Goal: Information Seeking & Learning: Learn about a topic

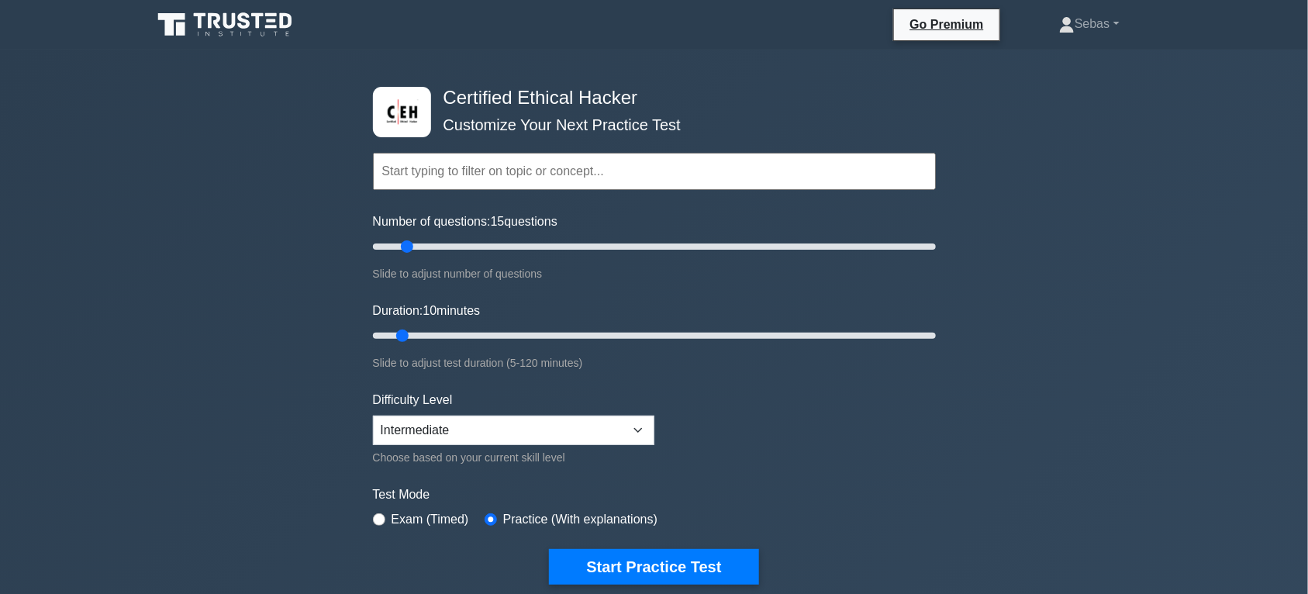
type input "10"
drag, startPoint x: 396, startPoint y: 241, endPoint x: 396, endPoint y: 458, distance: 217.1
click at [396, 256] on input "Number of questions: 10 questions" at bounding box center [654, 246] width 563 height 19
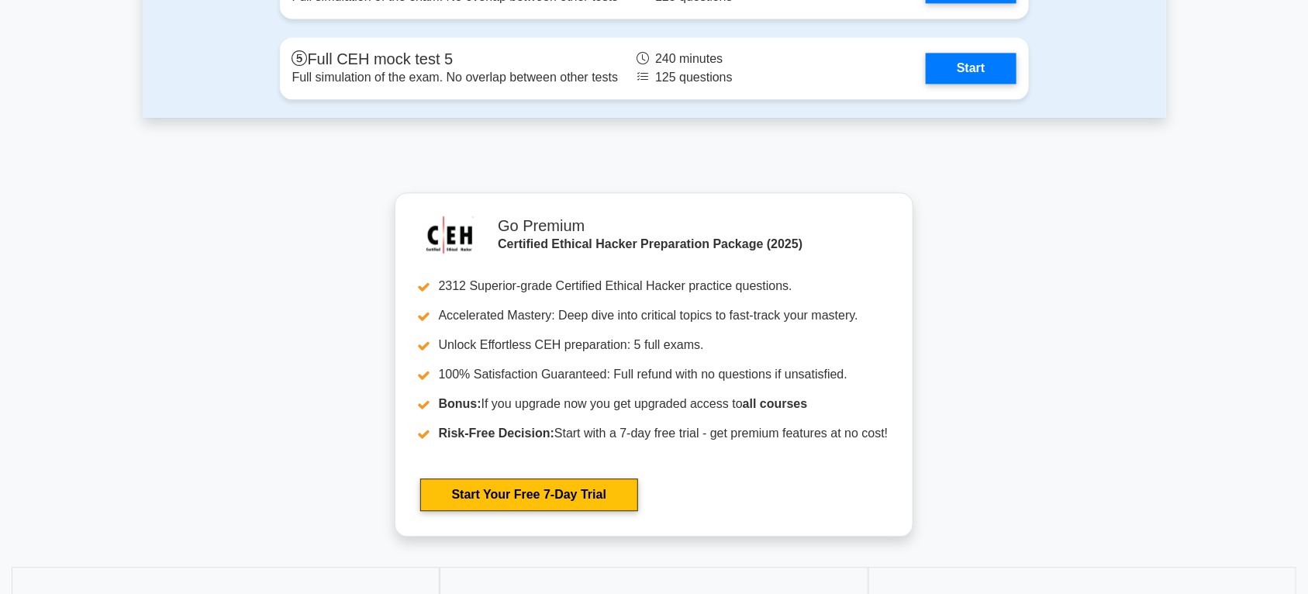
scroll to position [3553, 0]
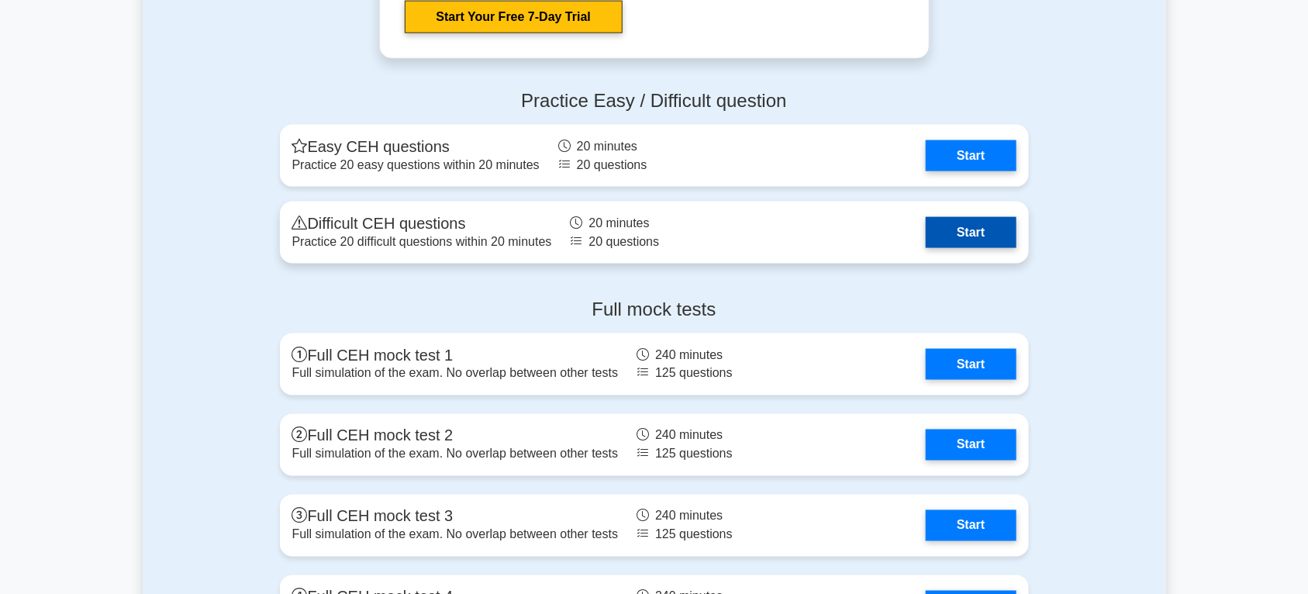
click at [965, 229] on link "Start" at bounding box center [971, 232] width 90 height 31
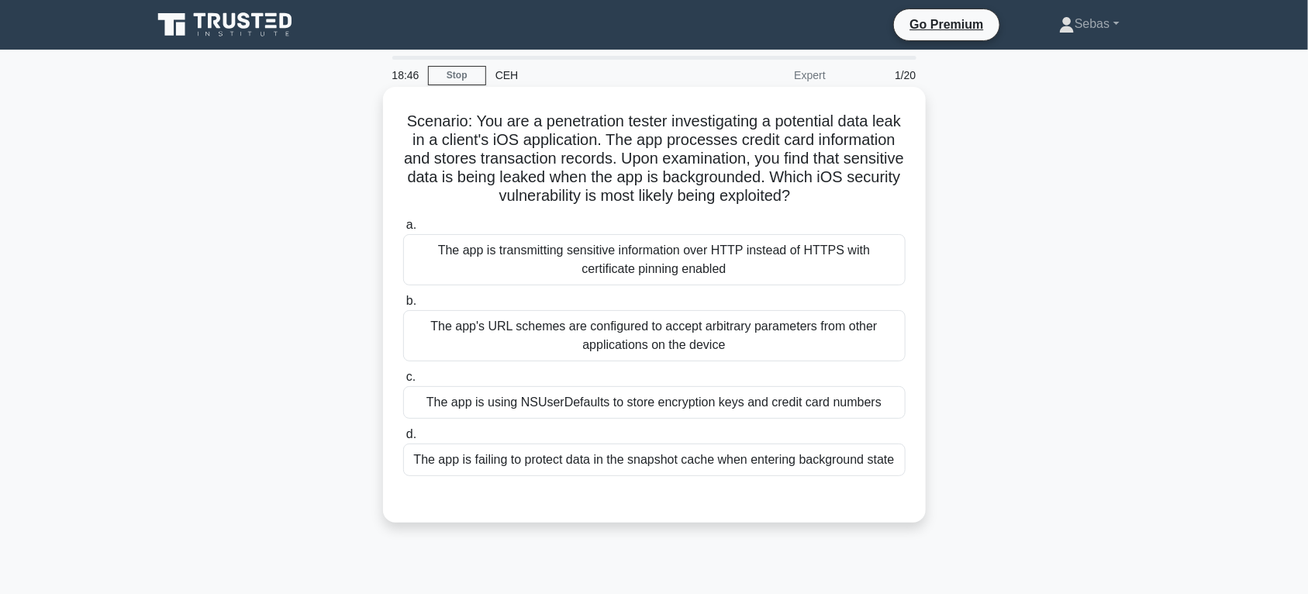
click at [680, 416] on div "The app is using NSUserDefaults to store encryption keys and credit card numbers" at bounding box center [654, 402] width 502 height 33
click at [403, 382] on input "c. The app is using NSUserDefaults to store encryption keys and credit card num…" at bounding box center [403, 377] width 0 height 10
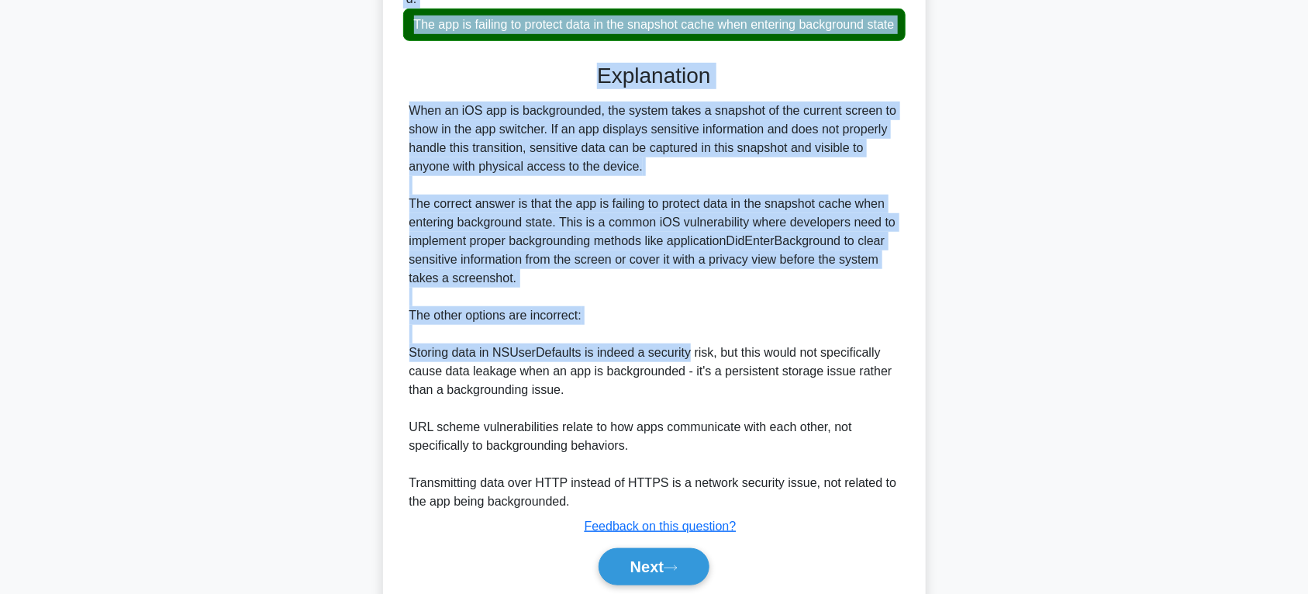
scroll to position [485, 0]
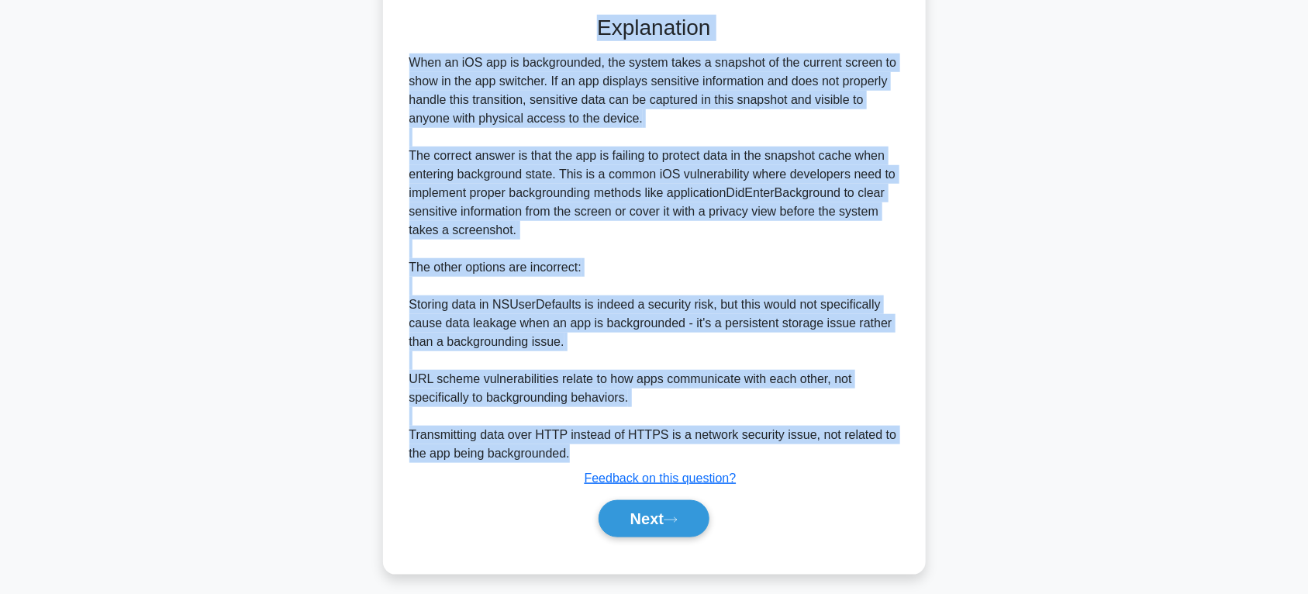
drag, startPoint x: 419, startPoint y: 117, endPoint x: 725, endPoint y: 471, distance: 468.3
click at [725, 471] on div "Scenario: You are a penetration tester investigating a potential data leak in a…" at bounding box center [654, 87] width 530 height 959
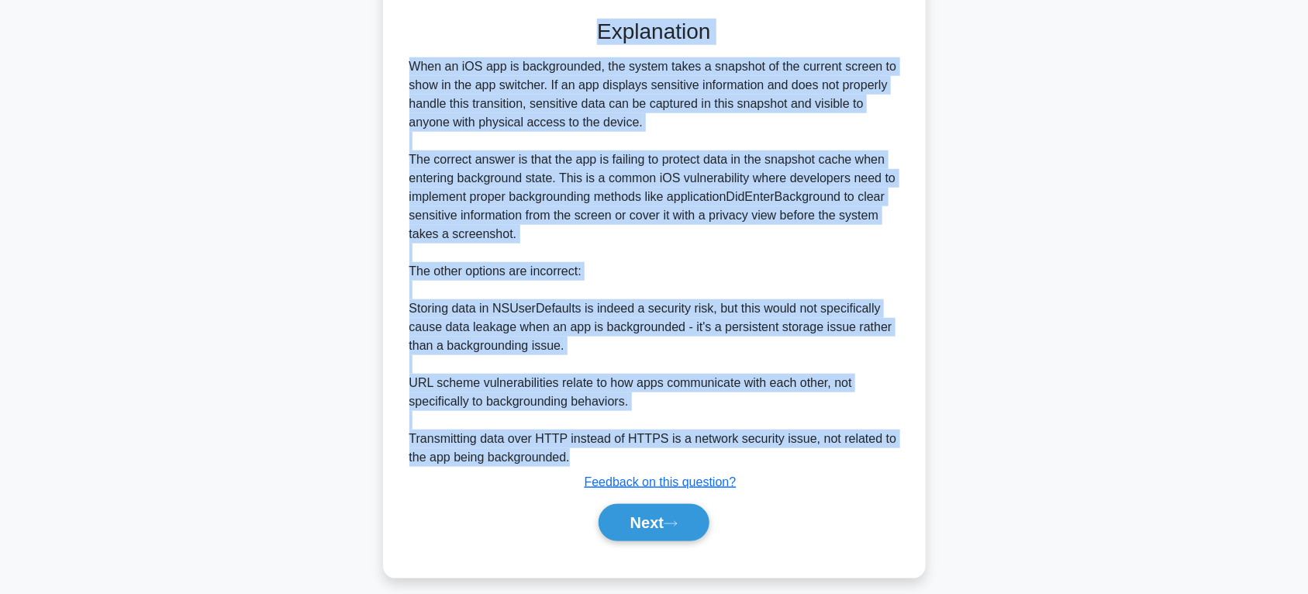
copy div "Scenario: You are a penetration tester investigating a potential data leak in a…"
click at [875, 366] on div "When an iOS app is backgrounded, the system takes a snapshot of the current scr…" at bounding box center [654, 261] width 490 height 409
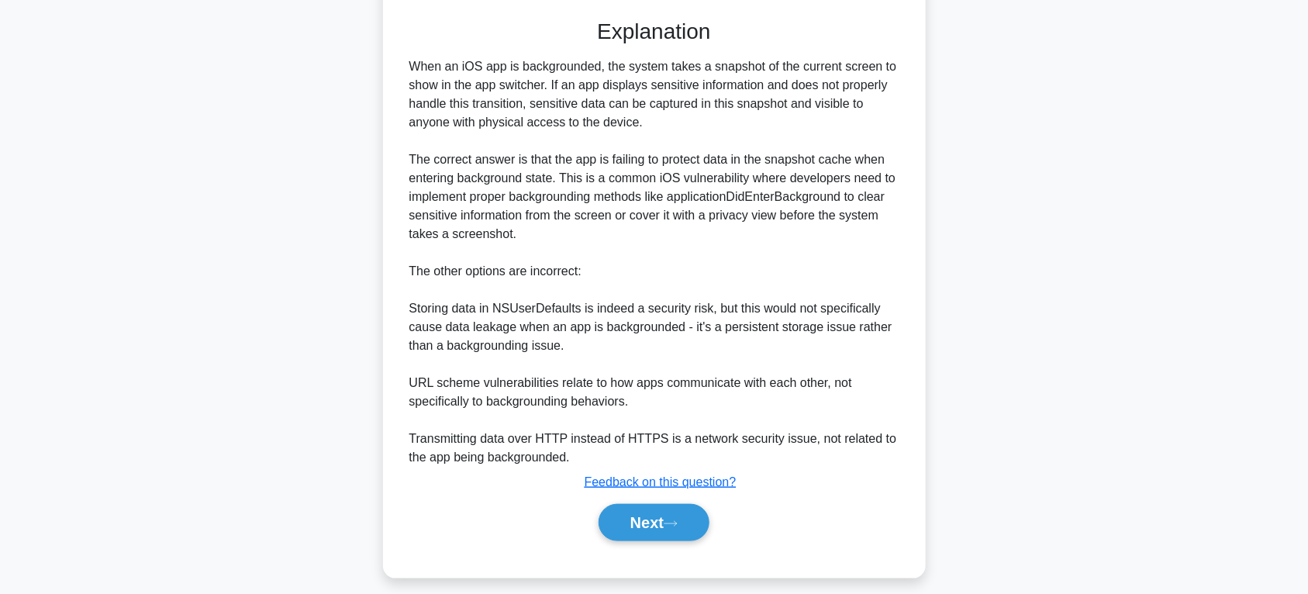
click at [1084, 254] on div "Scenario: You are a penetration tester investigating a potential data leak in a…" at bounding box center [654, 101] width 1023 height 990
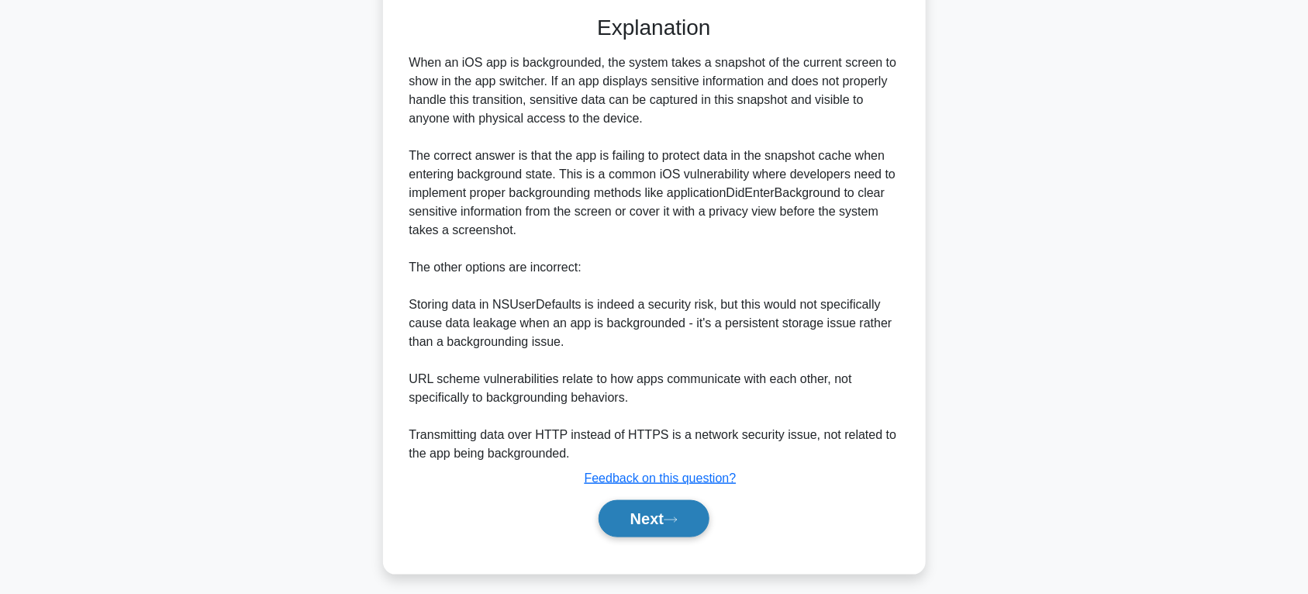
click at [599, 537] on button "Next" at bounding box center [654, 518] width 111 height 37
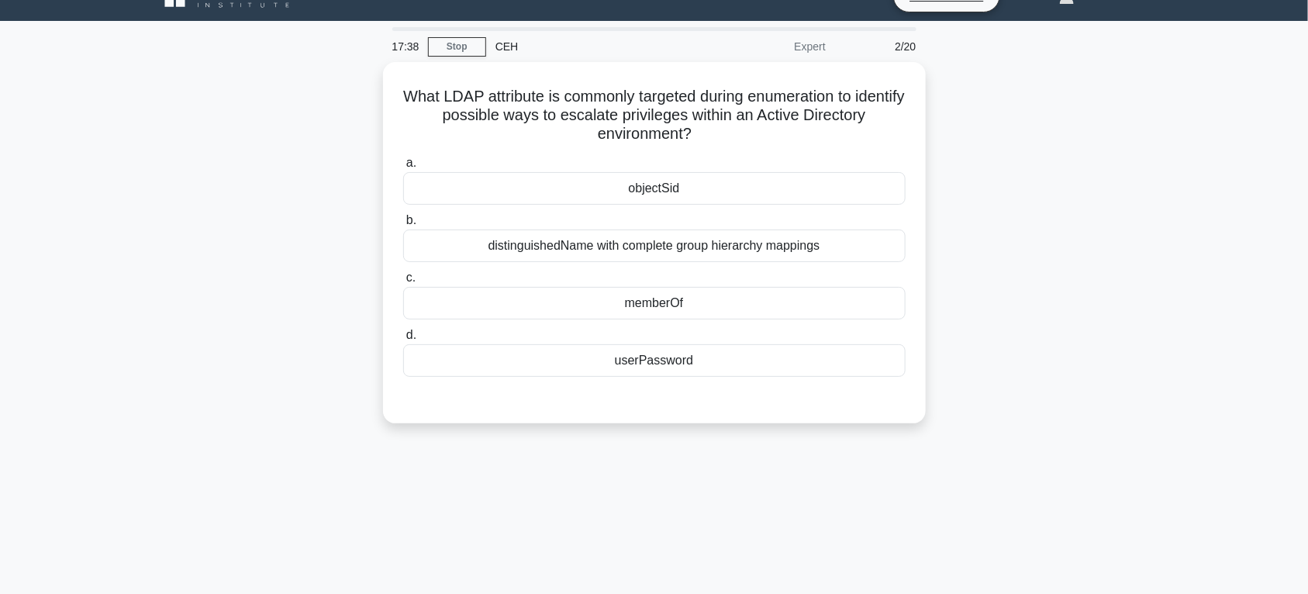
scroll to position [0, 0]
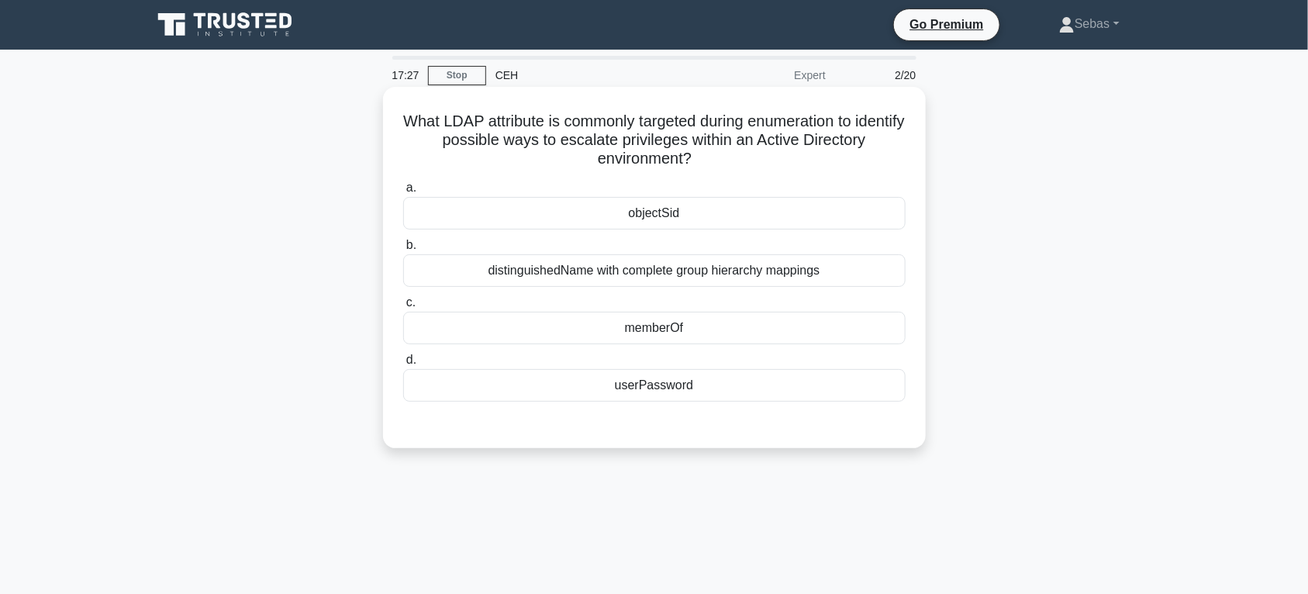
click at [812, 280] on div "distinguishedName with complete group hierarchy mappings" at bounding box center [654, 270] width 502 height 33
click at [403, 250] on input "b. distinguishedName with complete group hierarchy mappings" at bounding box center [403, 245] width 0 height 10
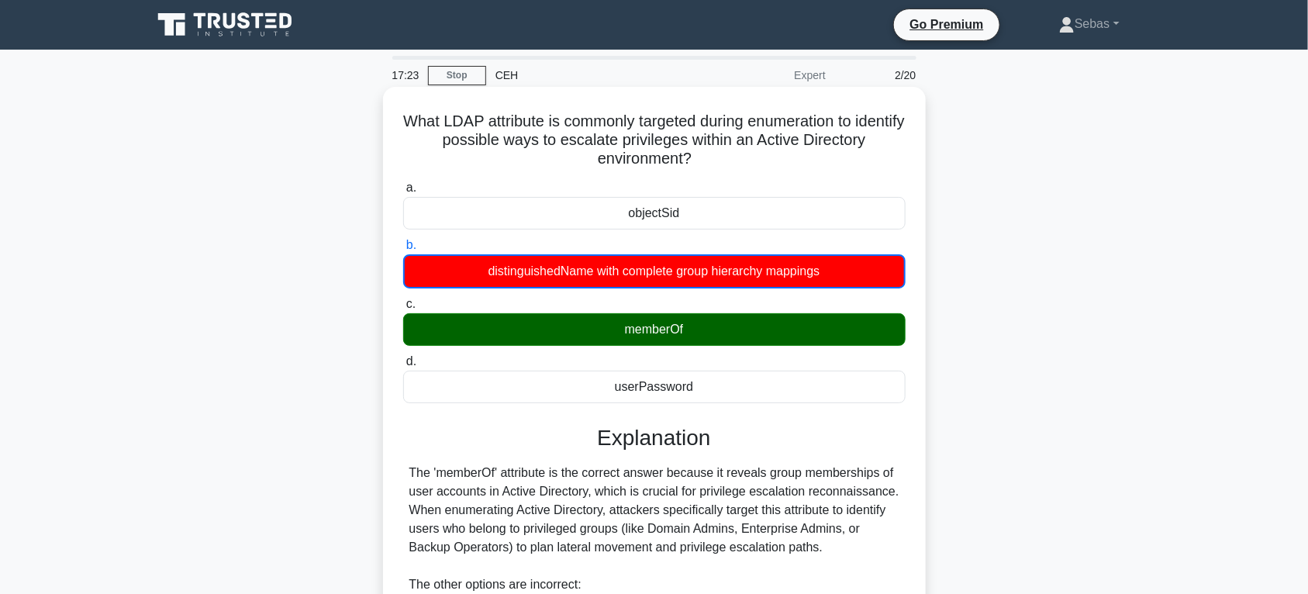
drag, startPoint x: 411, startPoint y: 117, endPoint x: 838, endPoint y: 392, distance: 507.8
click at [838, 392] on div "What LDAP attribute is commonly targeted during enumeration to identify possibl…" at bounding box center [654, 516] width 530 height 847
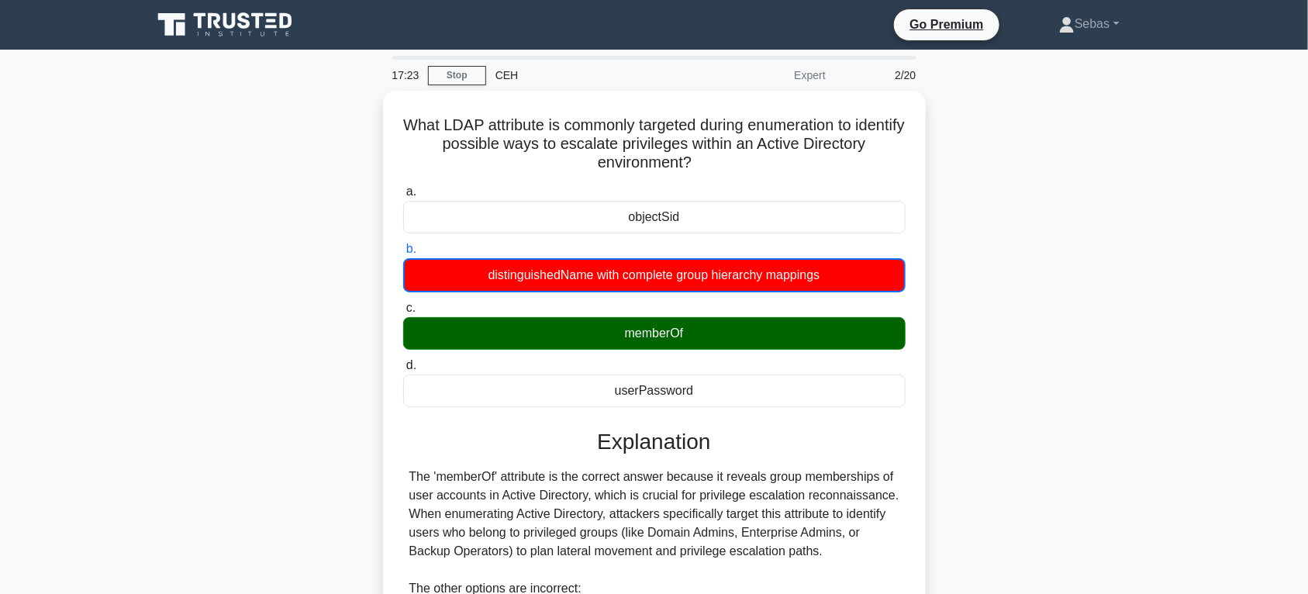
copy div "What LDAP attribute is commonly targeted during enumeration to identify possibl…"
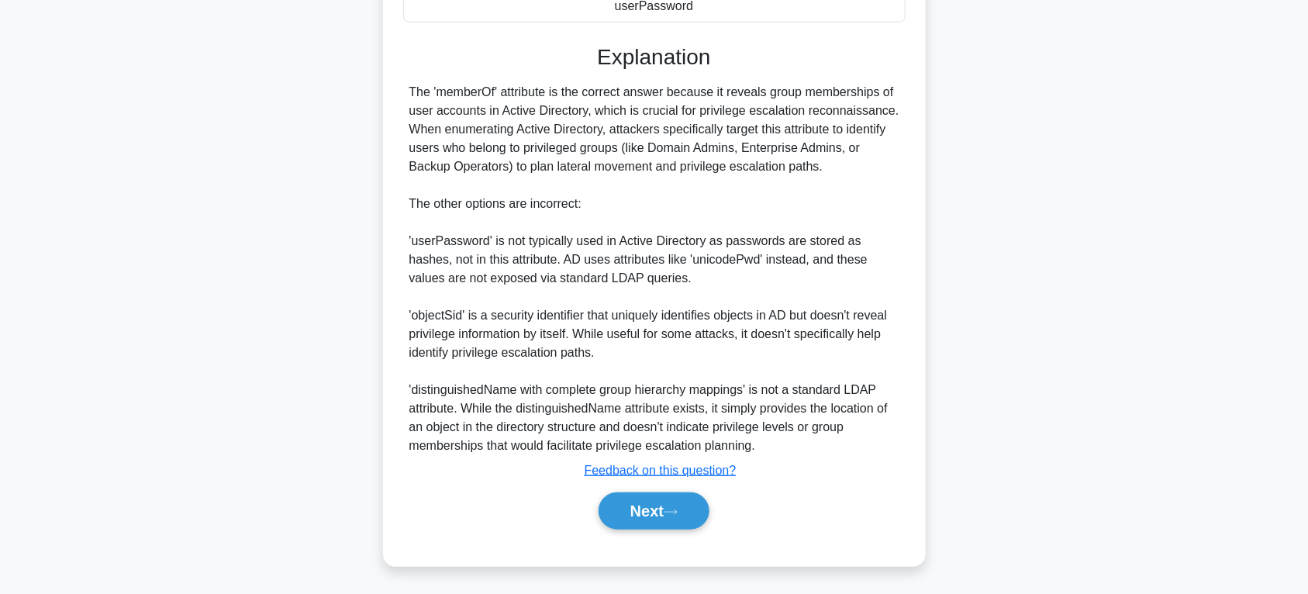
scroll to position [382, 0]
click at [667, 498] on button "Next" at bounding box center [654, 509] width 111 height 37
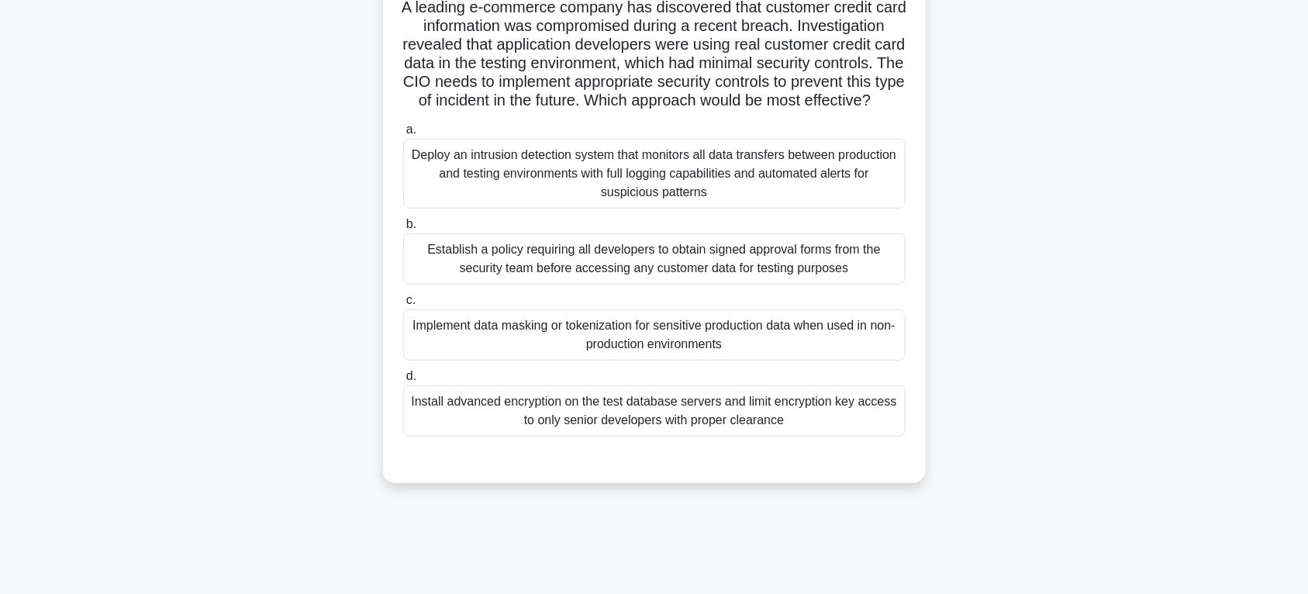
scroll to position [161, 0]
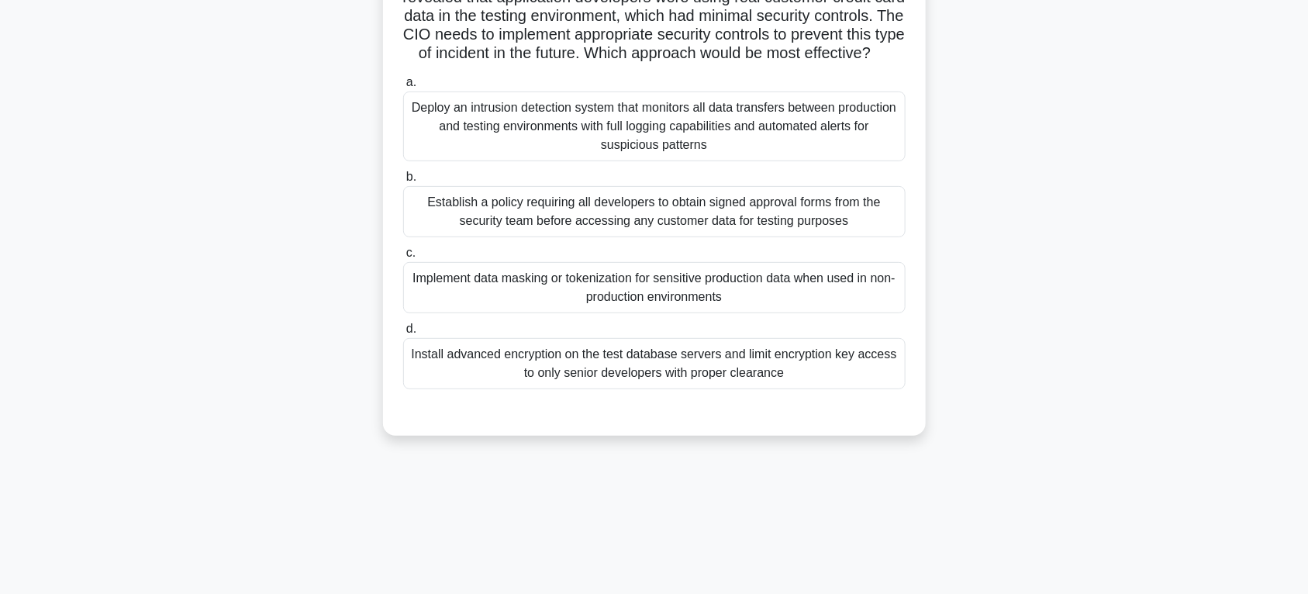
click at [733, 156] on div "Deploy an intrusion detection system that monitors all data transfers between p…" at bounding box center [654, 126] width 502 height 70
click at [403, 88] on input "a. Deploy an intrusion detection system that monitors all data transfers betwee…" at bounding box center [403, 83] width 0 height 10
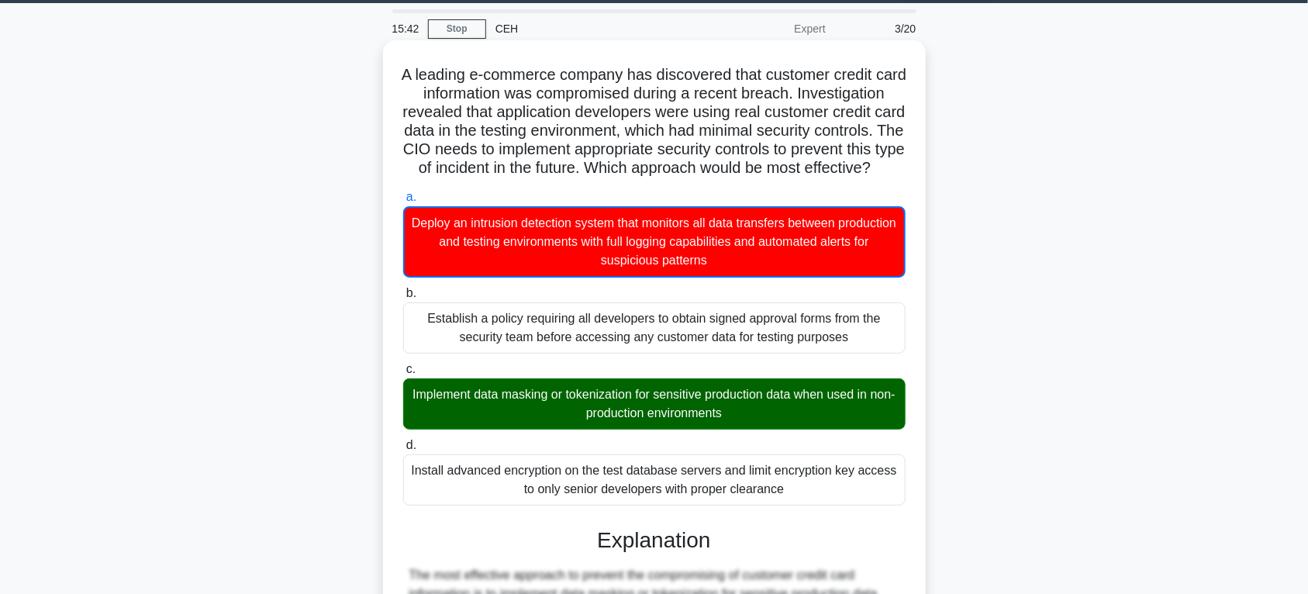
scroll to position [0, 0]
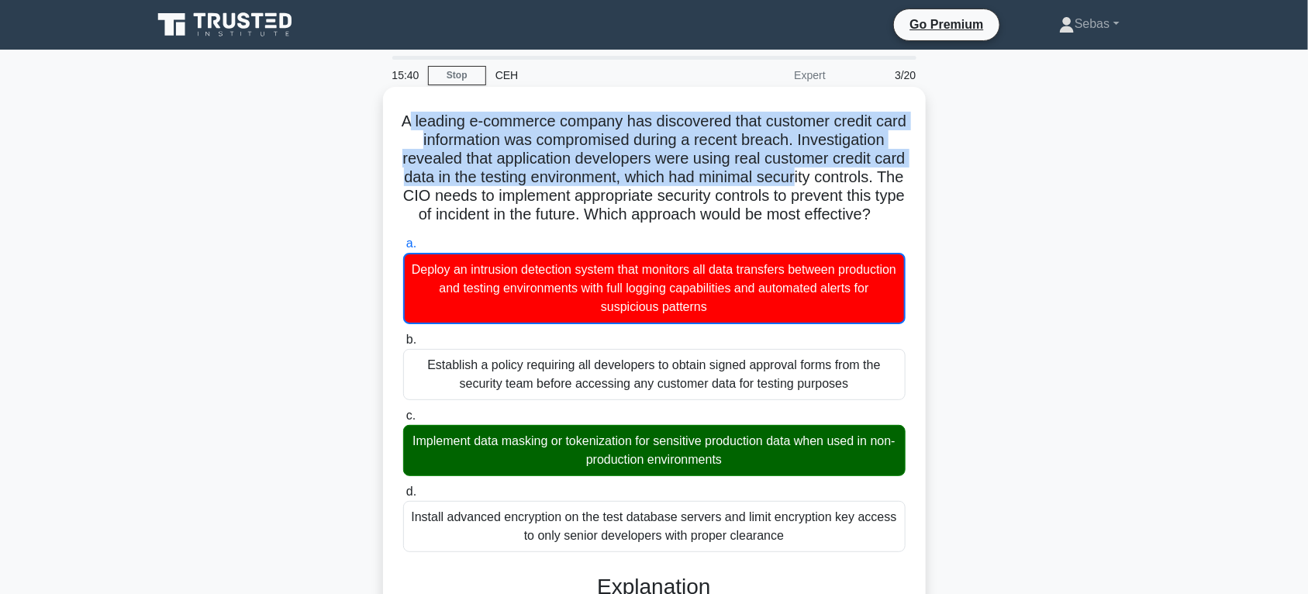
drag, startPoint x: 420, startPoint y: 122, endPoint x: 516, endPoint y: 203, distance: 126.0
click at [516, 203] on h5 "A leading e-commerce company has discovered that customer credit card informati…" at bounding box center [654, 168] width 505 height 113
click at [485, 185] on h5 "A leading e-commerce company has discovered that customer credit card informati…" at bounding box center [654, 168] width 505 height 113
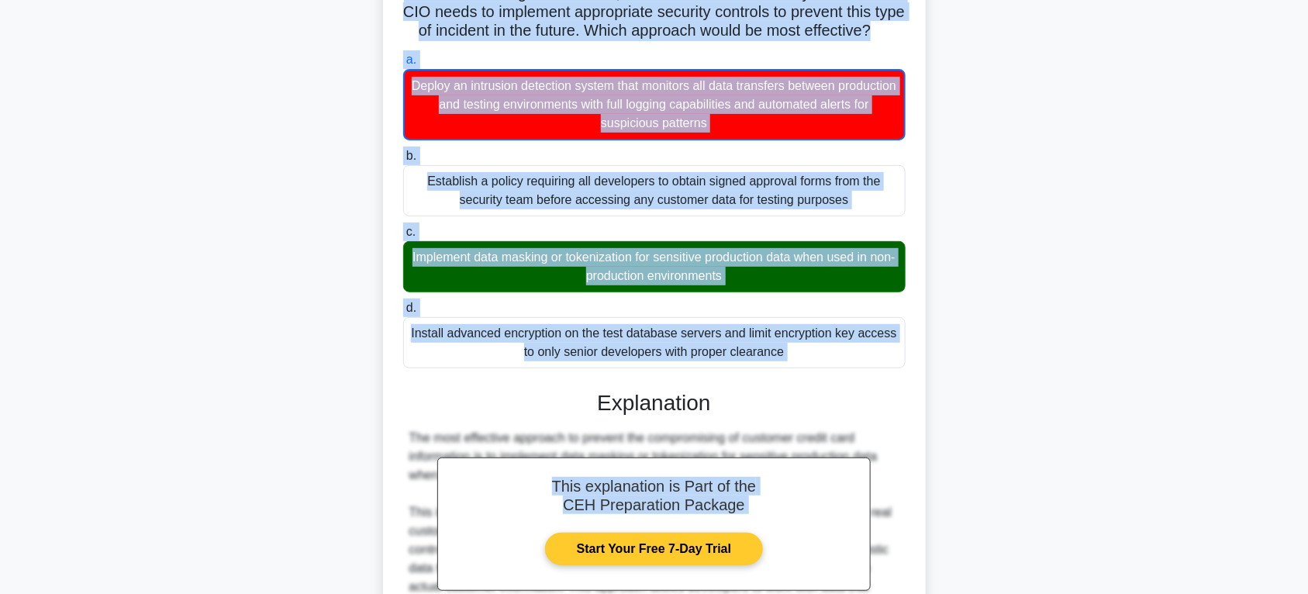
scroll to position [323, 0]
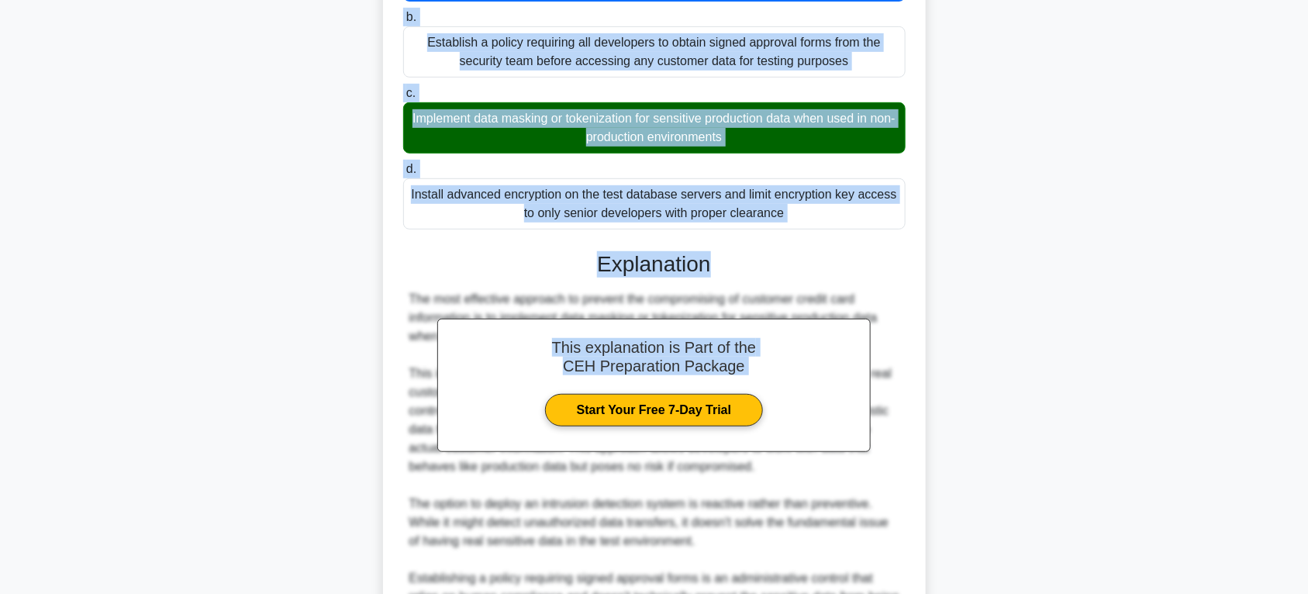
drag, startPoint x: 411, startPoint y: 118, endPoint x: 854, endPoint y: 257, distance: 464.2
click at [854, 257] on div "A leading e-commerce company has discovered that customer credit card informati…" at bounding box center [654, 297] width 530 height 1052
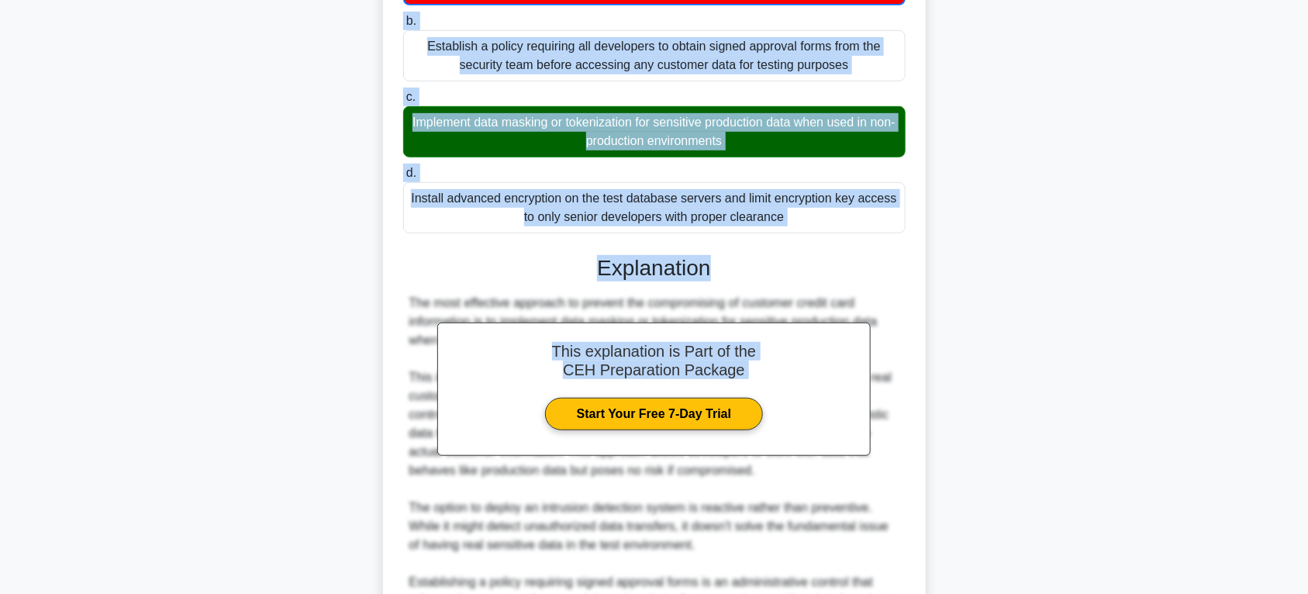
copy div "A leading e-commerce company has discovered that customer credit card informati…"
click at [993, 165] on div "A leading e-commerce company has discovered that customer credit card informati…" at bounding box center [654, 309] width 1023 height 1083
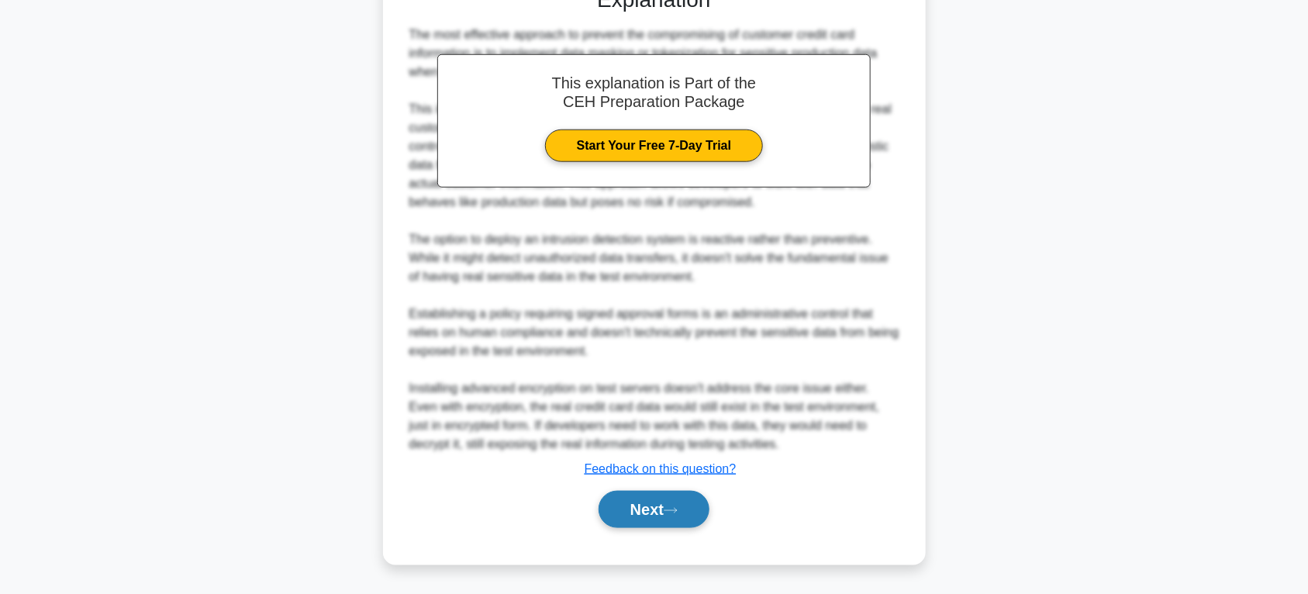
click at [702, 516] on button "Next" at bounding box center [654, 509] width 111 height 37
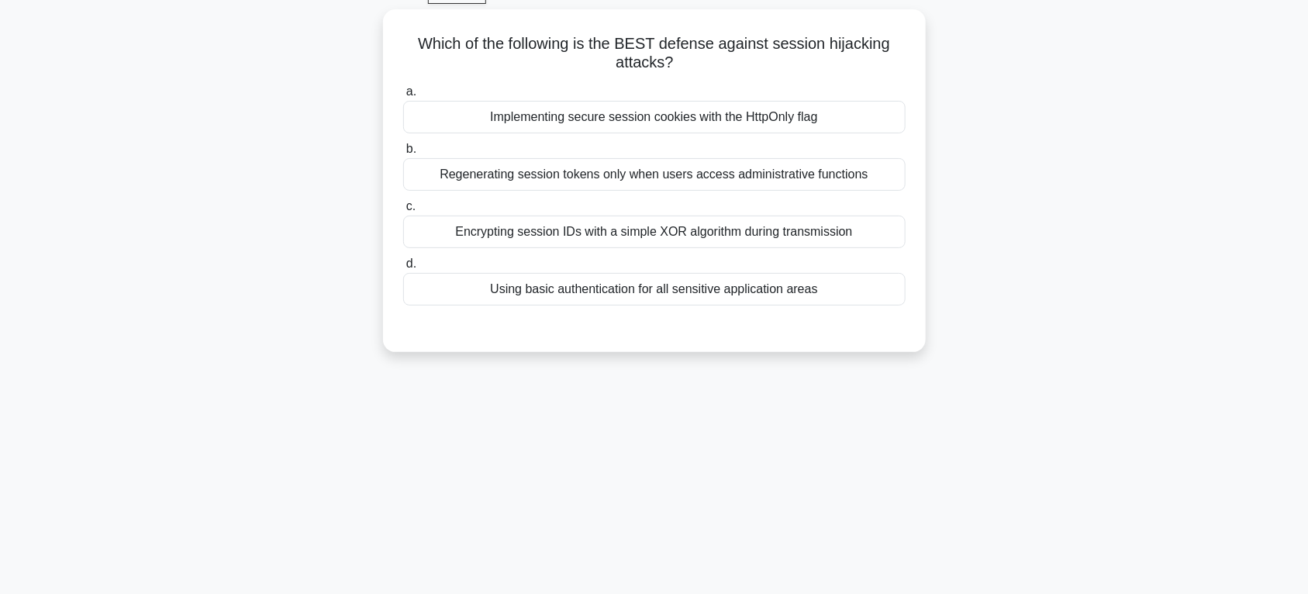
scroll to position [0, 0]
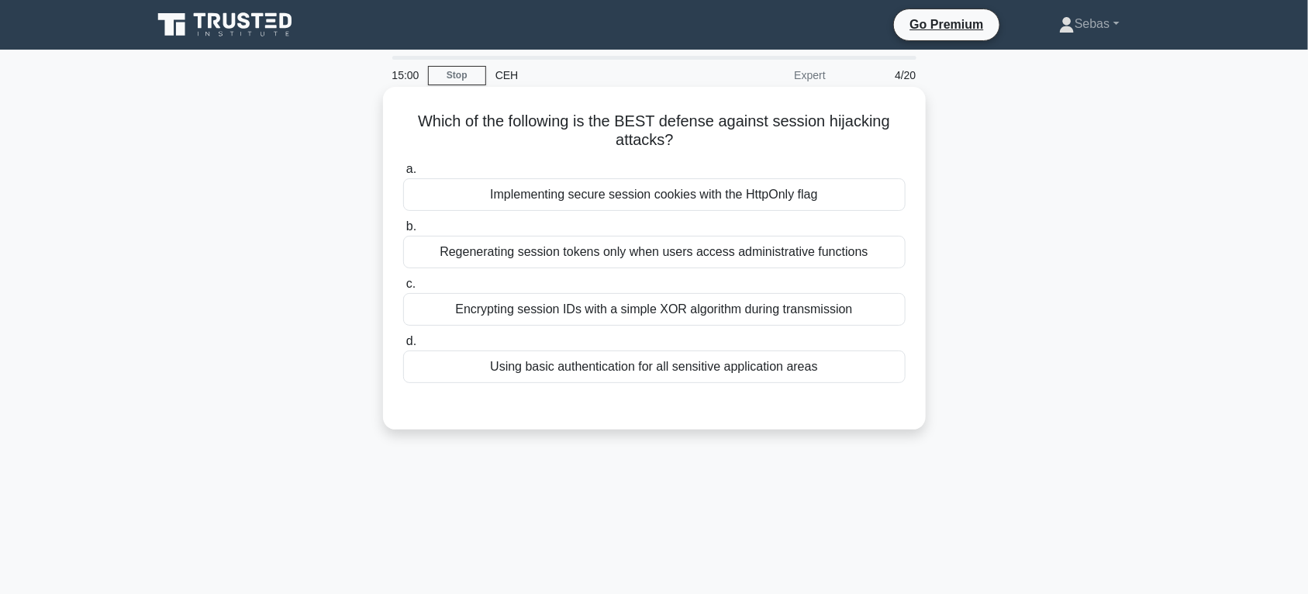
click at [740, 191] on div "Implementing secure session cookies with the HttpOnly flag" at bounding box center [654, 194] width 502 height 33
click at [403, 174] on input "a. Implementing secure session cookies with the HttpOnly flag" at bounding box center [403, 169] width 0 height 10
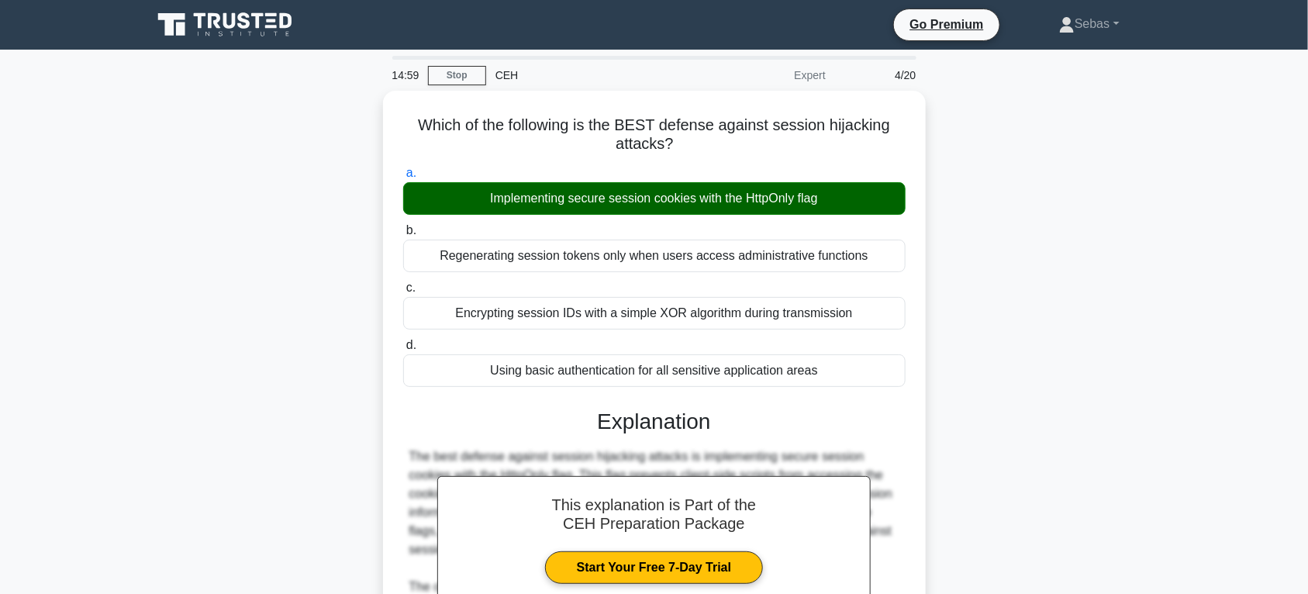
click at [971, 308] on div "Which of the following is the BEST defense against session hijacking attacks? .…" at bounding box center [654, 501] width 1023 height 821
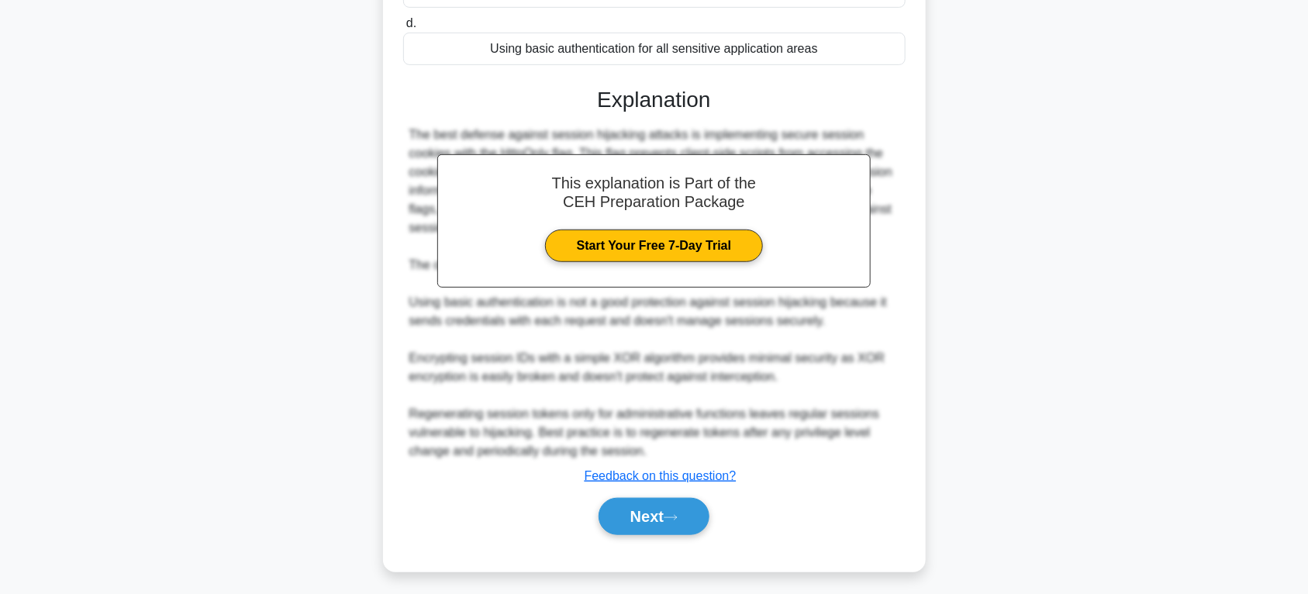
scroll to position [323, 0]
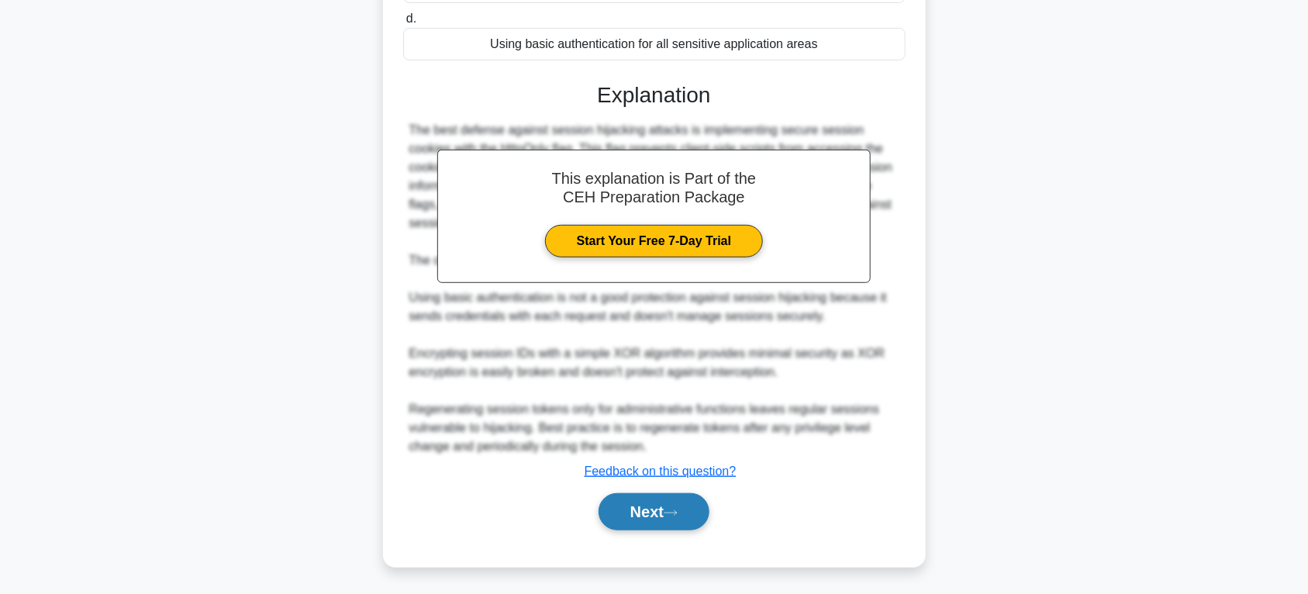
click at [626, 508] on button "Next" at bounding box center [654, 511] width 111 height 37
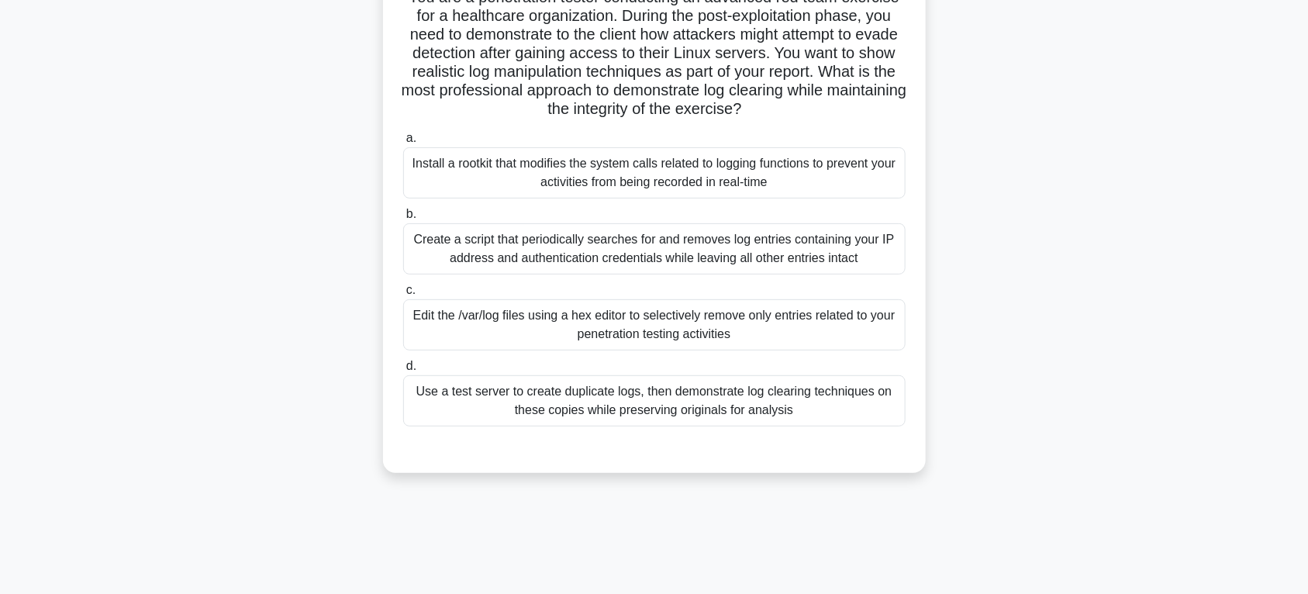
scroll to position [81, 0]
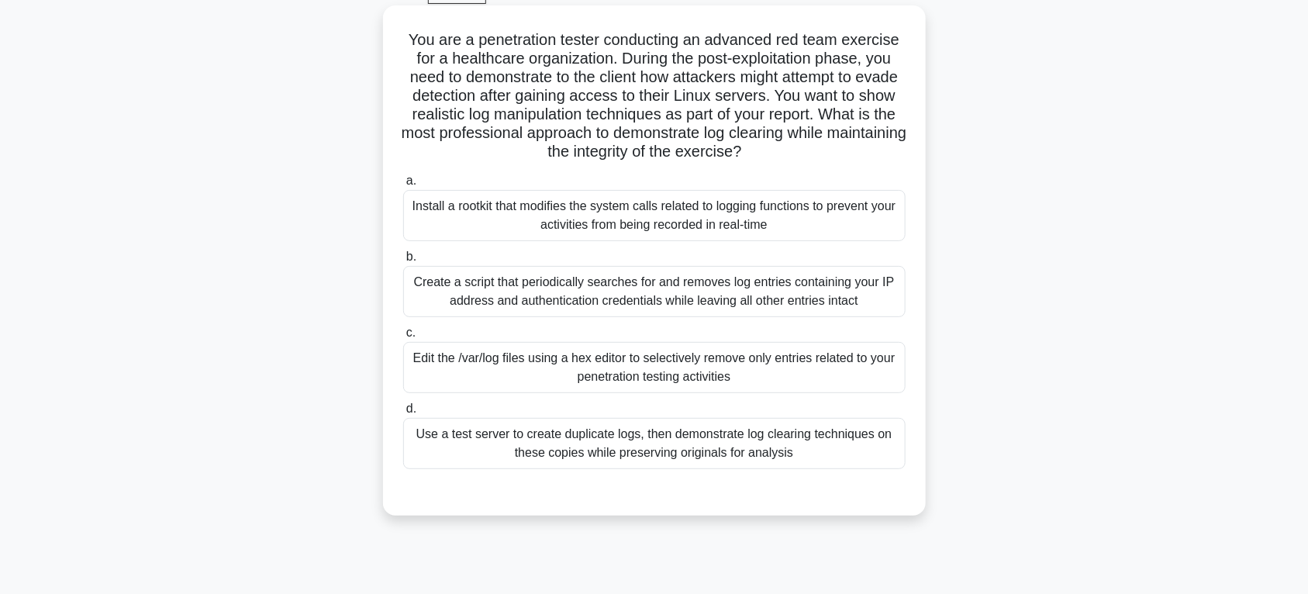
click at [647, 137] on h5 "You are a penetration tester conducting an advanced red team exercise for a hea…" at bounding box center [654, 96] width 505 height 132
copy h5 "approach"
click at [712, 150] on h5 "You are a penetration tester conducting an advanced red team exercise for a hea…" at bounding box center [654, 96] width 505 height 132
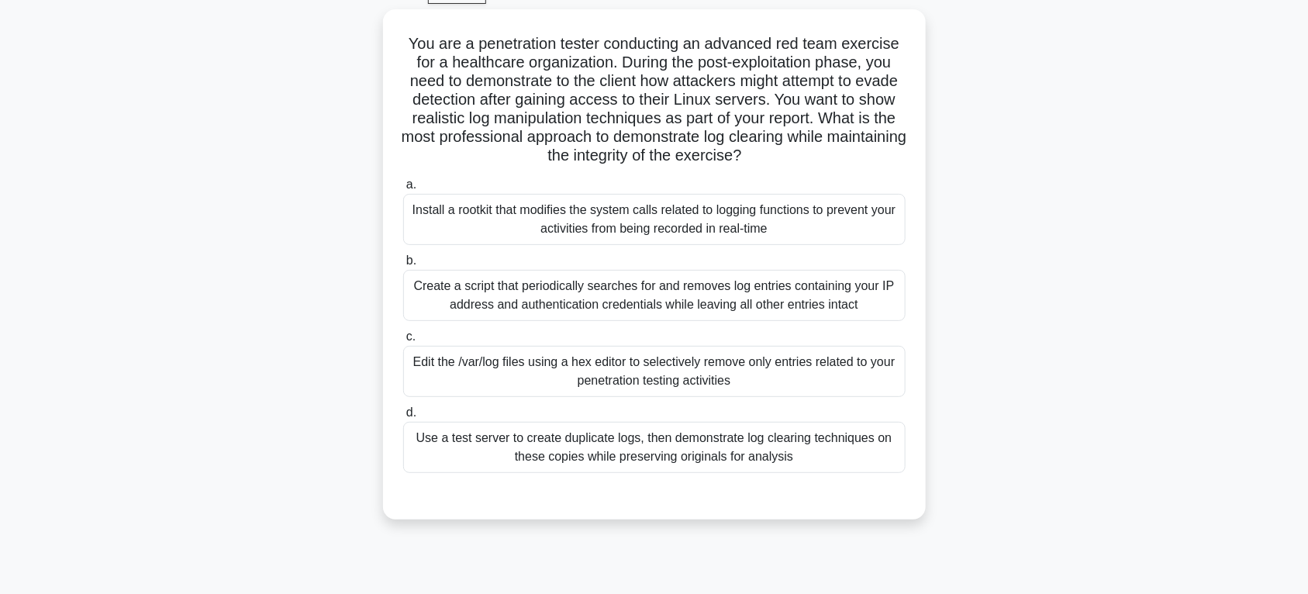
drag, startPoint x: 823, startPoint y: 151, endPoint x: 333, endPoint y: 44, distance: 501.5
click at [333, 44] on div "You are a penetration tester conducting an advanced red team exercise for a hea…" at bounding box center [654, 273] width 1023 height 529
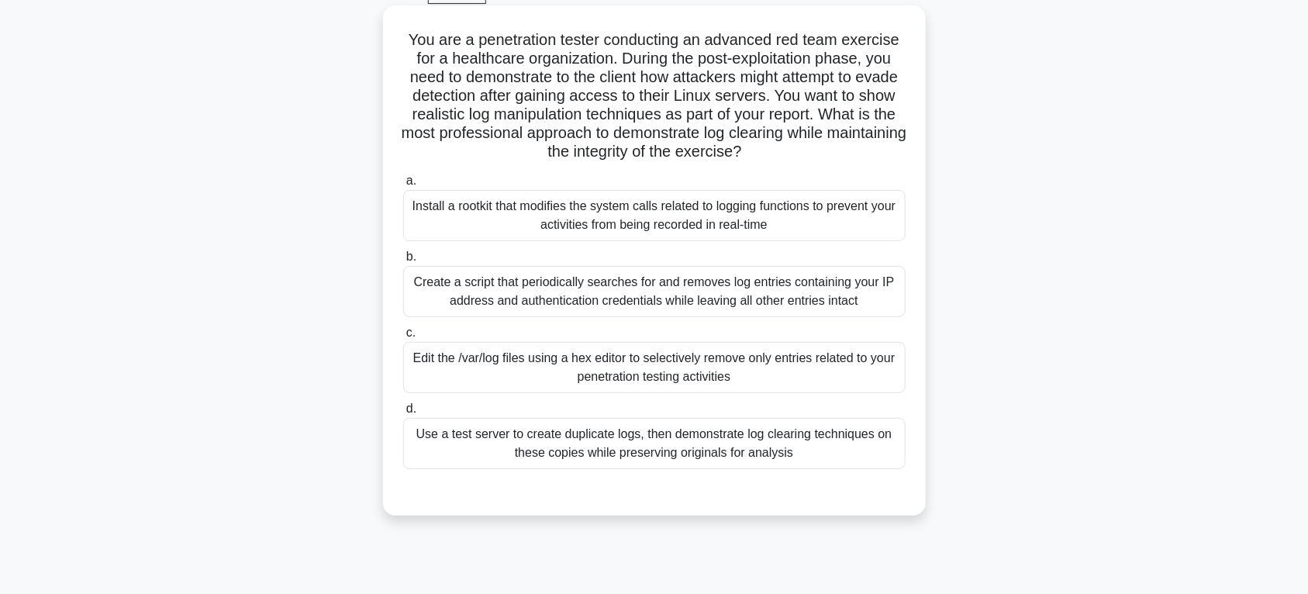
click at [394, 31] on div "You are a penetration tester conducting an advanced red team exercise for a hea…" at bounding box center [654, 261] width 530 height 498
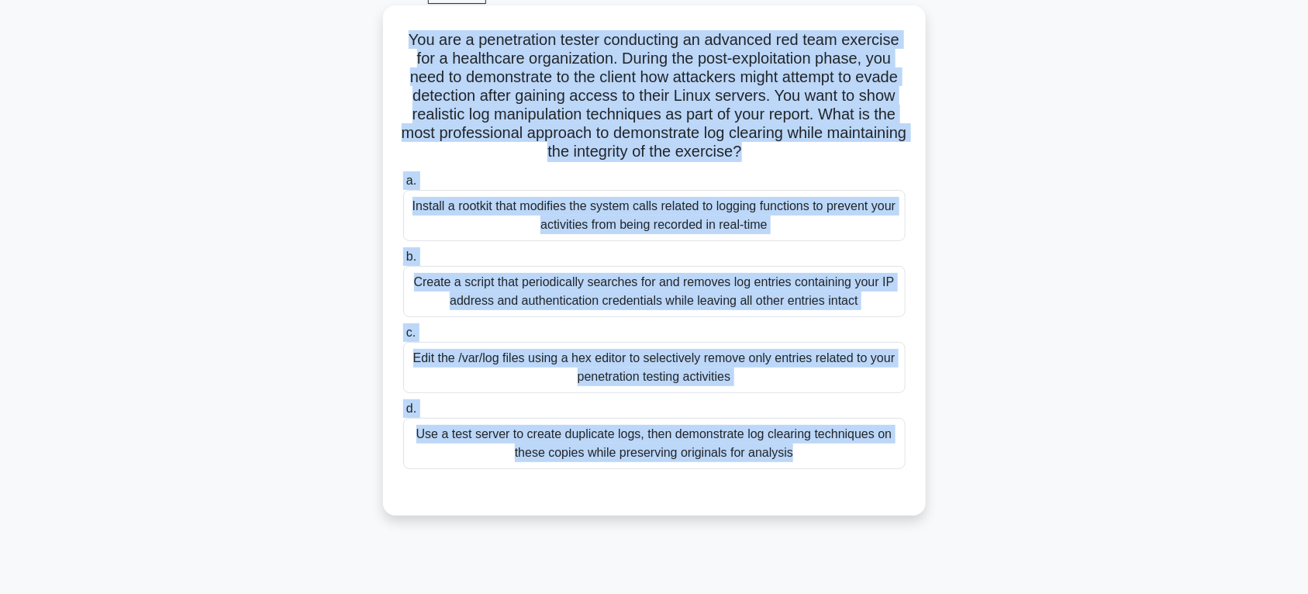
drag, startPoint x: 394, startPoint y: 31, endPoint x: 823, endPoint y: 477, distance: 618.5
click at [823, 477] on div "You are a penetration tester conducting an advanced red team exercise for a hea…" at bounding box center [654, 261] width 530 height 498
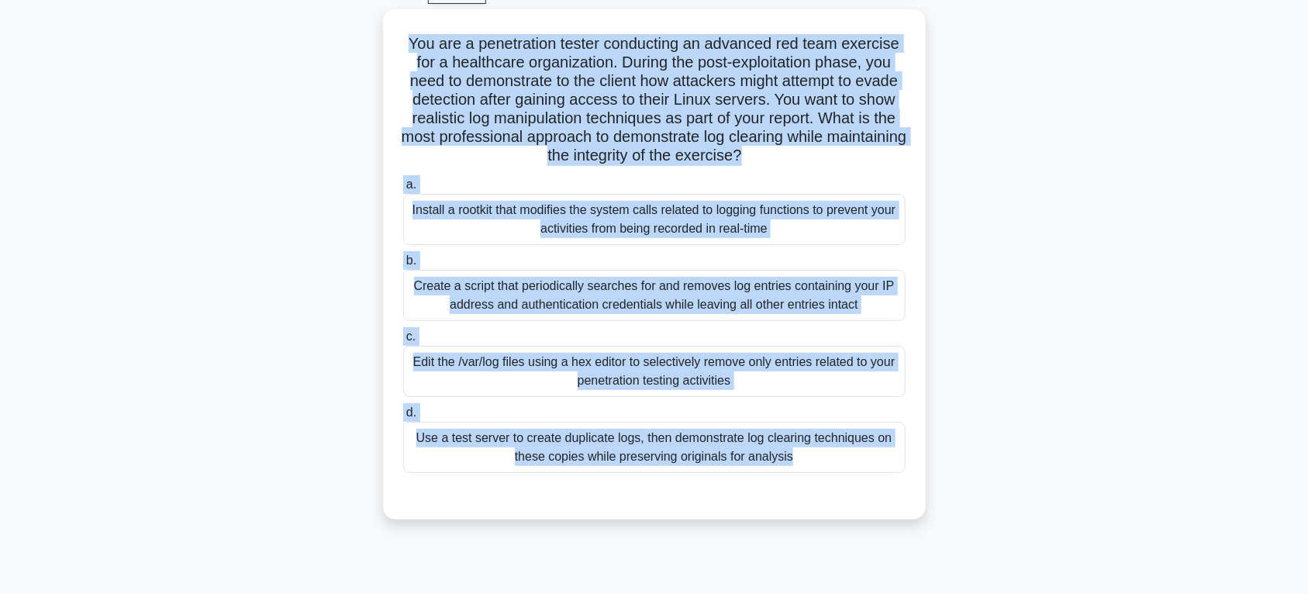
click at [979, 223] on div "You are a penetration tester conducting an advanced red team exercise for a hea…" at bounding box center [654, 273] width 1023 height 529
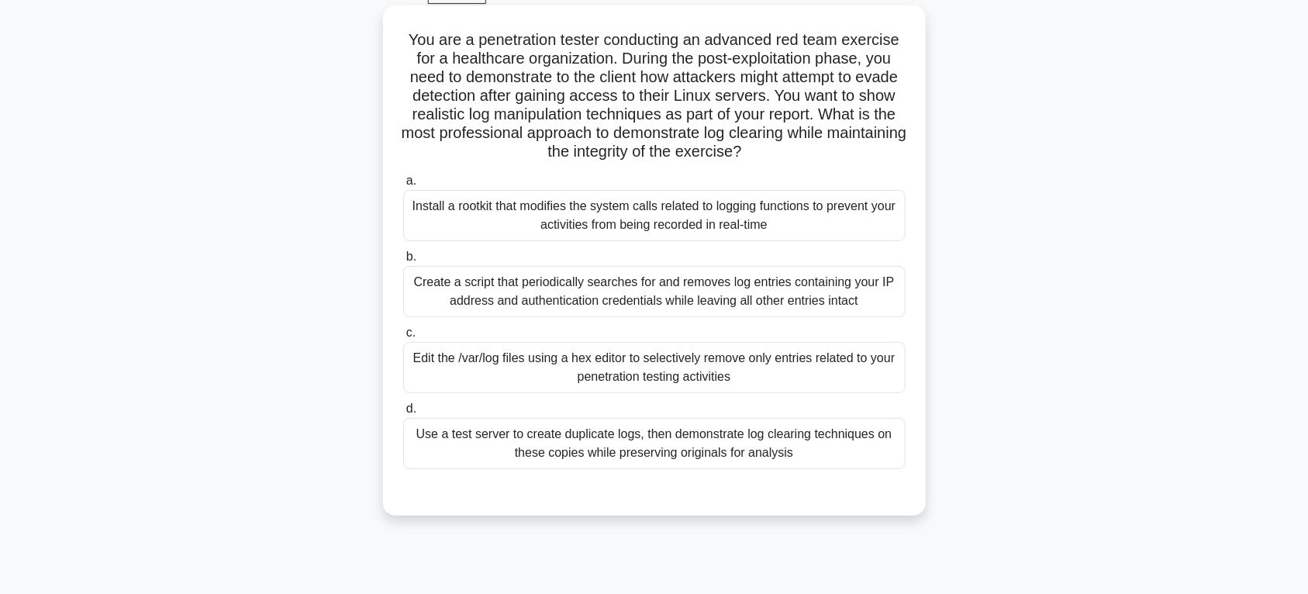
click at [801, 444] on div "Use a test server to create duplicate logs, then demonstrate log clearing techn…" at bounding box center [654, 443] width 502 height 51
click at [403, 414] on input "d. Use a test server to create duplicate logs, then demonstrate log clearing te…" at bounding box center [403, 409] width 0 height 10
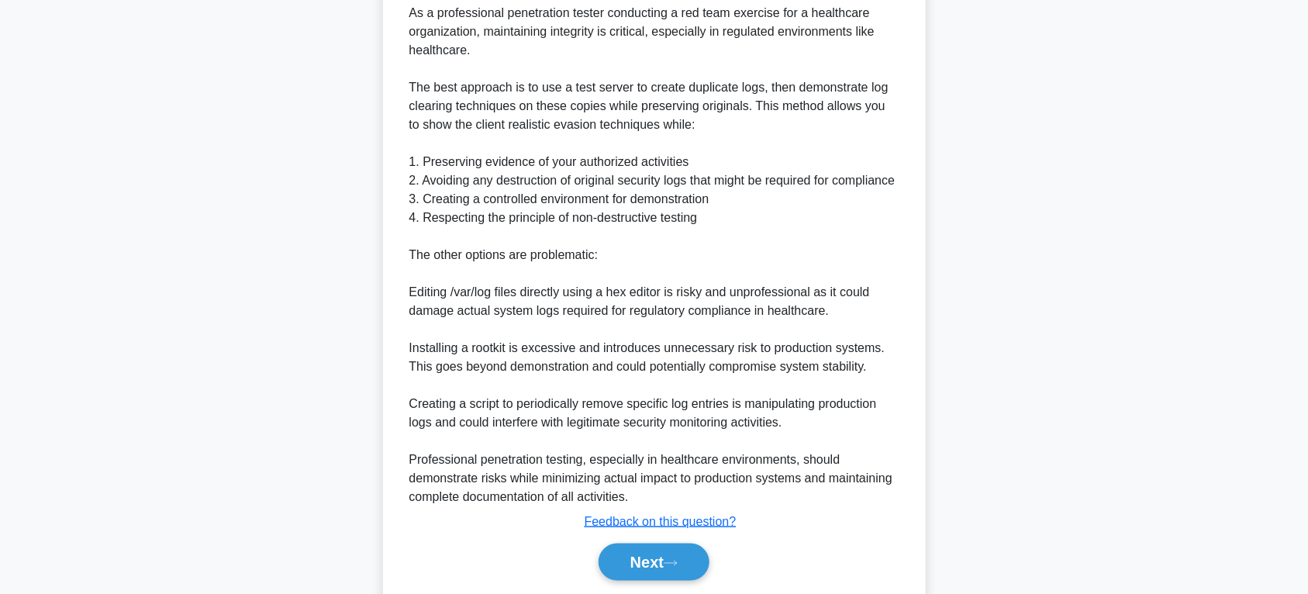
scroll to position [680, 0]
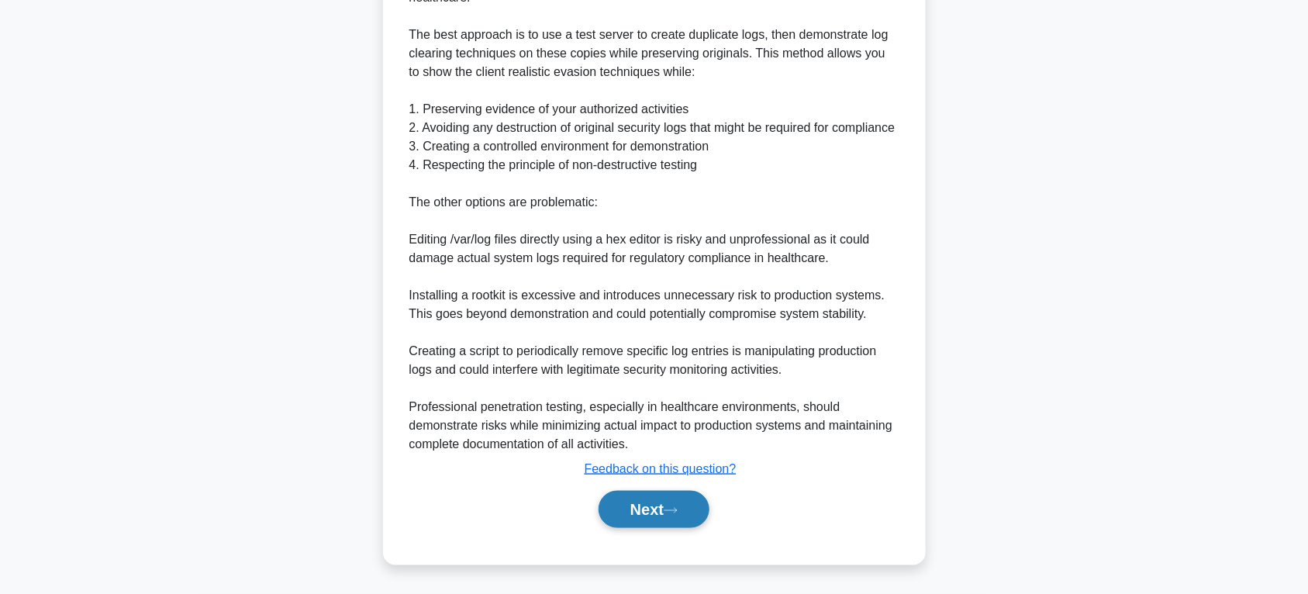
click at [675, 520] on button "Next" at bounding box center [654, 509] width 111 height 37
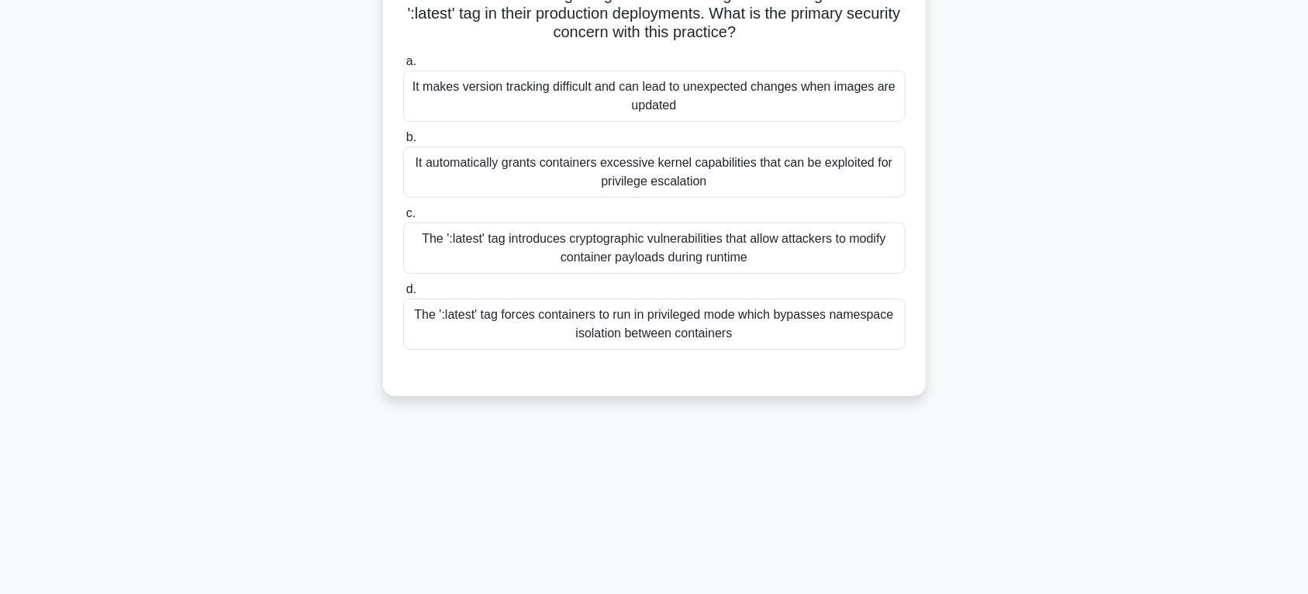
scroll to position [0, 0]
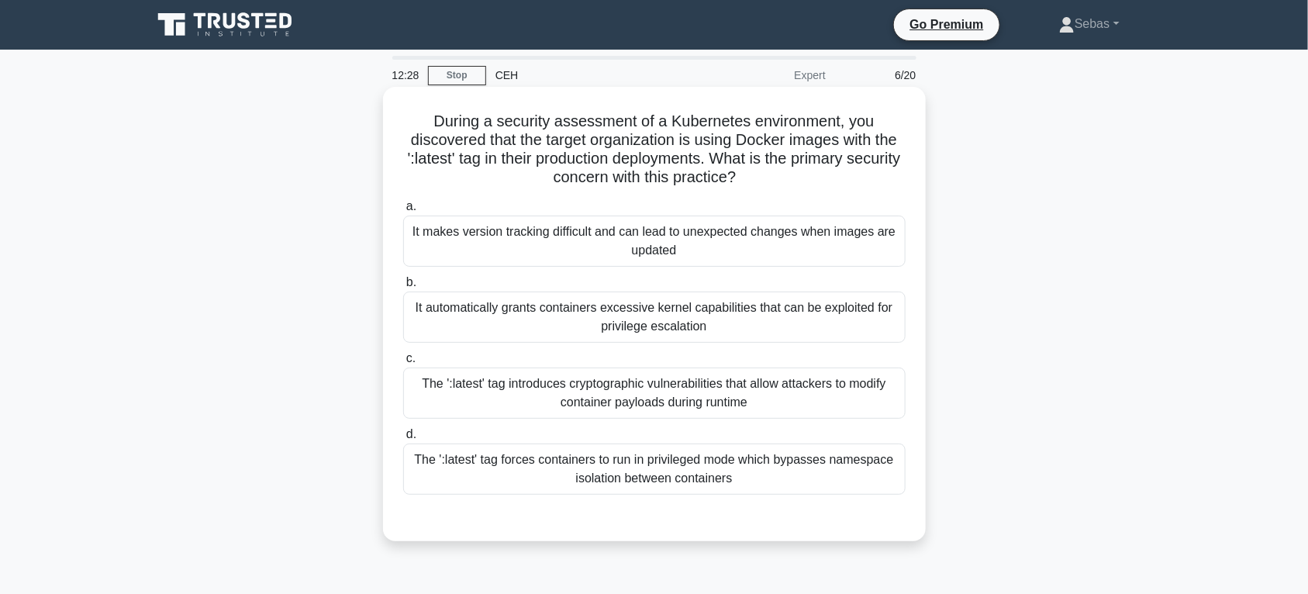
drag, startPoint x: 430, startPoint y: 122, endPoint x: 756, endPoint y: 493, distance: 493.9
click at [756, 493] on div "During a security assessment of a Kubernetes environment, you discovered that t…" at bounding box center [654, 314] width 530 height 442
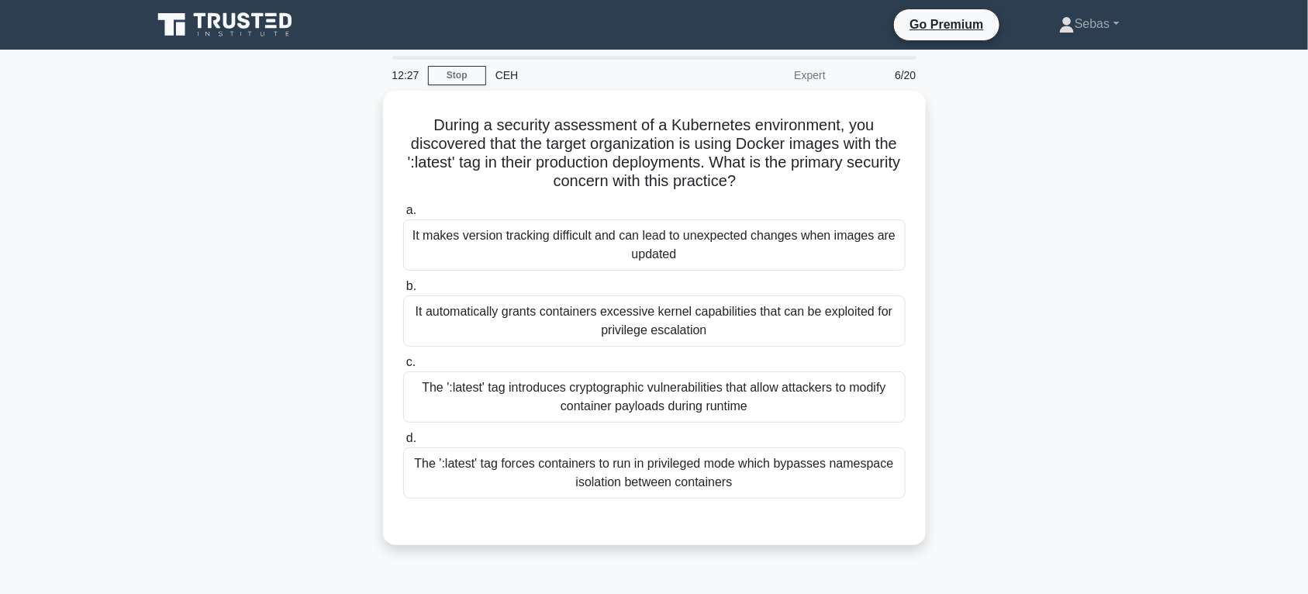
copy div "During a security assessment of a Kubernetes environment, you discovered that t…"
click at [806, 254] on div "It makes version tracking difficult and can lead to unexpected changes when ima…" at bounding box center [654, 244] width 502 height 51
click at [403, 216] on input "a. It makes version tracking difficult and can lead to unexpected changes when …" at bounding box center [403, 210] width 0 height 10
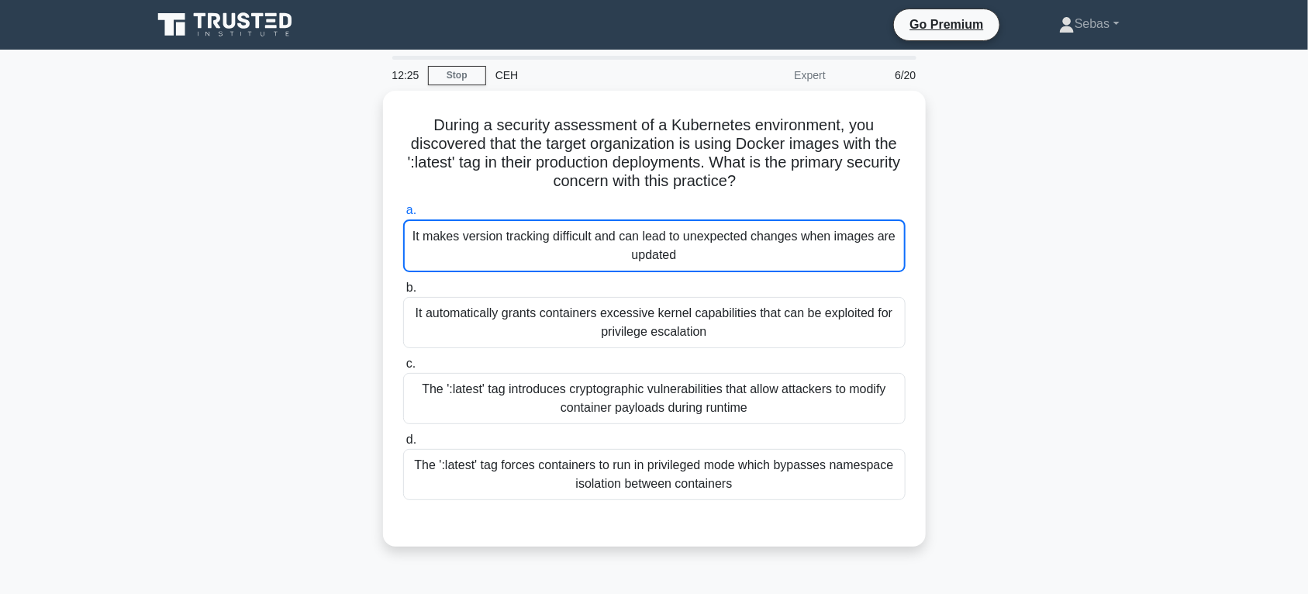
click at [1161, 260] on div "During a security assessment of a Kubernetes environment, you discovered that t…" at bounding box center [654, 328] width 1023 height 474
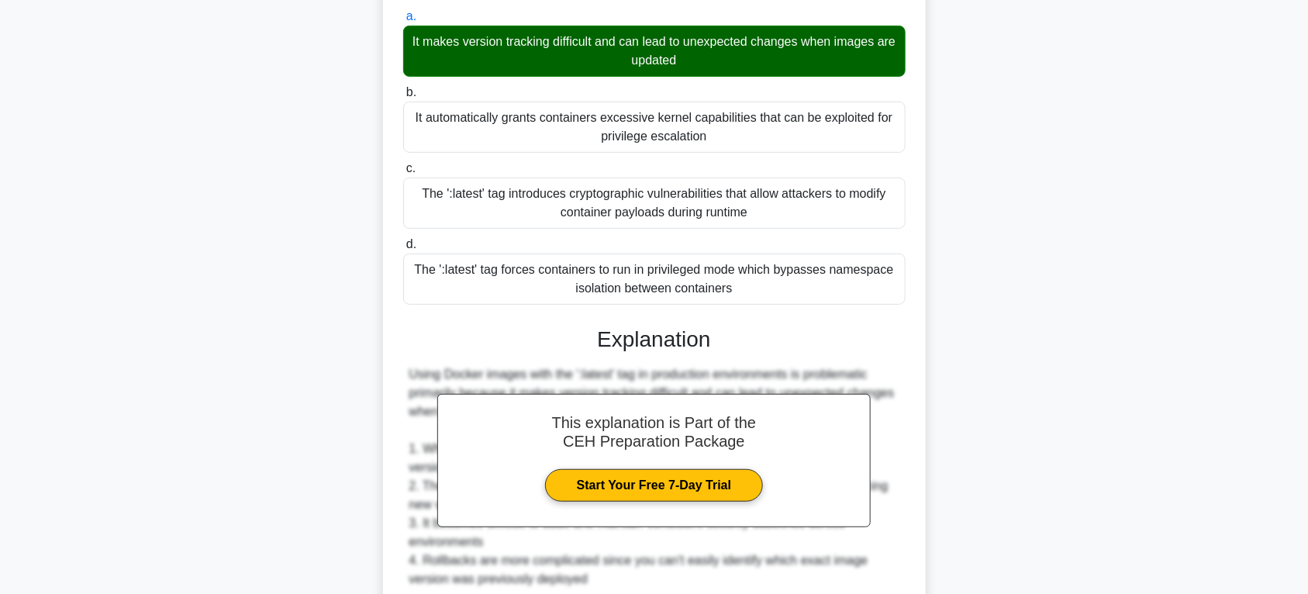
scroll to position [485, 0]
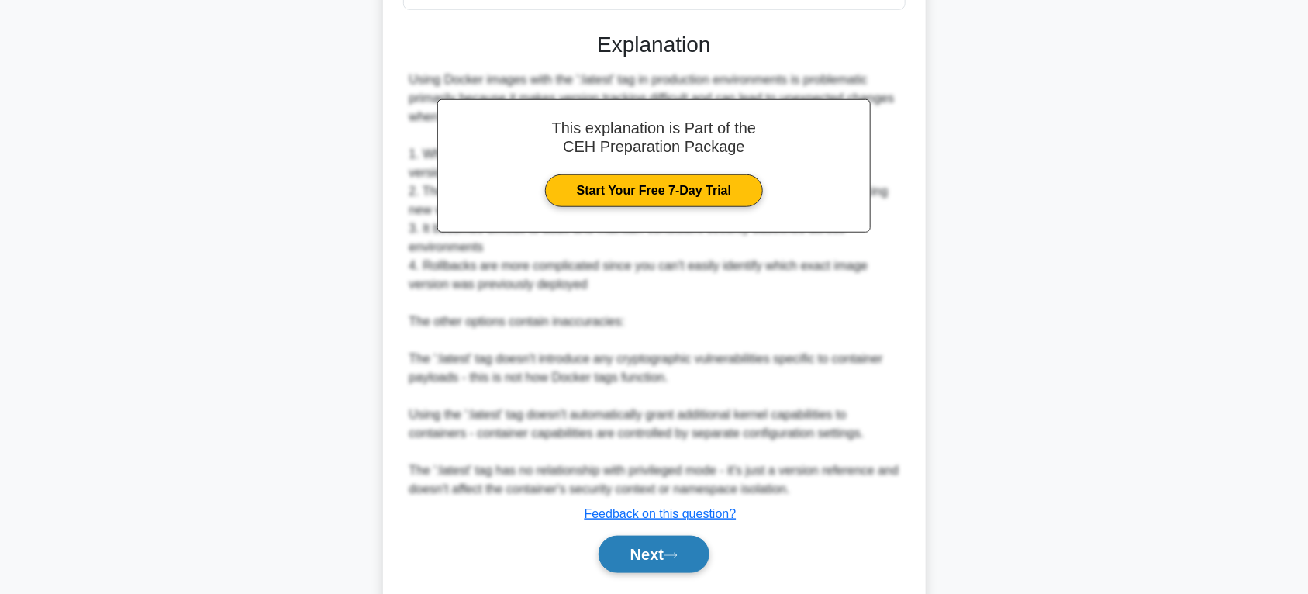
click at [657, 551] on button "Next" at bounding box center [654, 554] width 111 height 37
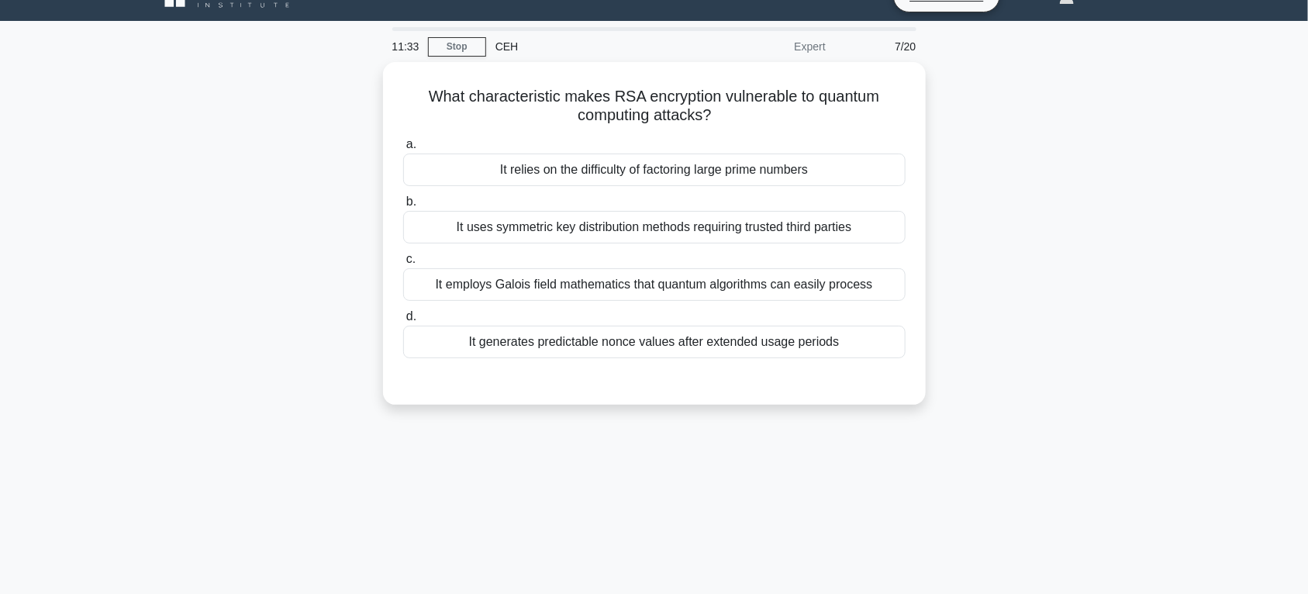
scroll to position [0, 0]
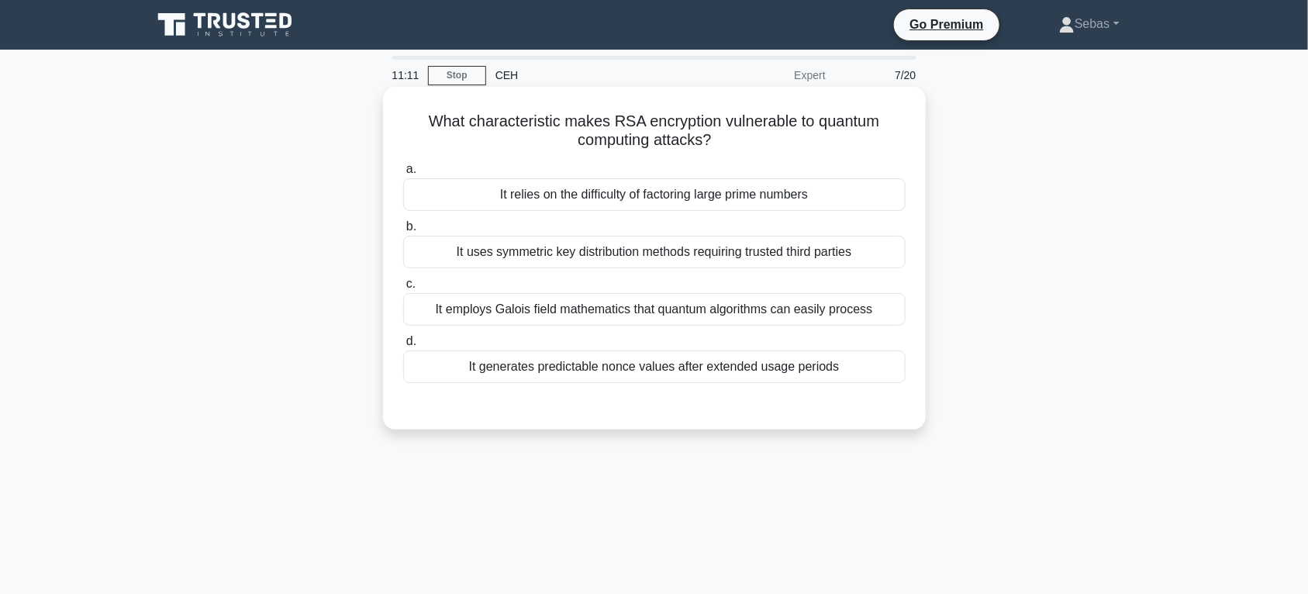
click at [637, 362] on div "It generates predictable nonce values after extended usage periods" at bounding box center [654, 366] width 502 height 33
click at [403, 347] on input "d. It generates predictable nonce values after extended usage periods" at bounding box center [403, 341] width 0 height 10
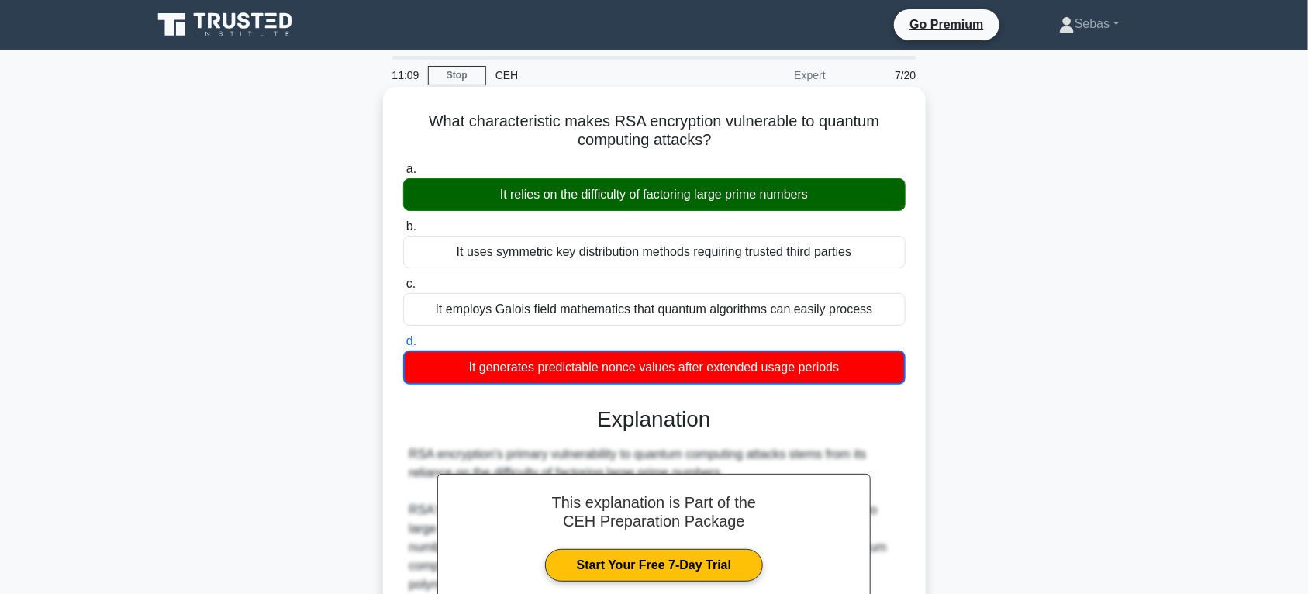
drag, startPoint x: 412, startPoint y: 122, endPoint x: 857, endPoint y: 381, distance: 514.2
click at [857, 381] on div "What characteristic makes RSA encryption vulnerable to quantum computing attack…" at bounding box center [654, 526] width 530 height 866
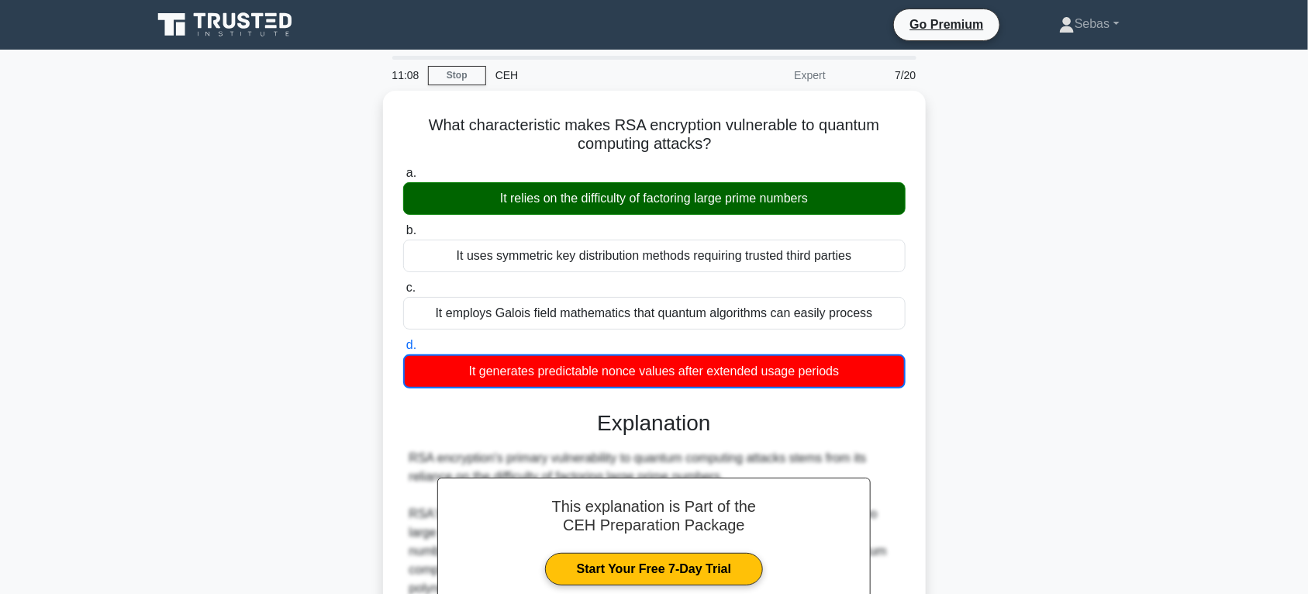
copy div "What characteristic makes RSA encryption vulnerable to quantum computing attack…"
click at [1178, 486] on main "11:06 Stop CEH Expert 7/20 What characteristic makes RSA encryption vulnerable …" at bounding box center [654, 522] width 1308 height 944
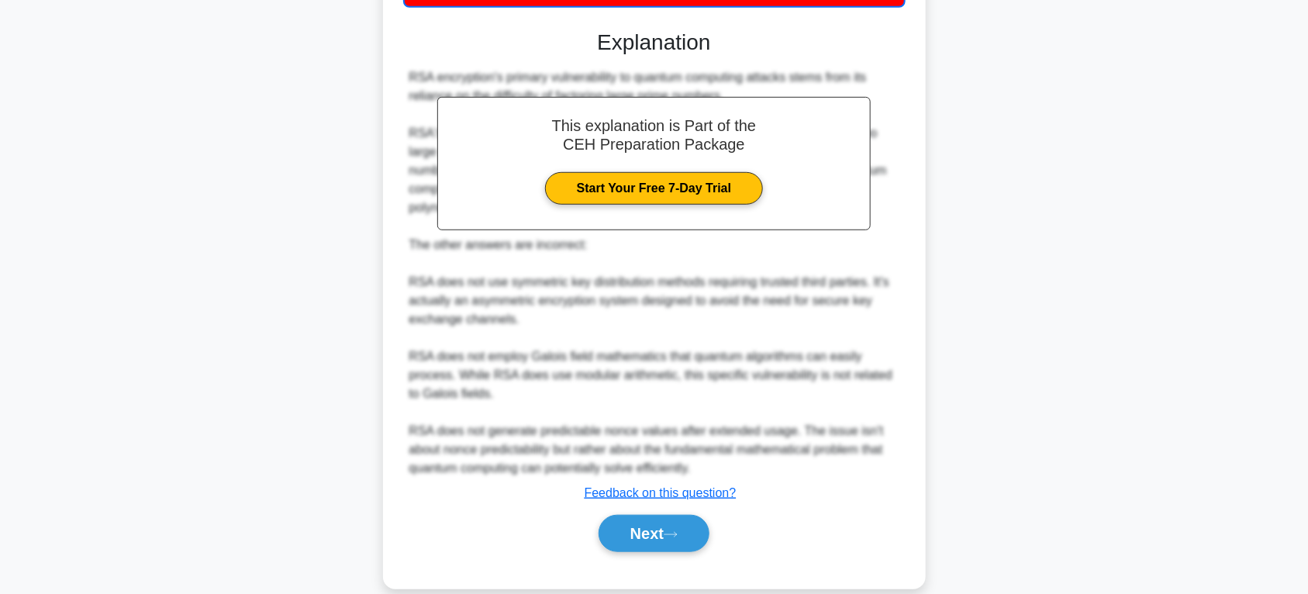
scroll to position [382, 0]
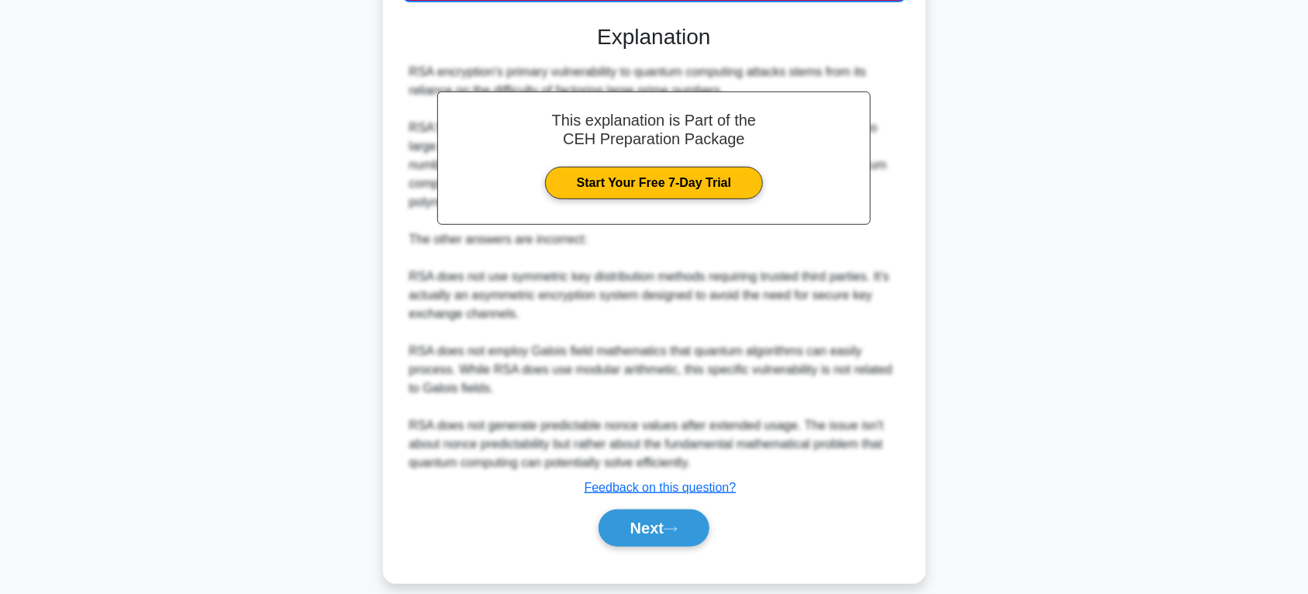
drag, startPoint x: 699, startPoint y: 524, endPoint x: 699, endPoint y: 536, distance: 11.6
click at [699, 536] on div "a. It relies on the difficulty of factoring large prime numbers b. It uses symm…" at bounding box center [654, 169] width 505 height 791
click at [626, 518] on button "Next" at bounding box center [654, 527] width 111 height 37
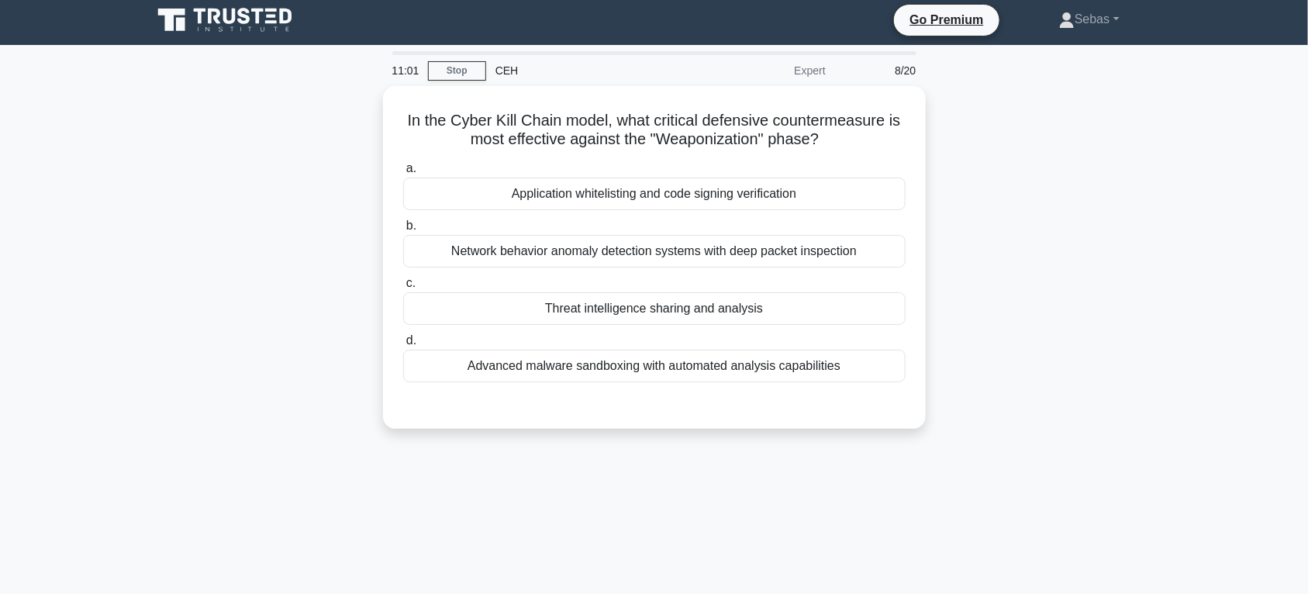
scroll to position [0, 0]
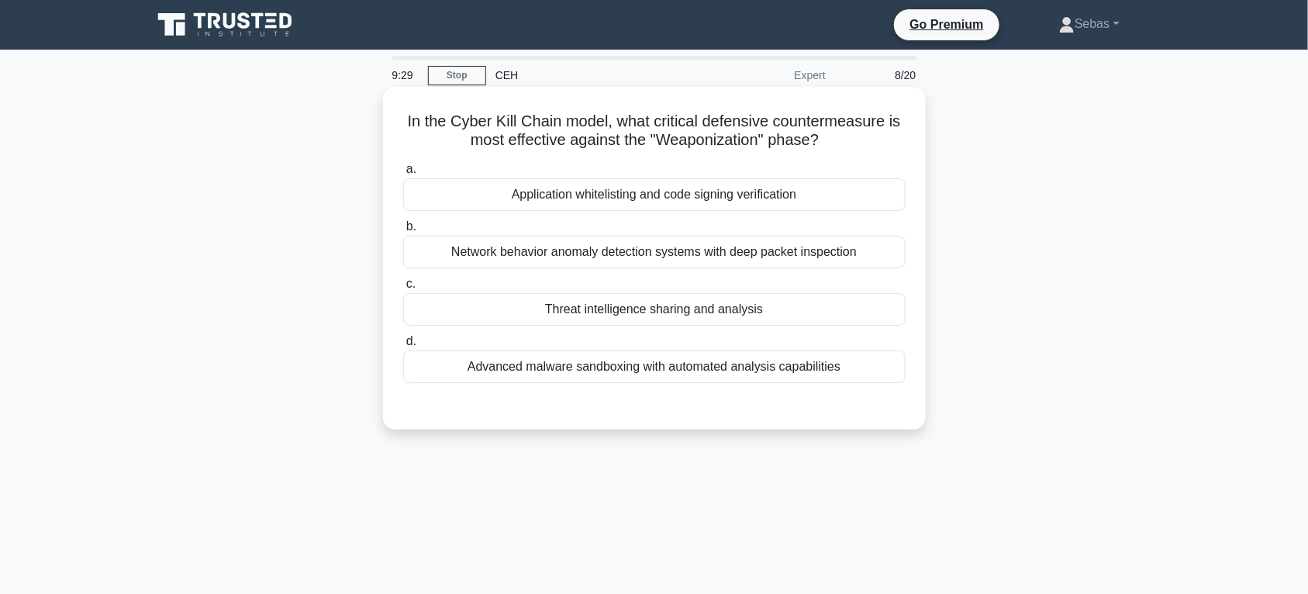
click at [616, 254] on div "Network behavior anomaly detection systems with deep packet inspection" at bounding box center [654, 252] width 502 height 33
click at [403, 232] on input "b. Network behavior anomaly detection systems with deep packet inspection" at bounding box center [403, 227] width 0 height 10
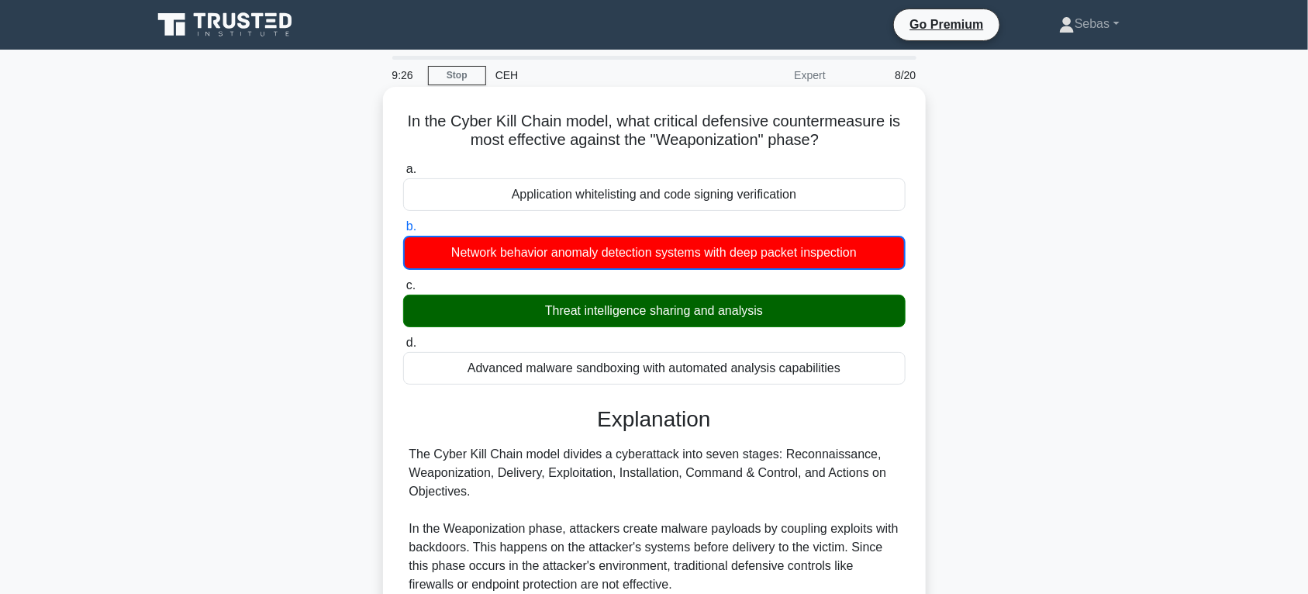
drag, startPoint x: 392, startPoint y: 124, endPoint x: 902, endPoint y: 378, distance: 570.0
click at [902, 378] on div "In the Cyber Kill Chain model, what critical defensive countermeasure is most e…" at bounding box center [654, 544] width 530 height 903
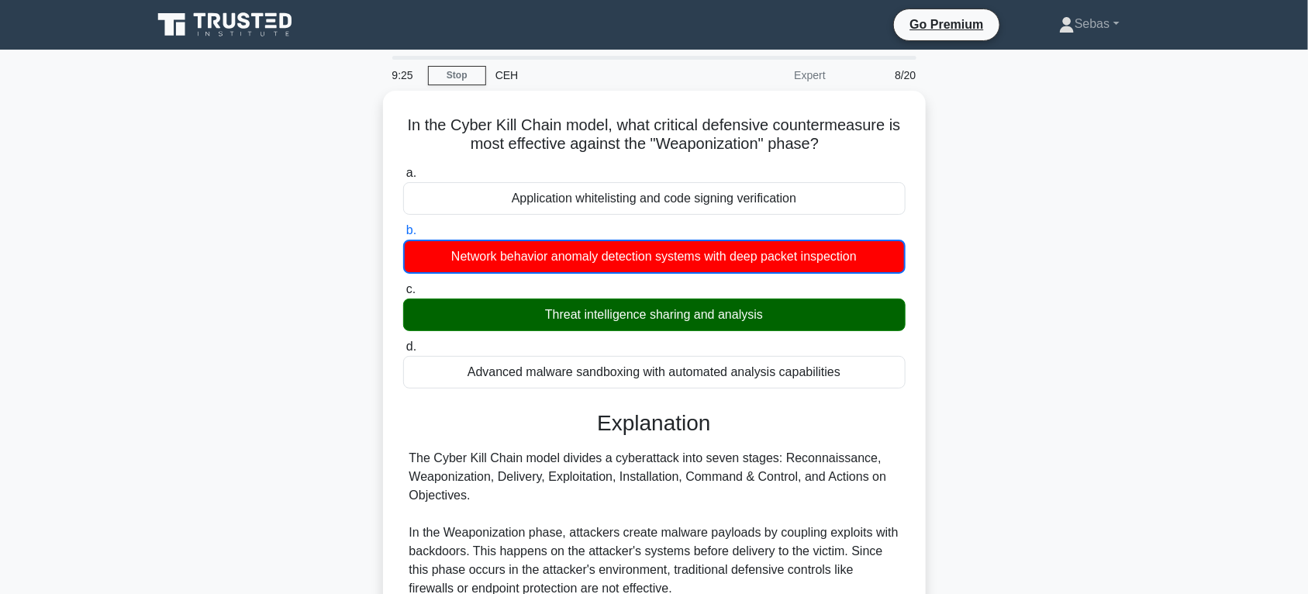
copy div "In the Cyber Kill Chain model, what critical defensive countermeasure is most e…"
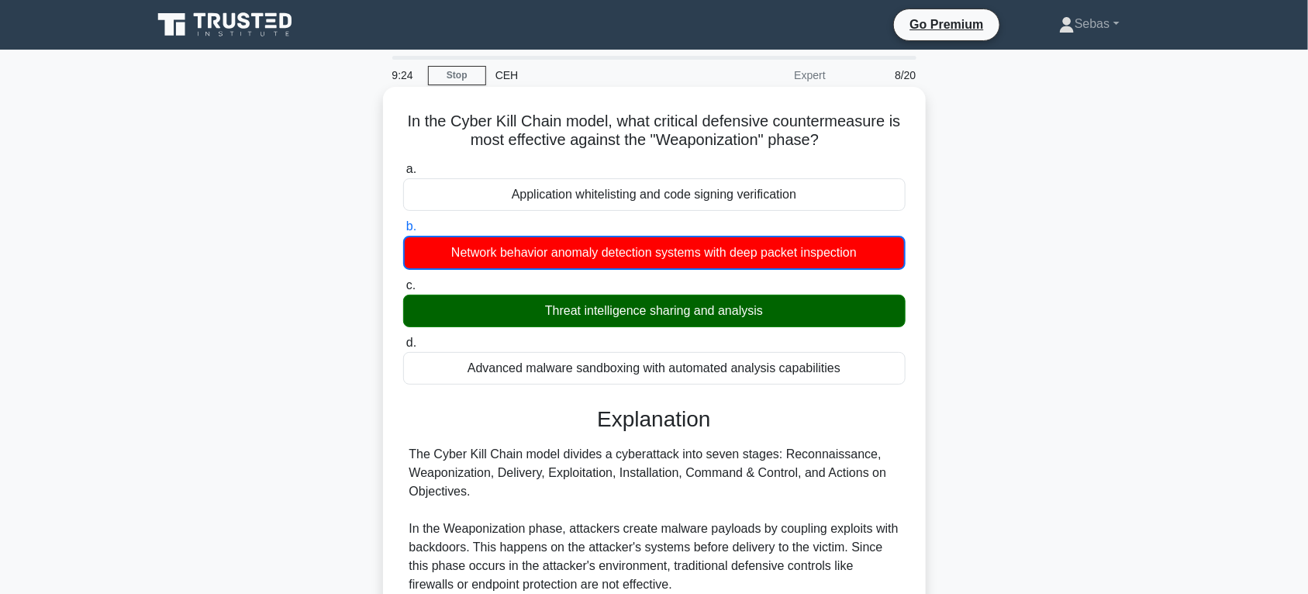
click at [616, 231] on label "b. Network behavior anomaly detection systems with deep packet inspection" at bounding box center [654, 243] width 502 height 53
click at [403, 231] on input "b. Network behavior anomaly detection systems with deep packet inspection" at bounding box center [403, 227] width 0 height 10
click at [397, 126] on div "In the Cyber Kill Chain model, what critical defensive countermeasure is most e…" at bounding box center [654, 544] width 530 height 903
click at [403, 118] on h5 "In the Cyber Kill Chain model, what critical defensive countermeasure is most e…" at bounding box center [654, 131] width 505 height 39
click at [407, 120] on h5 "In the Cyber Kill Chain model, what critical defensive countermeasure is most e…" at bounding box center [654, 131] width 505 height 39
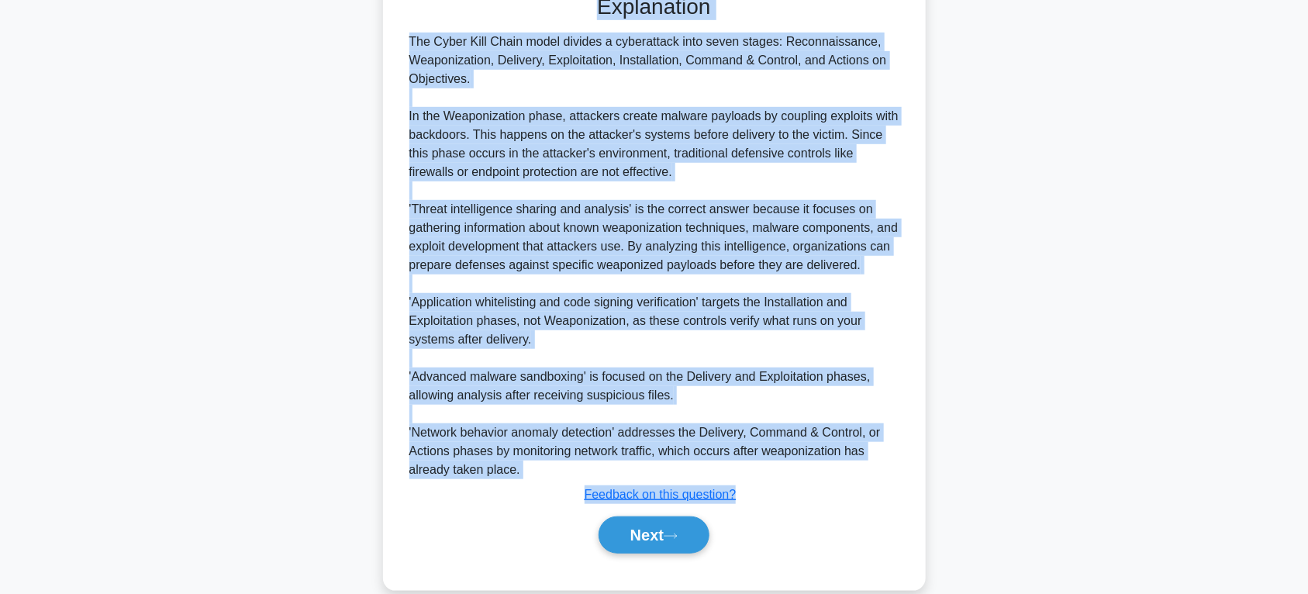
scroll to position [439, 0]
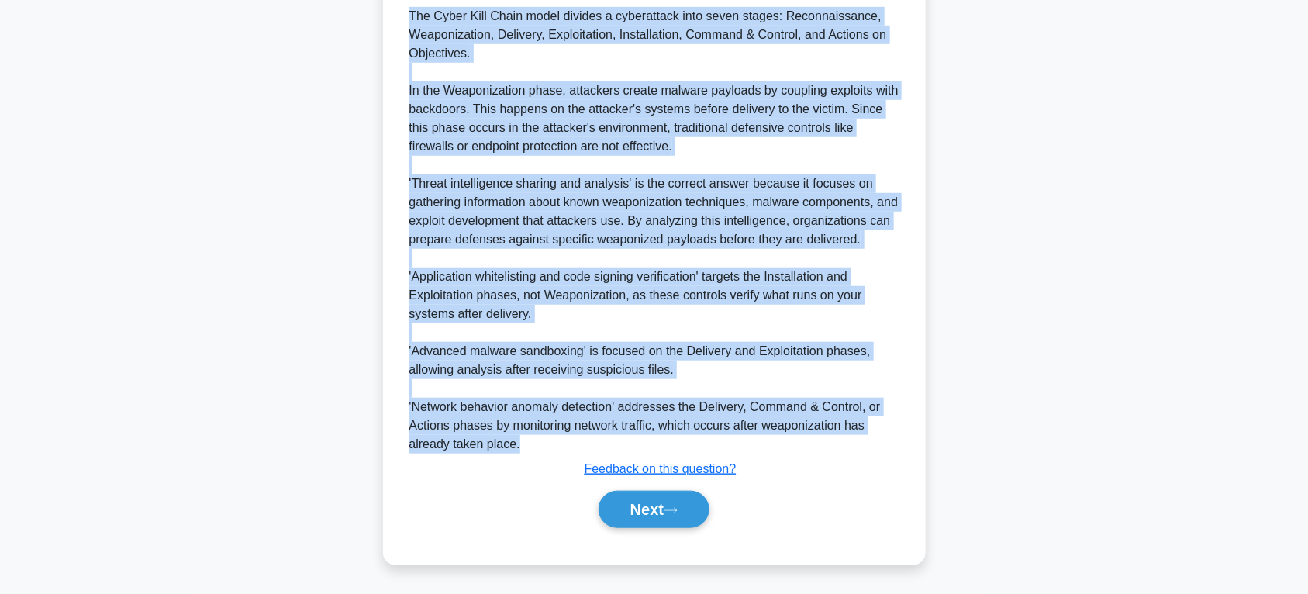
drag, startPoint x: 407, startPoint y: 120, endPoint x: 791, endPoint y: 436, distance: 497.3
click at [791, 436] on div "In the Cyber Kill Chain model, what critical defensive countermeasure is most e…" at bounding box center [654, 106] width 530 height 903
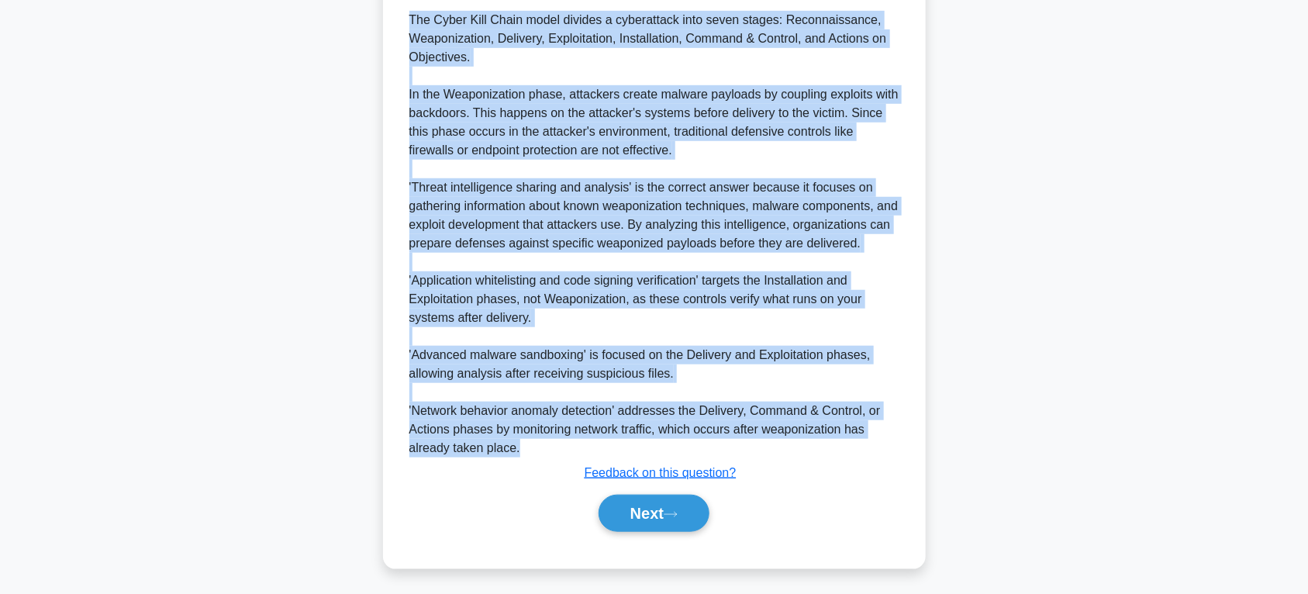
copy div "n the Cyber Kill Chain model, what critical defensive countermeasure is most ef…"
click at [1138, 250] on div "In the Cyber Kill Chain model, what critical defensive countermeasure is most e…" at bounding box center [654, 120] width 1023 height 934
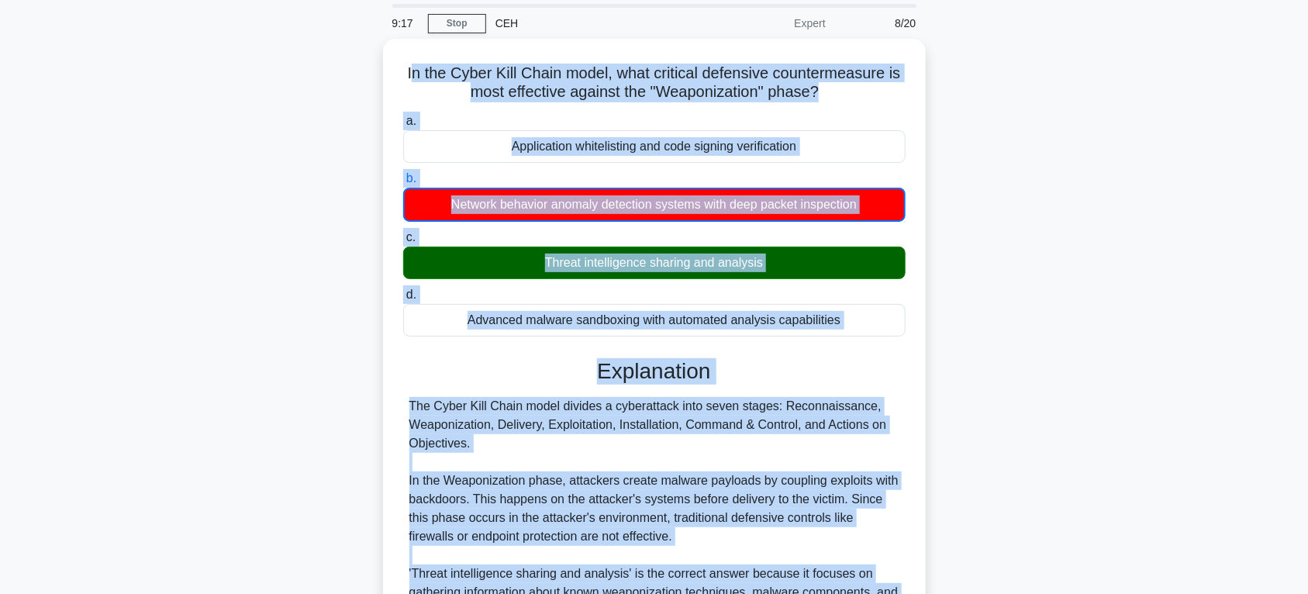
scroll to position [0, 0]
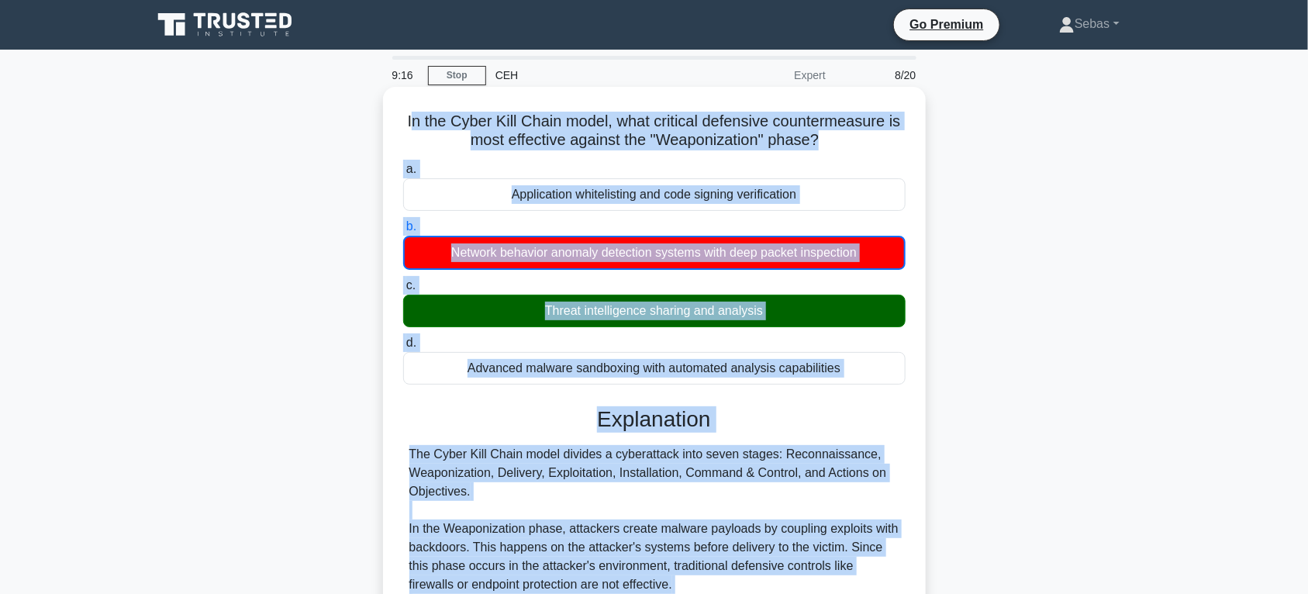
click at [876, 191] on div "Application whitelisting and code signing verification" at bounding box center [654, 194] width 502 height 33
click at [403, 174] on input "a. Application whitelisting and code signing verification" at bounding box center [403, 169] width 0 height 10
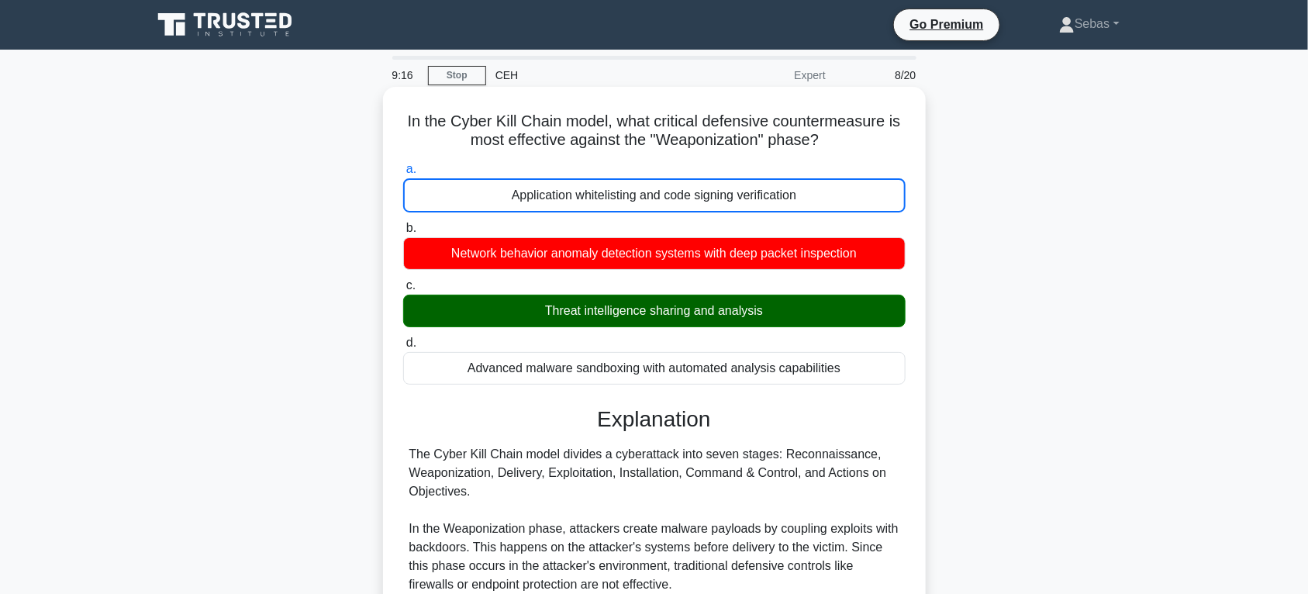
scroll to position [439, 0]
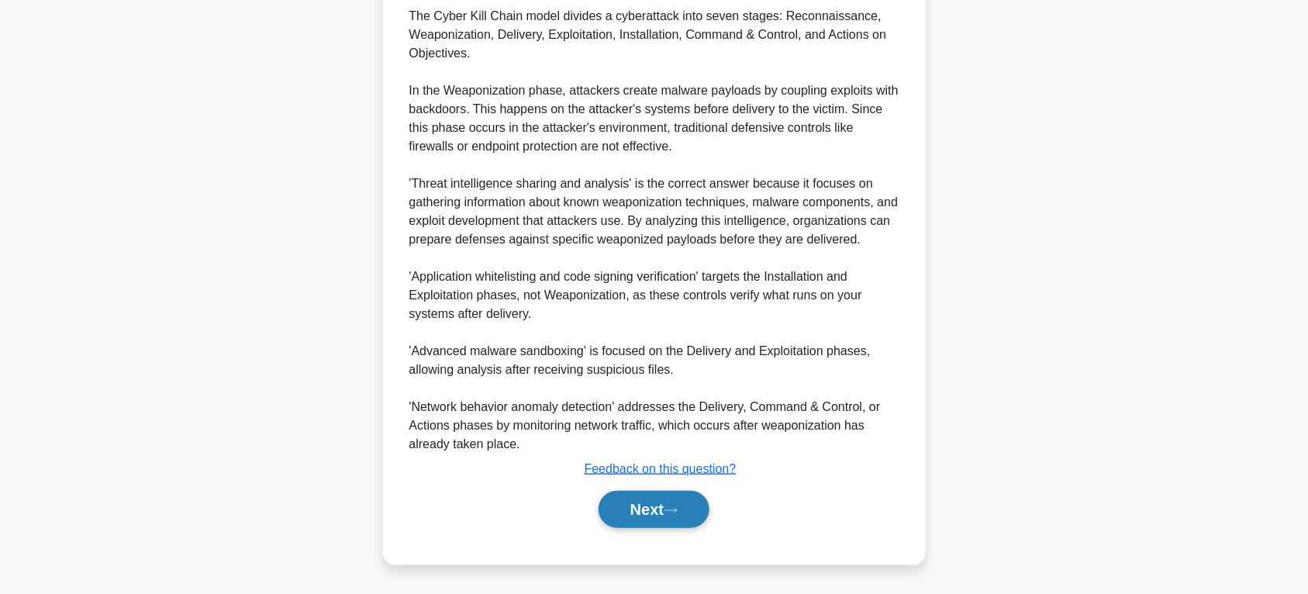
click at [691, 518] on button "Next" at bounding box center [654, 509] width 111 height 37
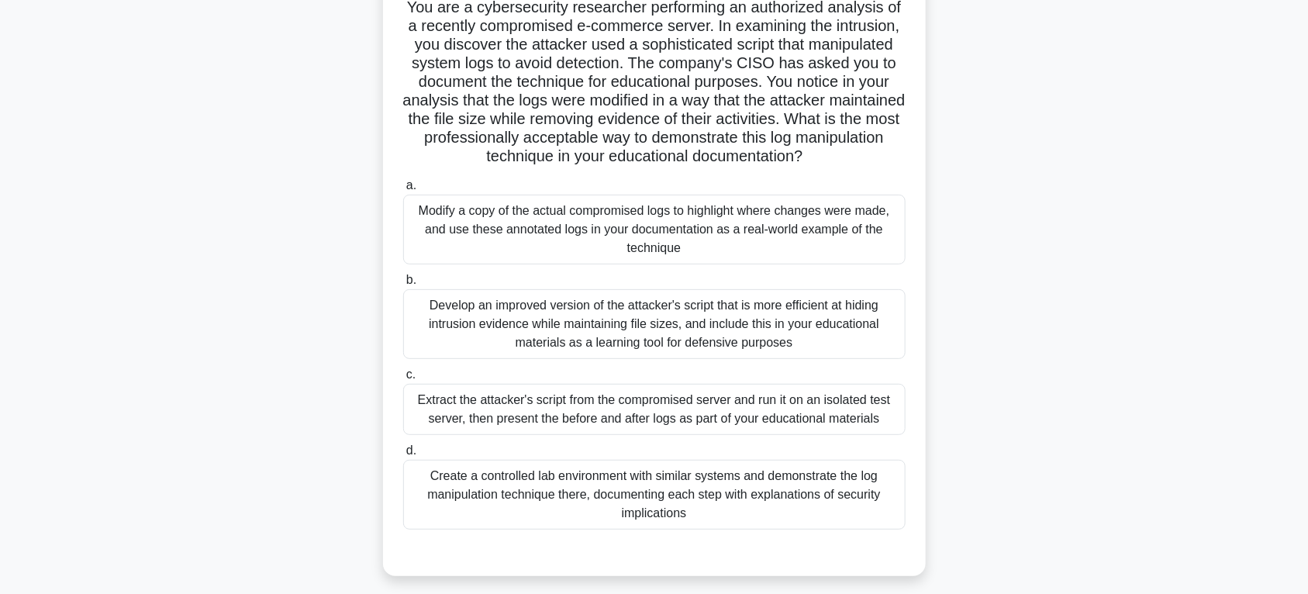
scroll to position [161, 0]
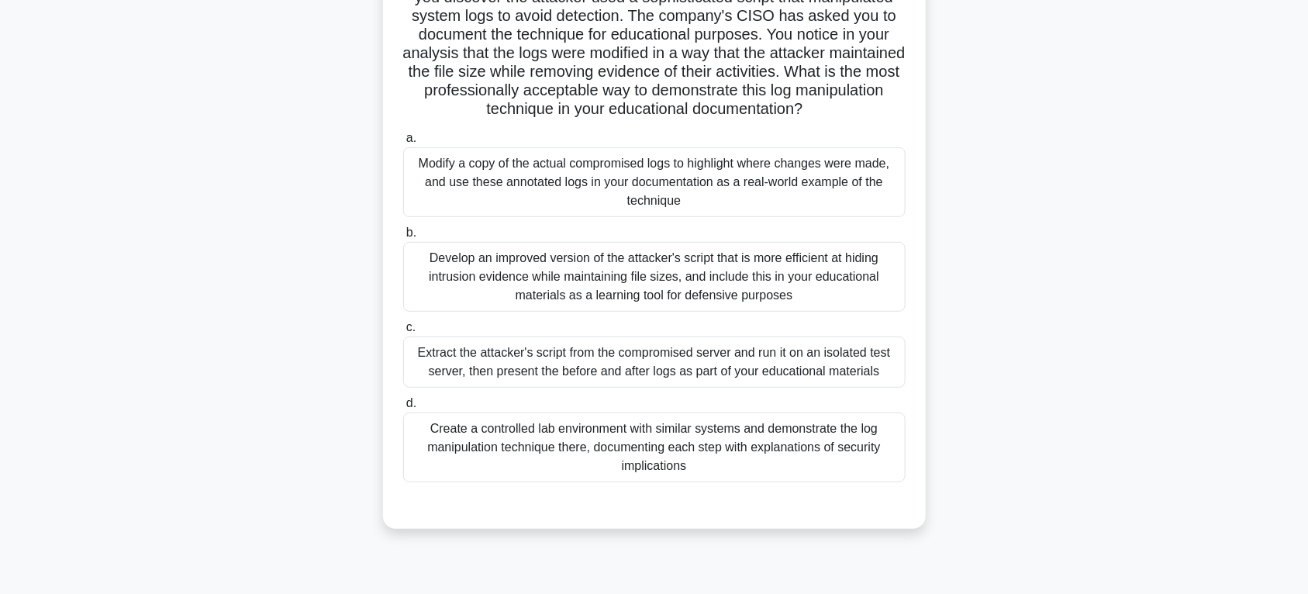
click at [757, 388] on div "Extract the attacker's script from the compromised server and run it on an isol…" at bounding box center [654, 361] width 502 height 51
click at [403, 333] on input "c. Extract the attacker's script from the compromised server and run it on an i…" at bounding box center [403, 328] width 0 height 10
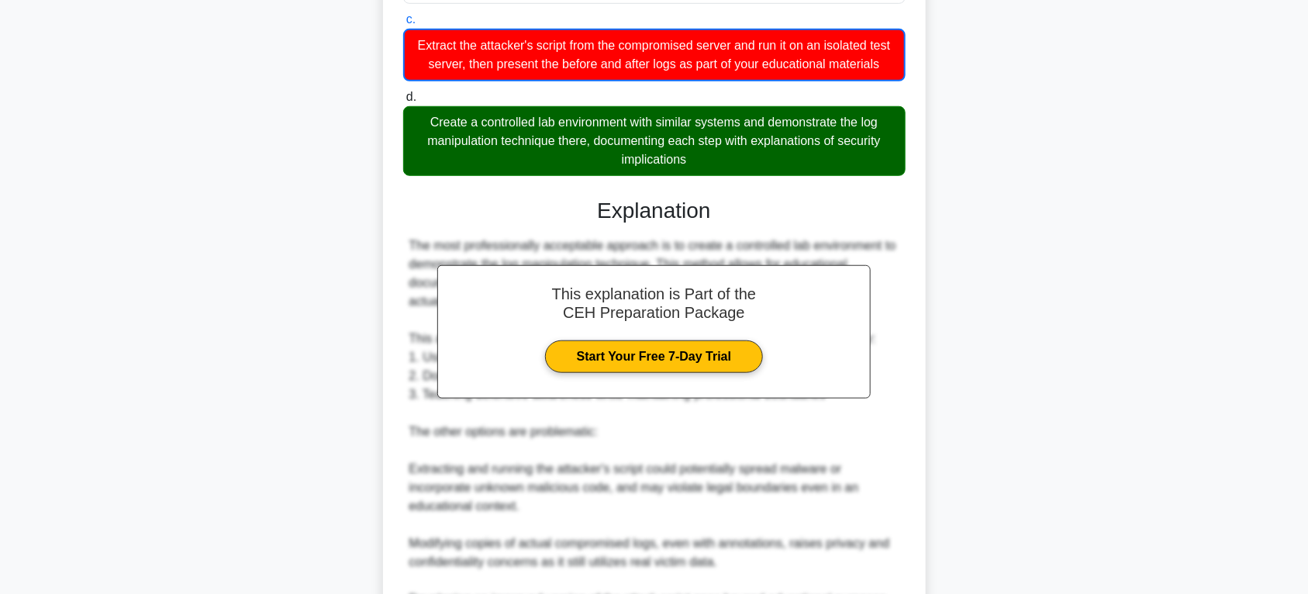
scroll to position [485, 0]
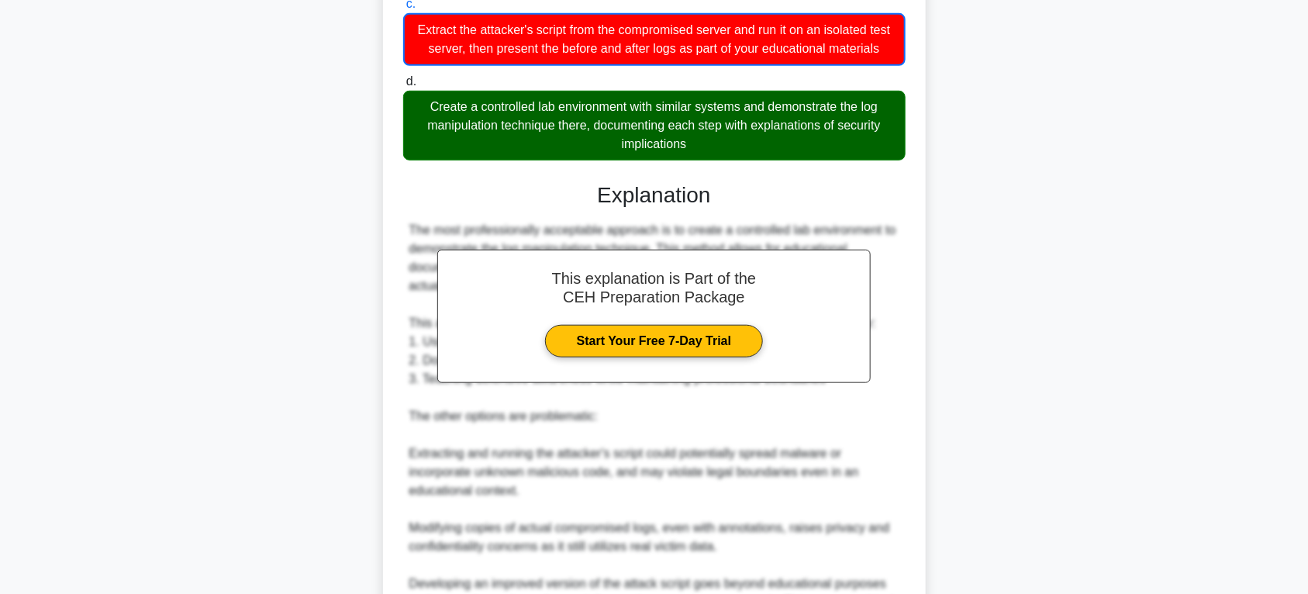
drag, startPoint x: 405, startPoint y: 118, endPoint x: 826, endPoint y: 147, distance: 422.0
click at [826, 147] on div "You are a cybersecurity researcher performing an authorized analysis of a recen…" at bounding box center [654, 171] width 530 height 1127
copy div "You are a cybersecurity researcher performing an authorized analysis of a recen…"
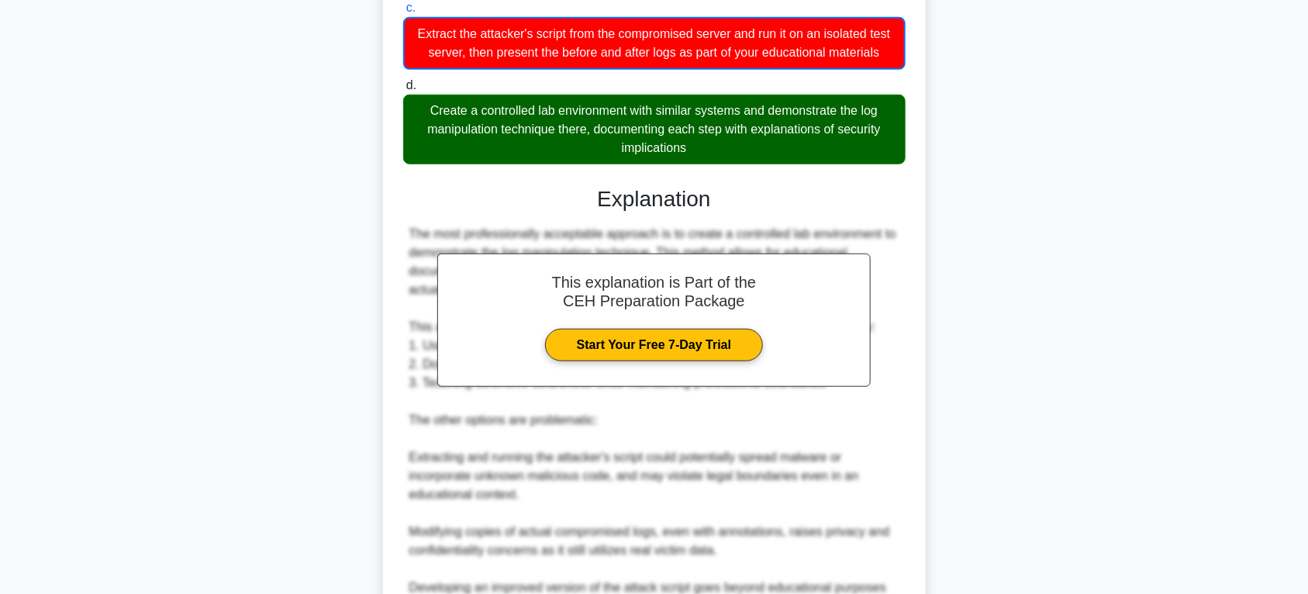
drag, startPoint x: 1202, startPoint y: 454, endPoint x: 1171, endPoint y: 409, distance: 55.7
click at [1202, 454] on main "7:40 Stop CEH Expert 9/20 You are a cybersecurity researcher performing an auth…" at bounding box center [654, 167] width 1308 height 1205
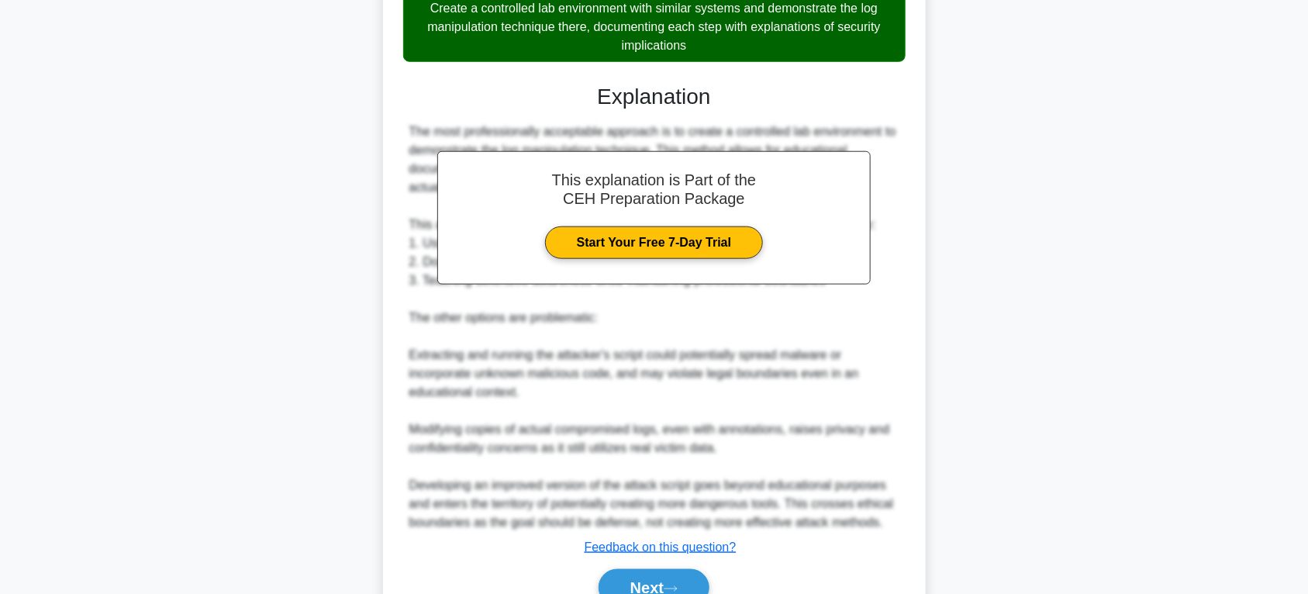
scroll to position [661, 0]
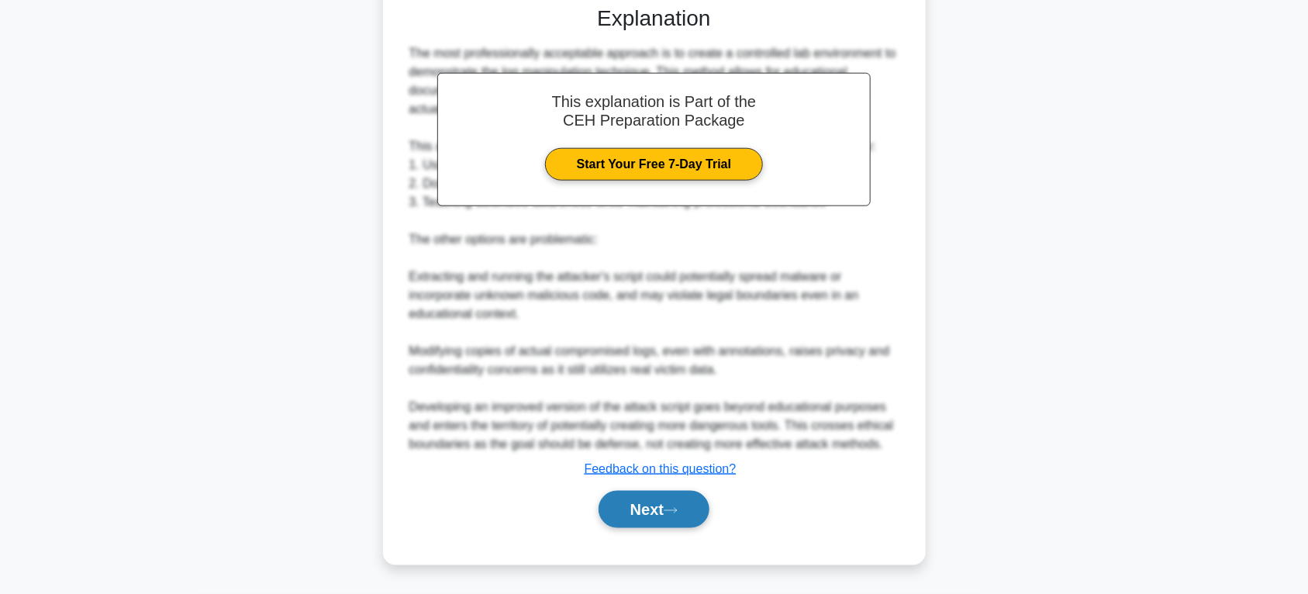
click at [699, 505] on button "Next" at bounding box center [654, 509] width 111 height 37
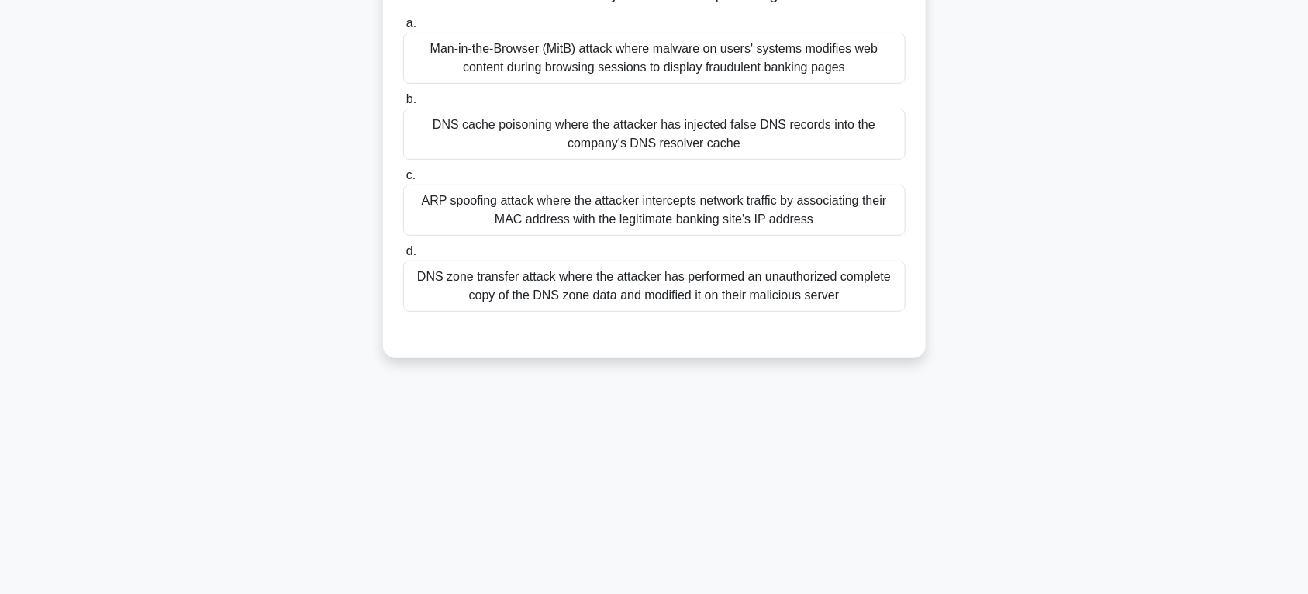
scroll to position [81, 0]
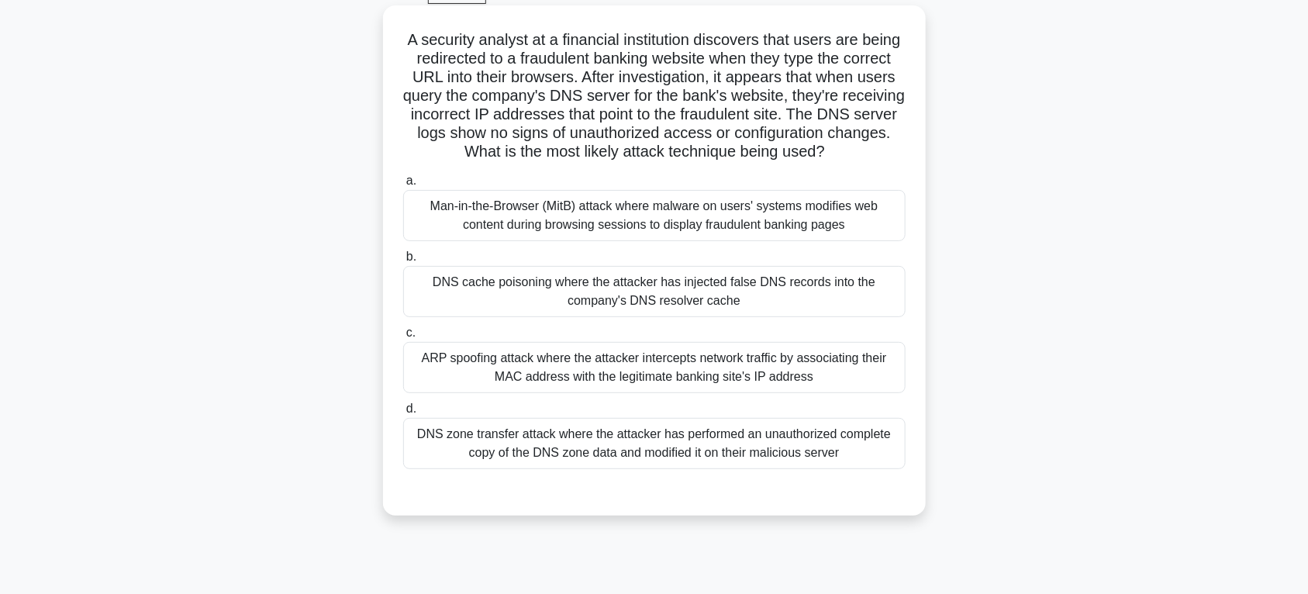
click at [831, 317] on div "DNS cache poisoning where the attacker has injected false DNS records into the …" at bounding box center [654, 291] width 502 height 51
click at [403, 262] on input "b. DNS cache poisoning where the attacker has injected false DNS records into t…" at bounding box center [403, 257] width 0 height 10
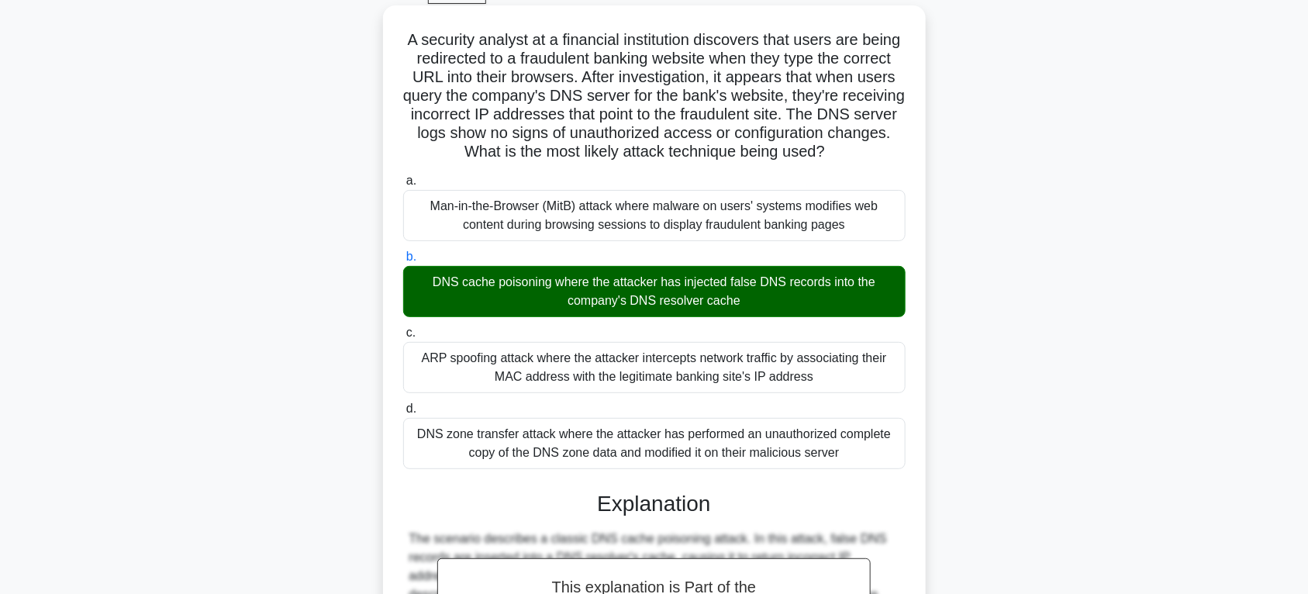
drag, startPoint x: 423, startPoint y: 36, endPoint x: 880, endPoint y: 478, distance: 636.6
click at [880, 478] on div "A security analyst at a financial institution discovers that users are being re…" at bounding box center [654, 593] width 530 height 1162
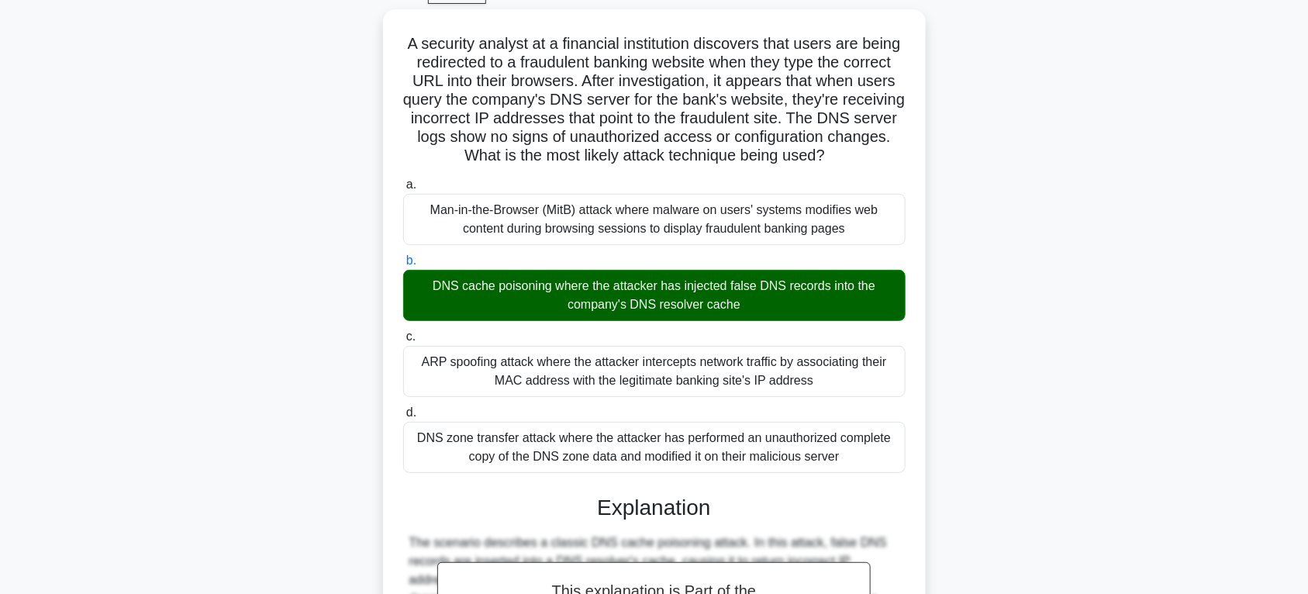
copy div "A security analyst at a financial institution discovers that users are being re…"
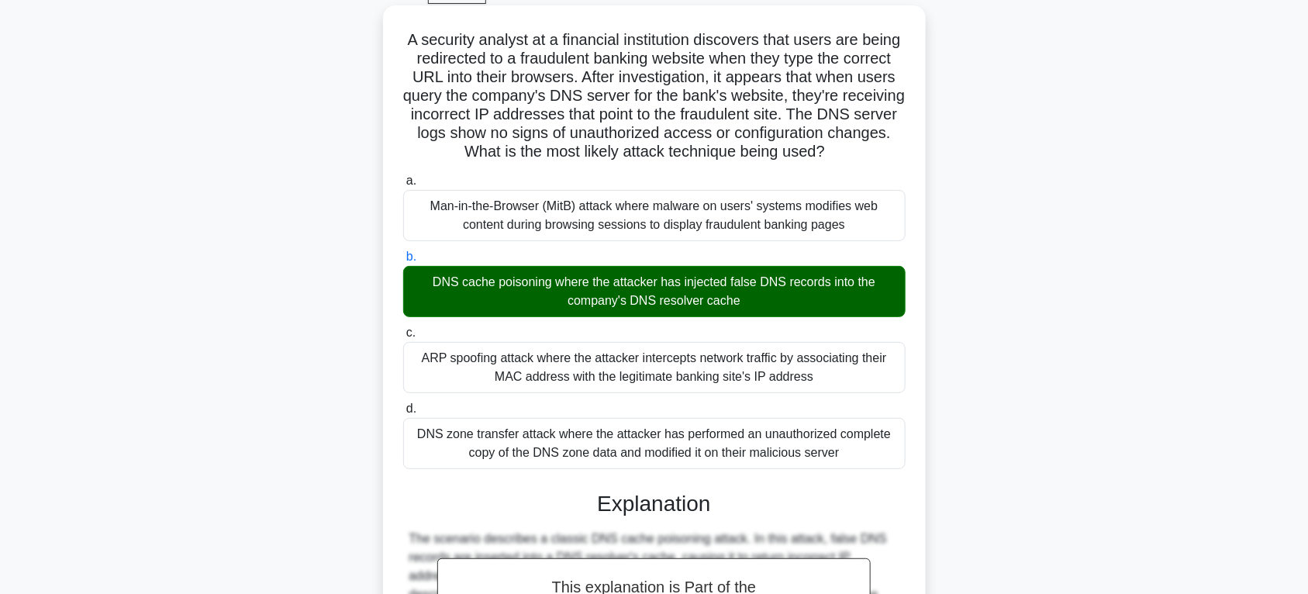
click at [865, 199] on label "a. Man-in-the-Browser (MitB) attack where malware on users' systems modifies we…" at bounding box center [654, 206] width 502 height 70
click at [403, 186] on input "a. Man-in-the-Browser (MitB) attack where malware on users' systems modifies we…" at bounding box center [403, 181] width 0 height 10
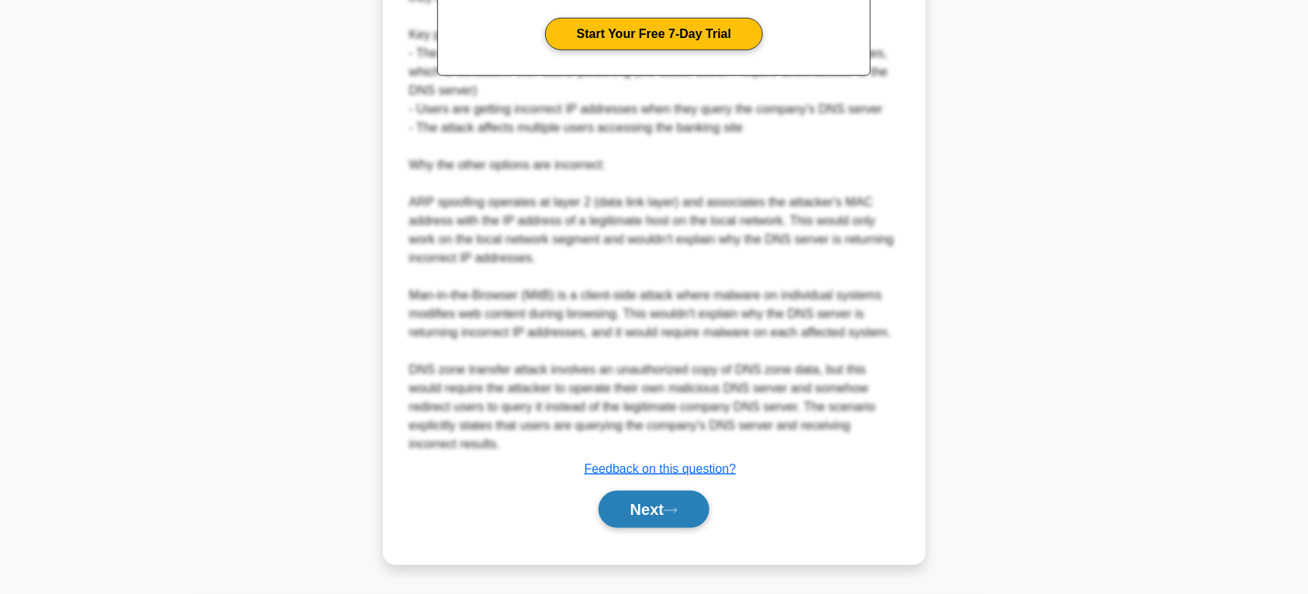
click at [665, 518] on button "Next" at bounding box center [654, 509] width 111 height 37
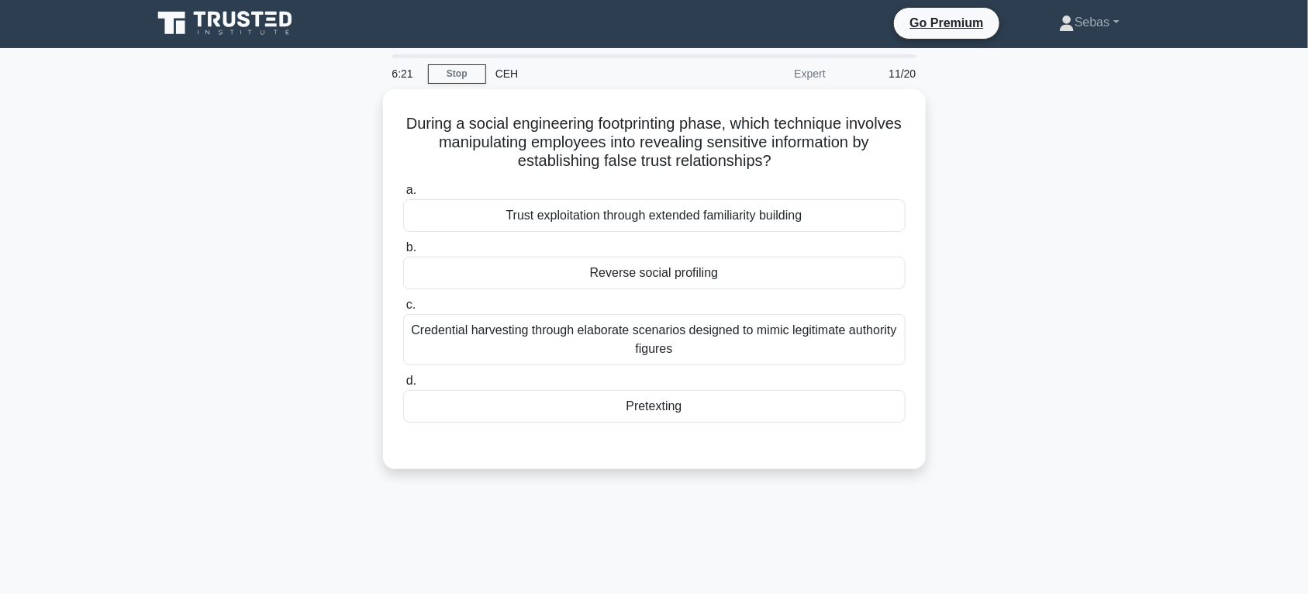
scroll to position [0, 0]
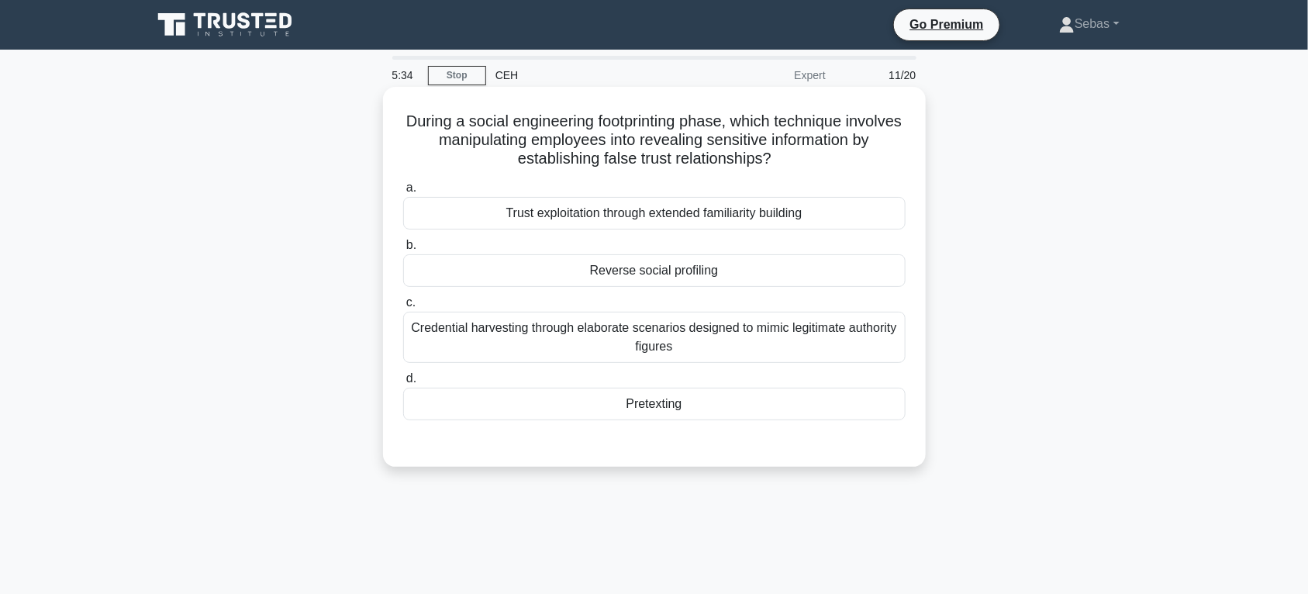
click at [792, 343] on div "Credential harvesting through elaborate scenarios designed to mimic legitimate …" at bounding box center [654, 337] width 502 height 51
click at [403, 308] on input "c. Credential harvesting through elaborate scenarios designed to mimic legitima…" at bounding box center [403, 303] width 0 height 10
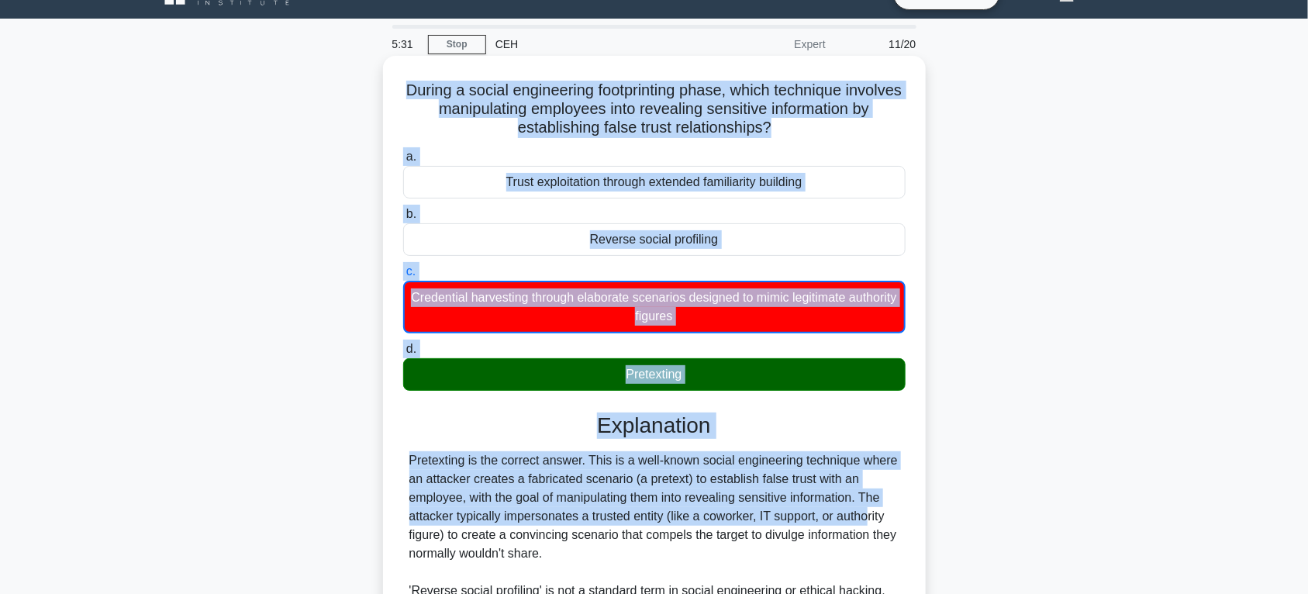
scroll to position [364, 0]
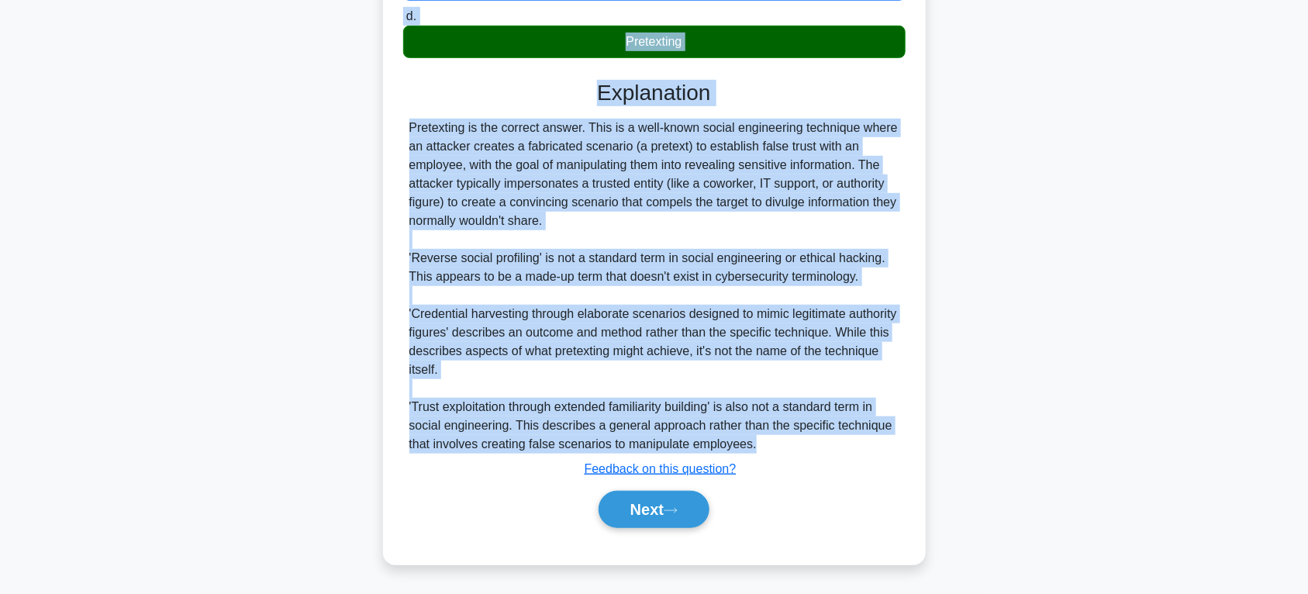
drag, startPoint x: 419, startPoint y: 122, endPoint x: 796, endPoint y: 450, distance: 499.6
click at [796, 450] on div "During a social engineering footprinting phase, which technique involves manipu…" at bounding box center [654, 143] width 530 height 829
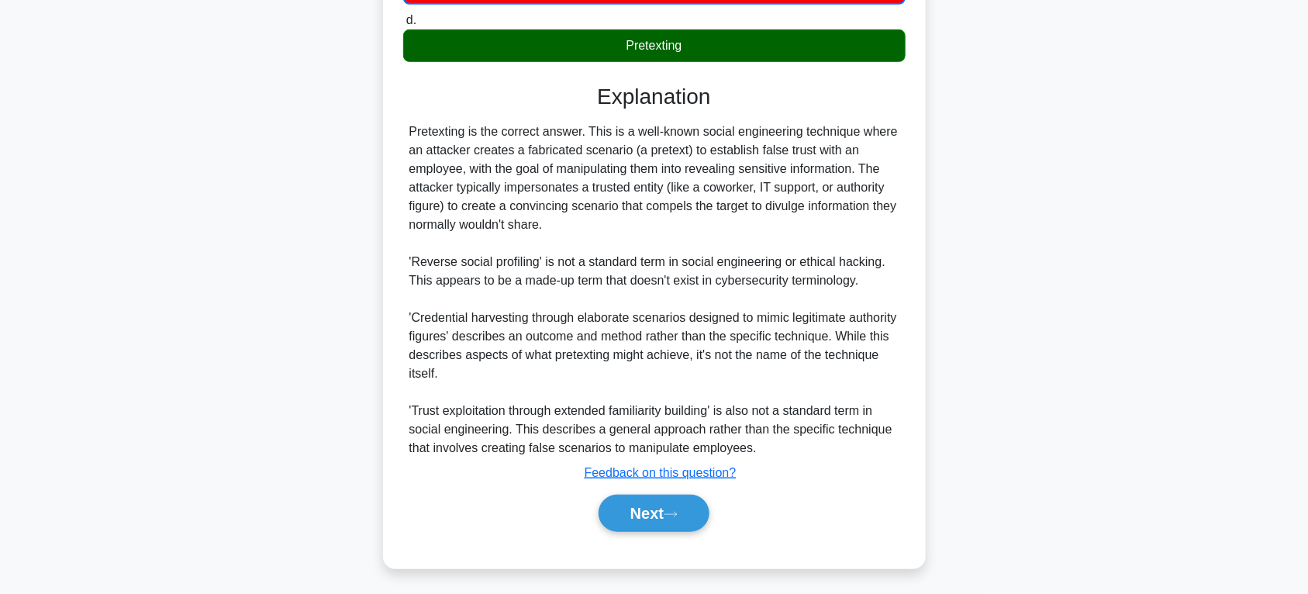
click at [1030, 521] on div "During a social engineering footprinting phase, which technique involves manipu…" at bounding box center [654, 157] width 1023 height 860
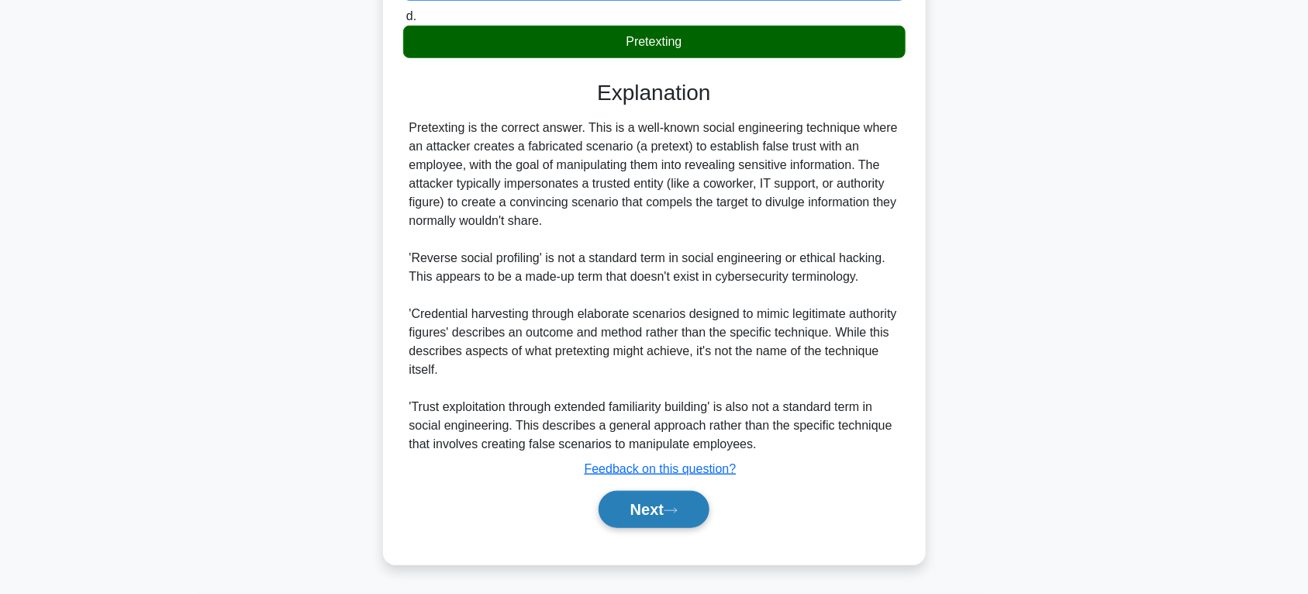
click at [698, 519] on button "Next" at bounding box center [654, 509] width 111 height 37
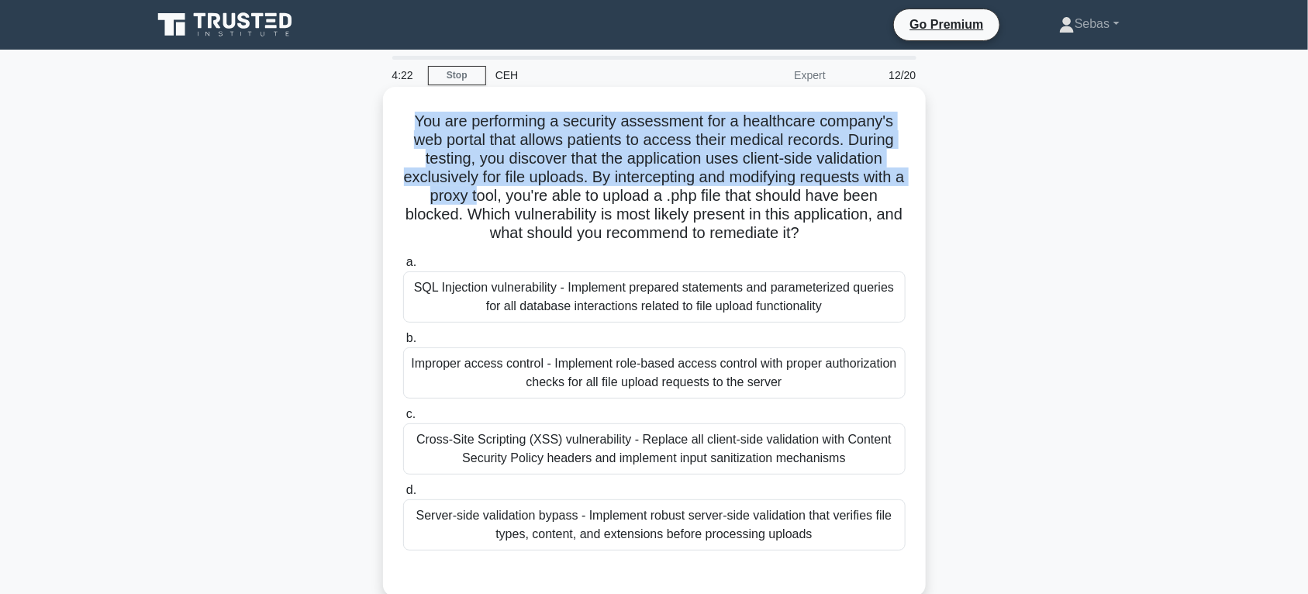
scroll to position [161, 0]
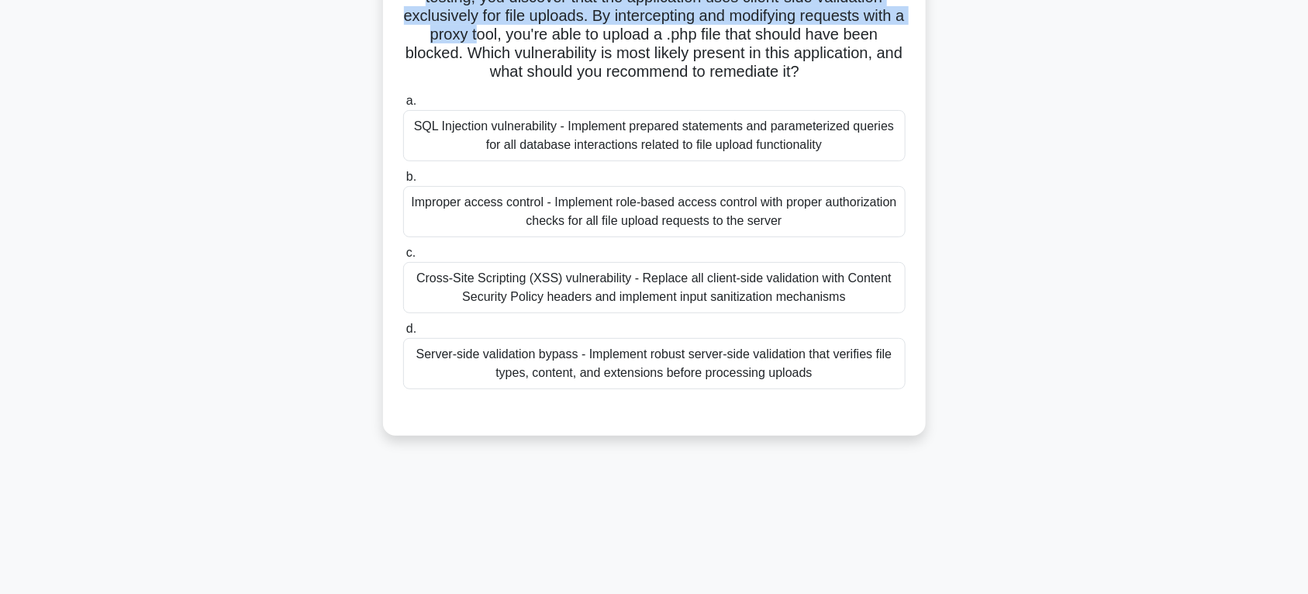
drag, startPoint x: 413, startPoint y: 111, endPoint x: 857, endPoint y: 392, distance: 525.5
click at [857, 392] on div "You are performing a security assessment for a healthcare company's web portal …" at bounding box center [654, 181] width 530 height 498
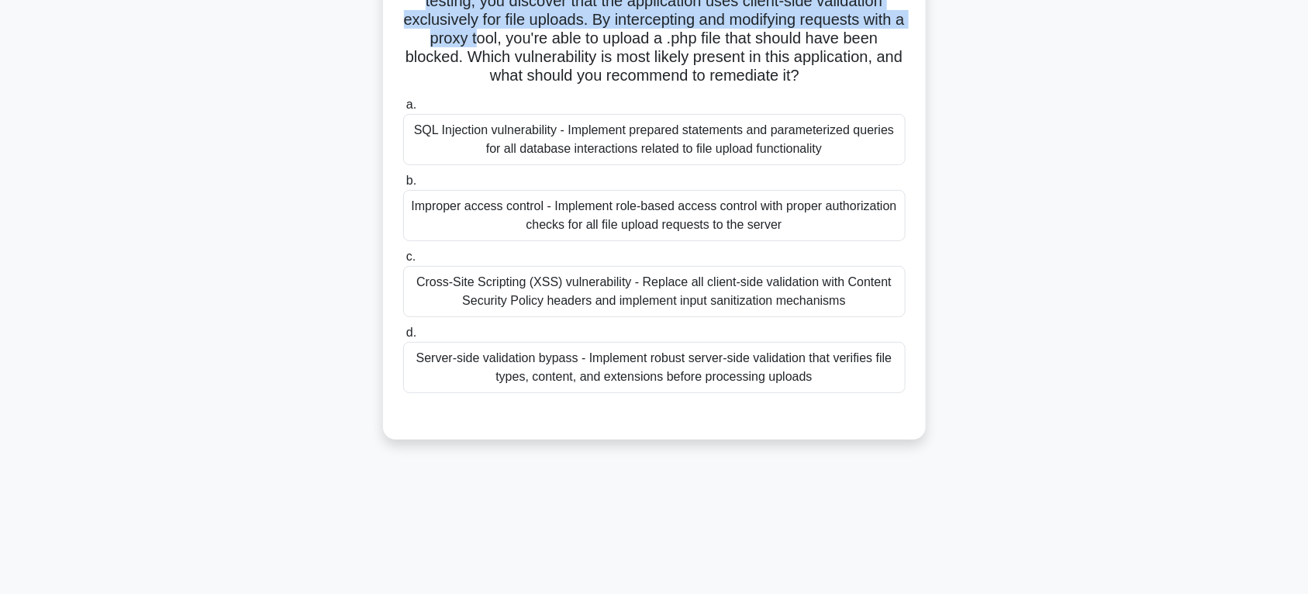
click at [1165, 305] on div "You are performing a security assessment for a healthcare company's web portal …" at bounding box center [654, 193] width 1023 height 529
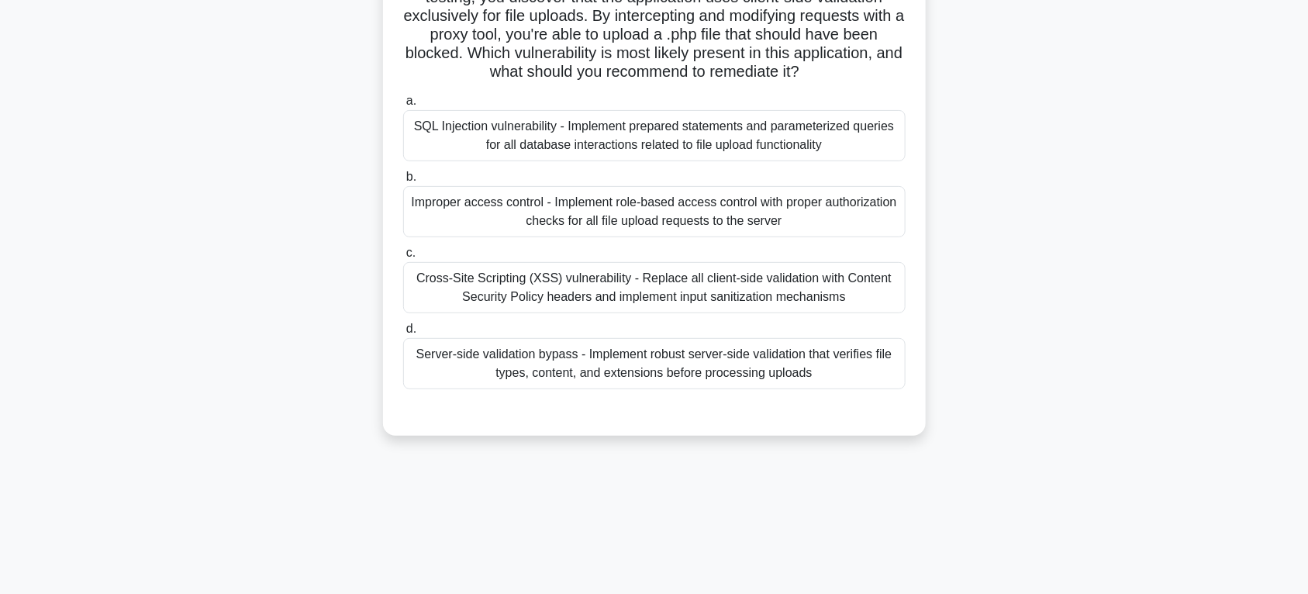
click at [657, 285] on div "Cross-Site Scripting (XSS) vulnerability - Replace all client-side validation w…" at bounding box center [654, 287] width 502 height 51
click at [403, 258] on input "c. Cross-Site Scripting (XSS) vulnerability - Replace all client-side validatio…" at bounding box center [403, 253] width 0 height 10
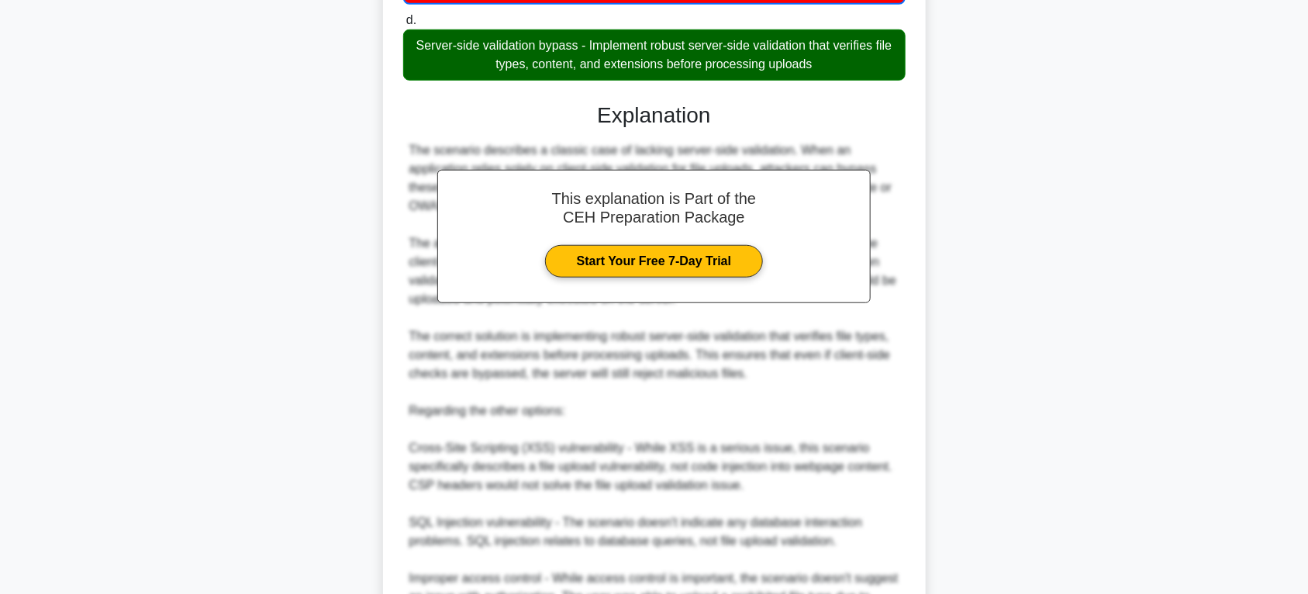
scroll to position [644, 0]
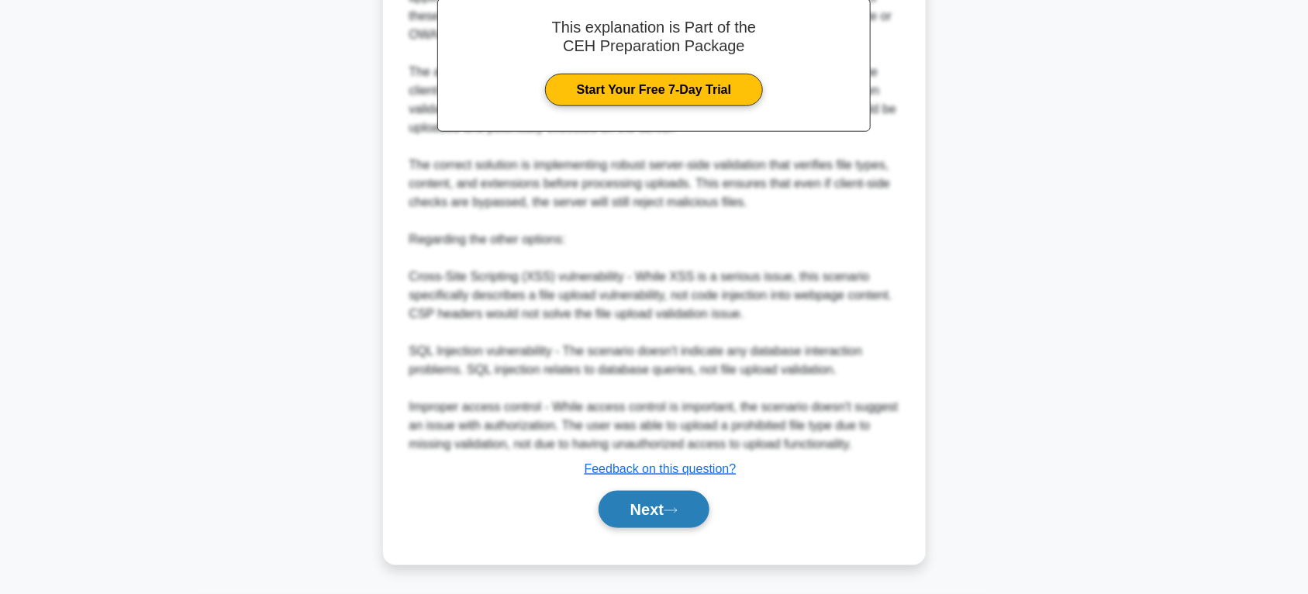
click at [679, 516] on button "Next" at bounding box center [654, 509] width 111 height 37
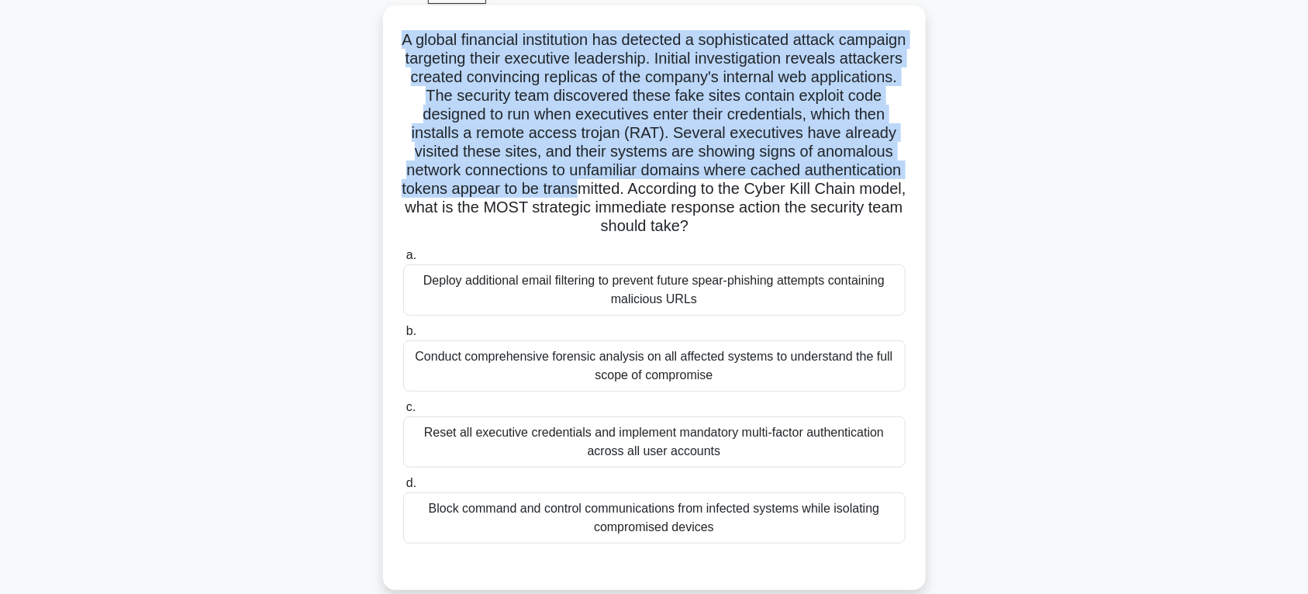
scroll to position [243, 0]
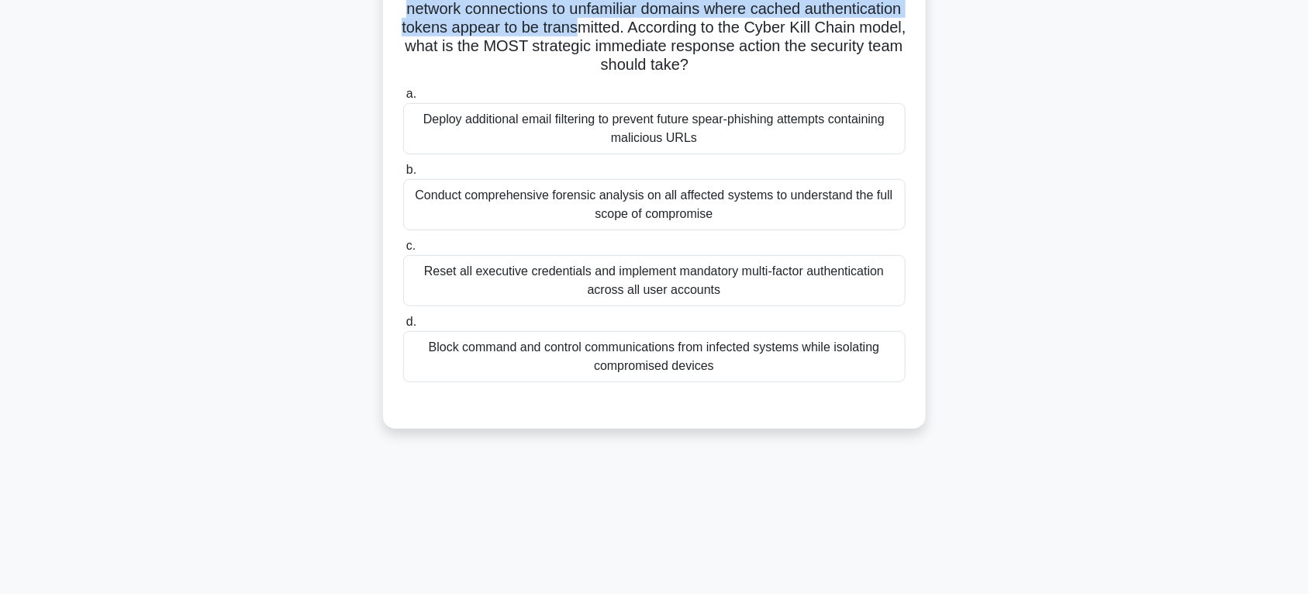
drag, startPoint x: 434, startPoint y: 37, endPoint x: 764, endPoint y: 384, distance: 478.7
click at [764, 384] on div "A global financial institution has detected a sophisticated attack campaign tar…" at bounding box center [654, 136] width 530 height 572
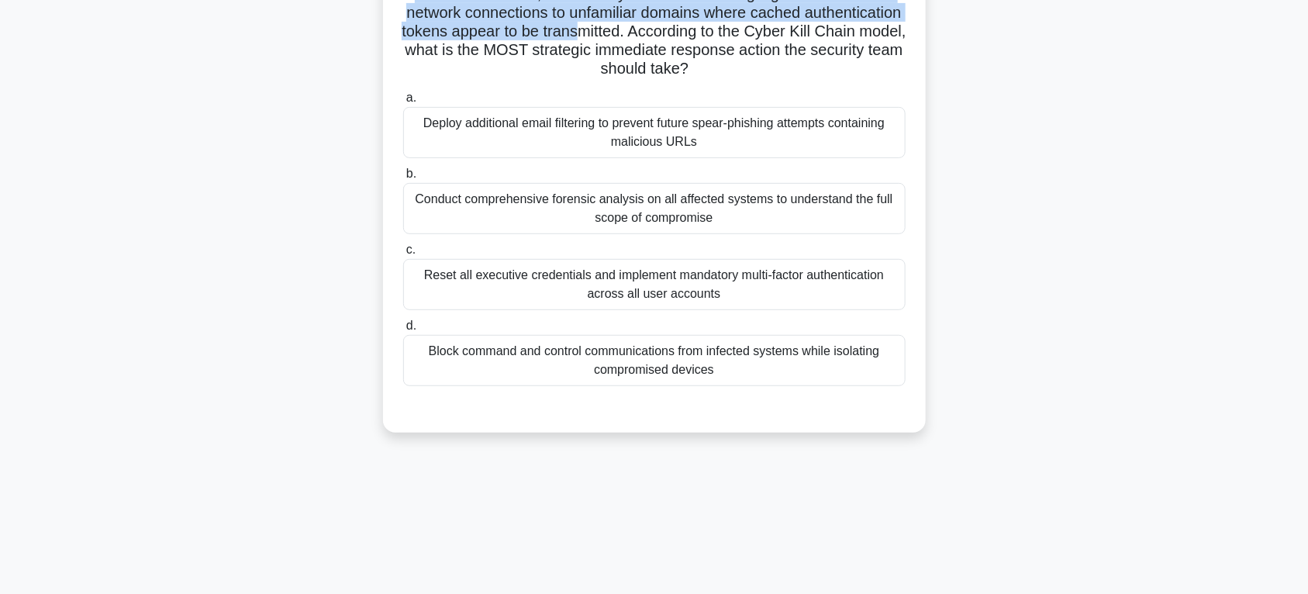
click at [1060, 254] on div "A global financial institution has detected a sophisticated attack campaign tar…" at bounding box center [654, 149] width 1023 height 603
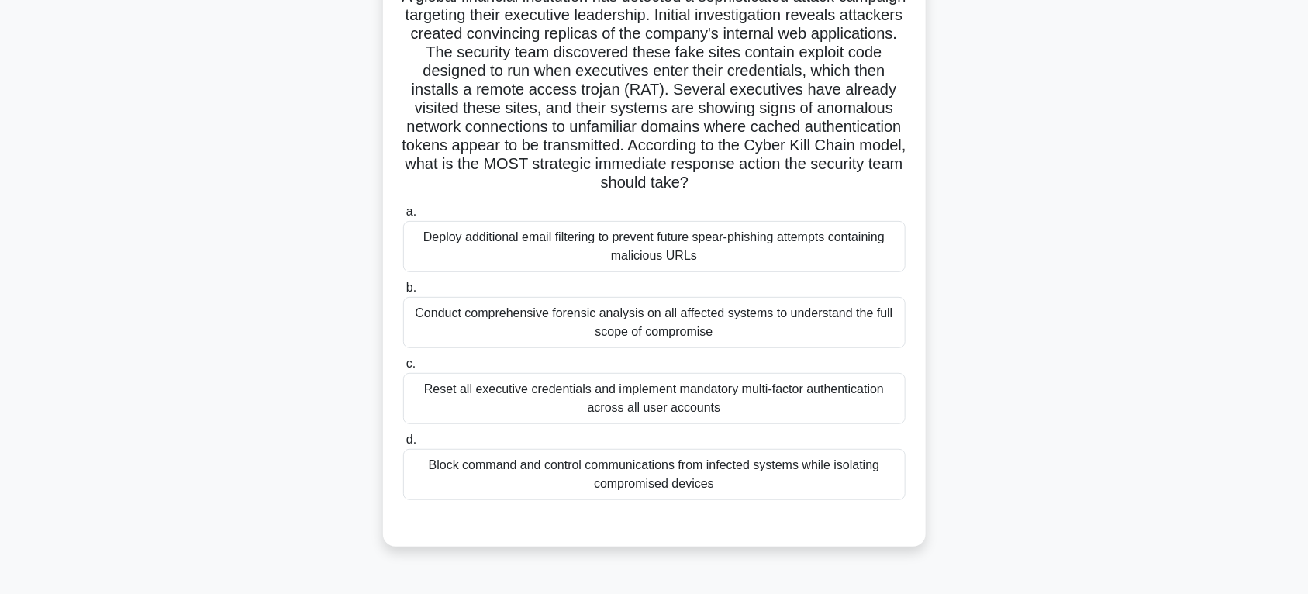
scroll to position [81, 0]
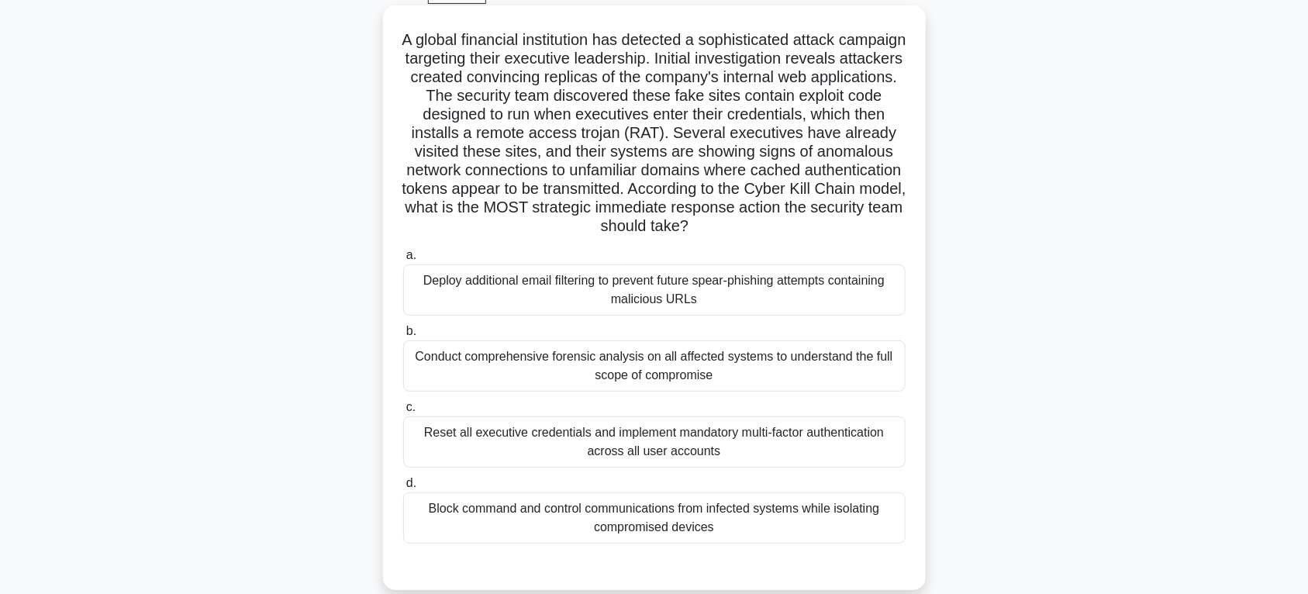
click at [834, 436] on div "Reset all executive credentials and implement mandatory multi-factor authentica…" at bounding box center [654, 441] width 502 height 51
click at [403, 412] on input "c. Reset all executive credentials and implement mandatory multi-factor authent…" at bounding box center [403, 407] width 0 height 10
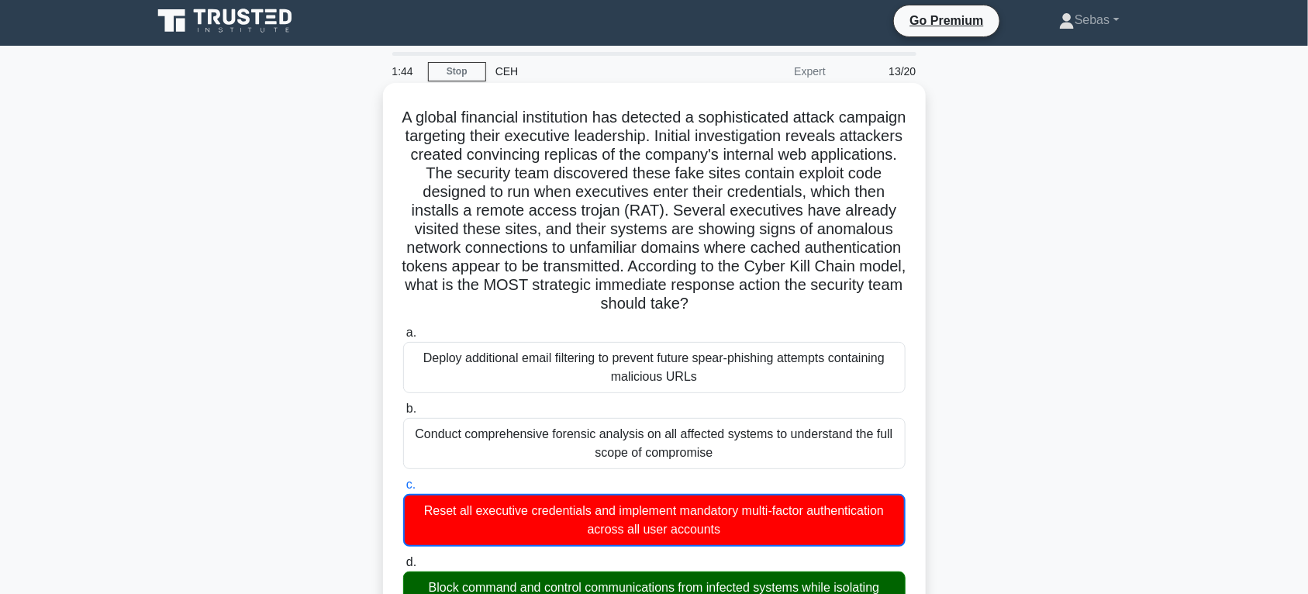
scroll to position [0, 0]
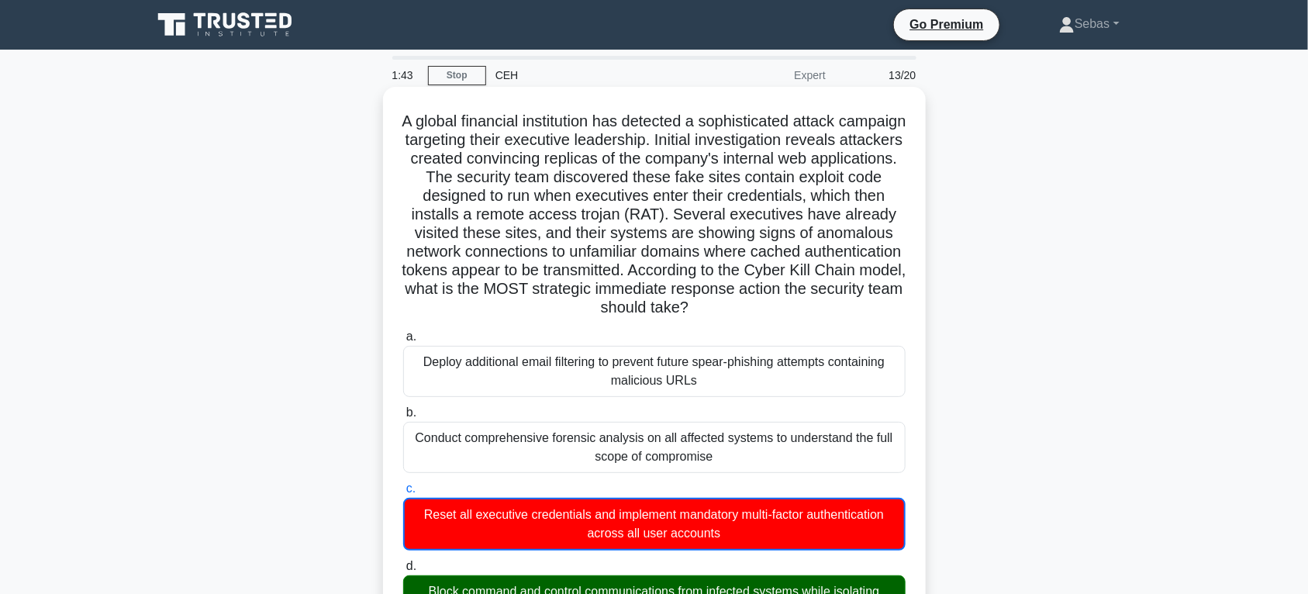
drag, startPoint x: 730, startPoint y: 371, endPoint x: 430, endPoint y: 129, distance: 385.4
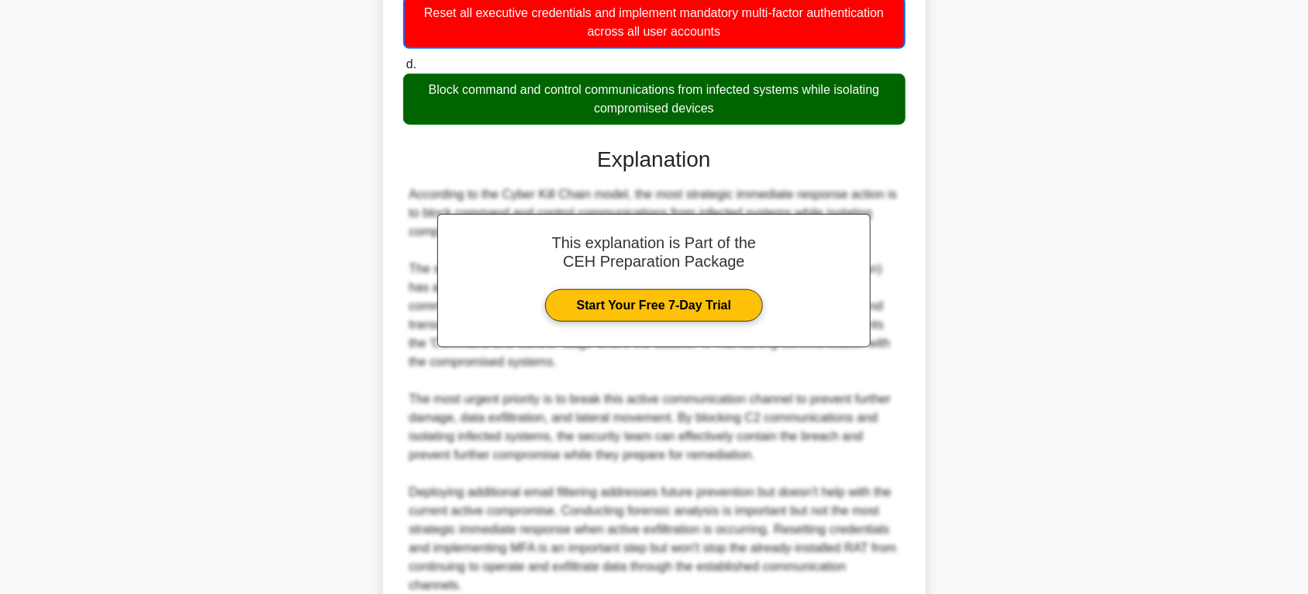
scroll to position [644, 0]
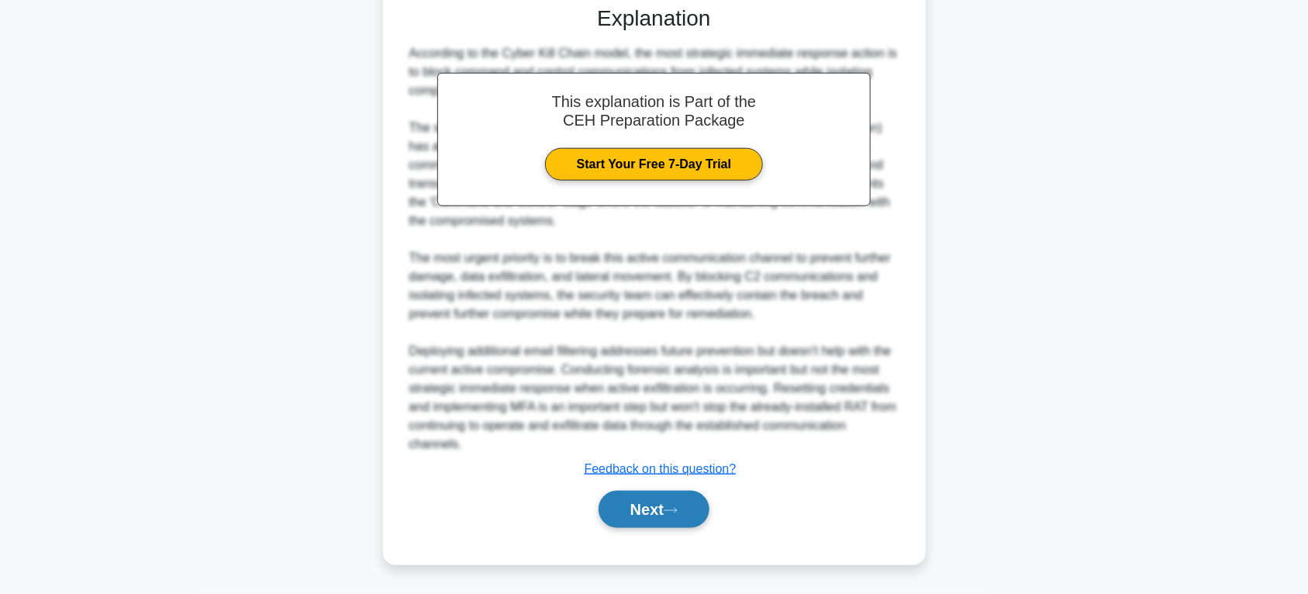
click at [688, 499] on button "Next" at bounding box center [654, 509] width 111 height 37
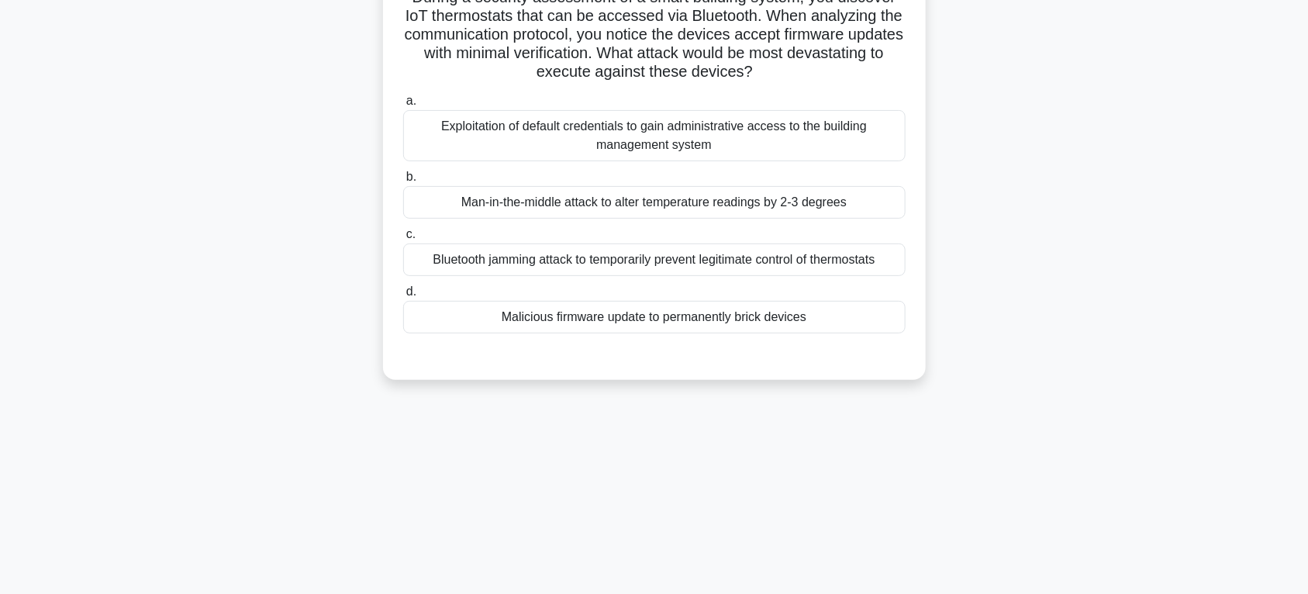
scroll to position [81, 0]
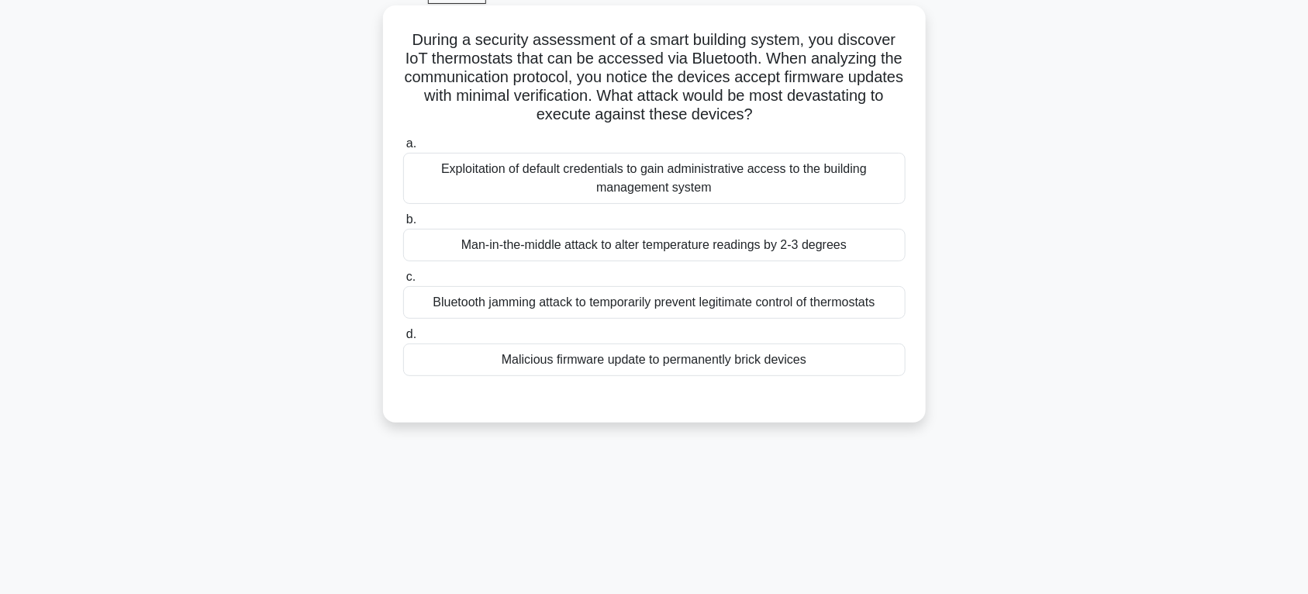
drag, startPoint x: 440, startPoint y: 47, endPoint x: 841, endPoint y: 362, distance: 510.3
click at [841, 362] on div "During a security assessment of a smart building system, you discover IoT therm…" at bounding box center [654, 214] width 530 height 405
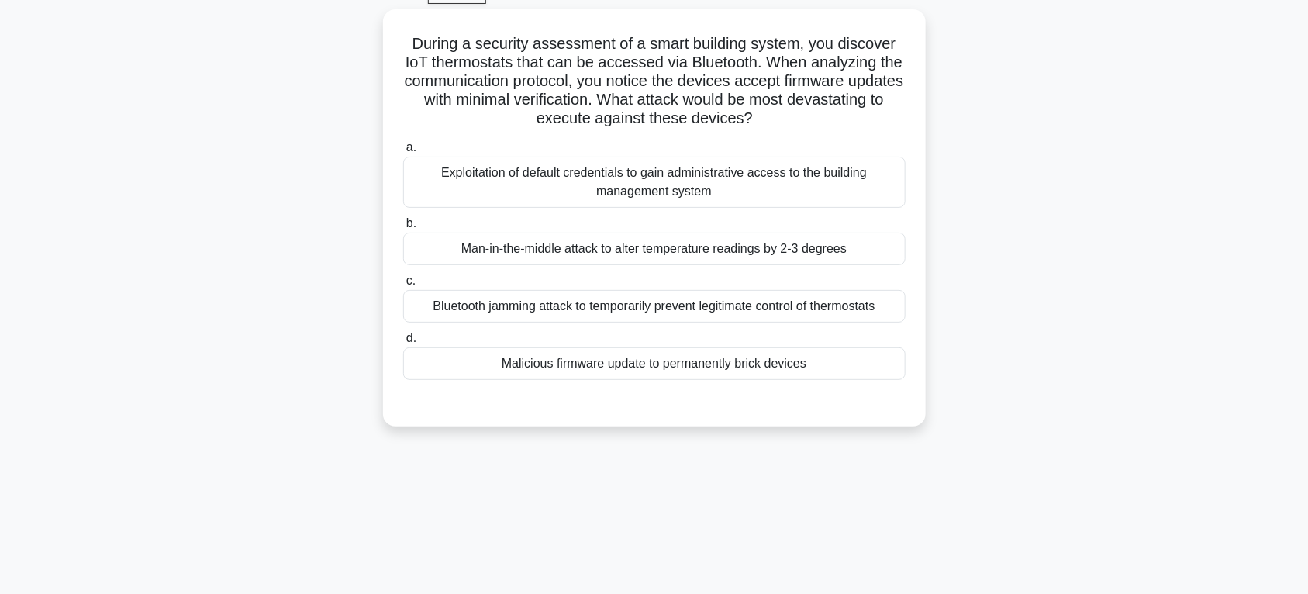
click at [1128, 308] on div "During a security assessment of a smart building system, you discover IoT therm…" at bounding box center [654, 227] width 1023 height 436
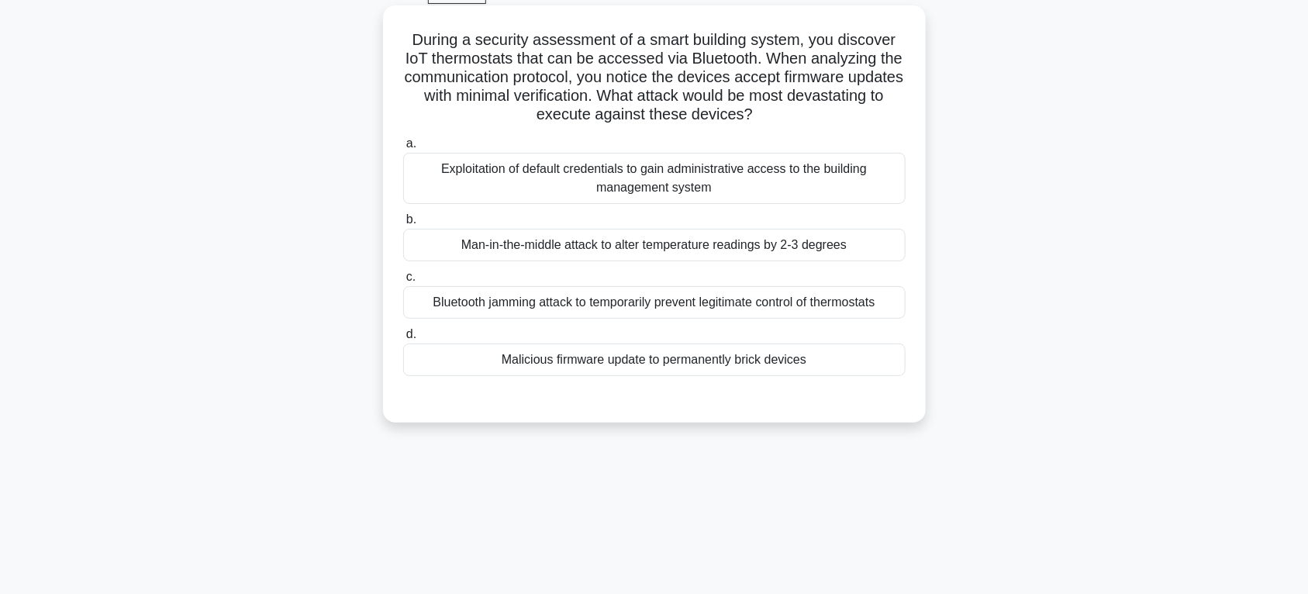
click at [663, 234] on div "Man-in-the-middle attack to alter temperature readings by 2-3 degrees" at bounding box center [654, 245] width 502 height 33
click at [403, 225] on input "b. Man-in-the-middle attack to alter temperature readings by 2-3 degrees" at bounding box center [403, 220] width 0 height 10
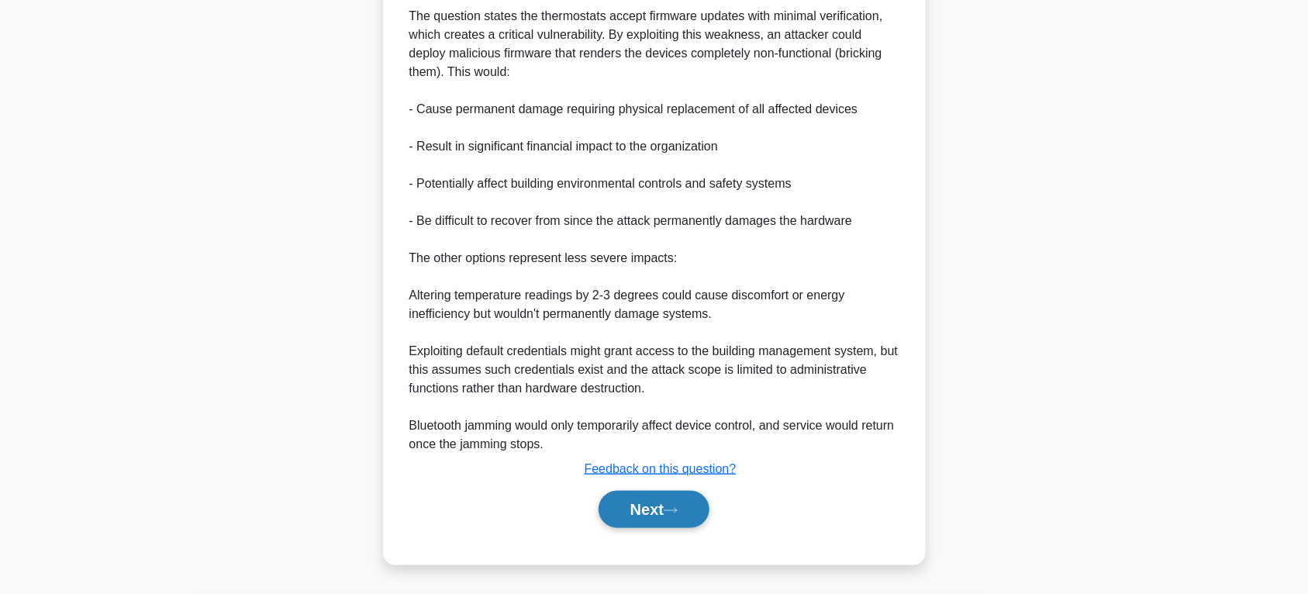
click at [650, 522] on button "Next" at bounding box center [654, 509] width 111 height 37
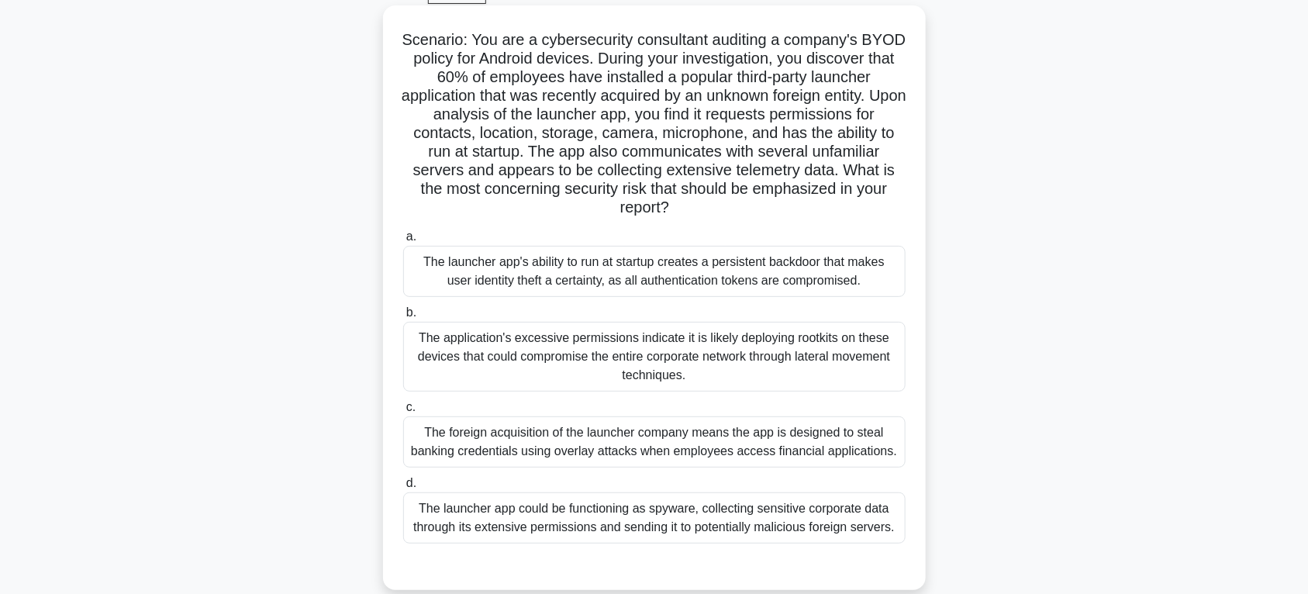
drag, startPoint x: 419, startPoint y: 36, endPoint x: 905, endPoint y: 531, distance: 693.5
click at [905, 531] on div "Scenario: You are a cybersecurity consultant auditing a company's BYOD policy f…" at bounding box center [654, 298] width 530 height 572
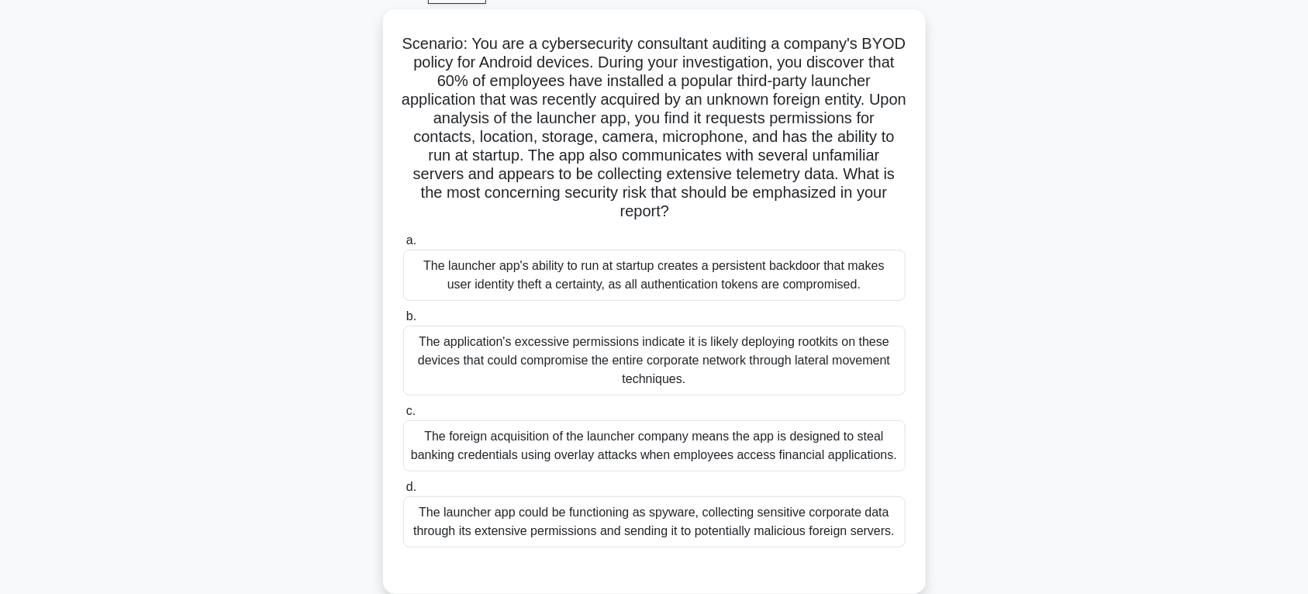
click at [1059, 351] on div "Scenario: You are a cybersecurity consultant auditing a company's BYOD policy f…" at bounding box center [654, 310] width 1023 height 603
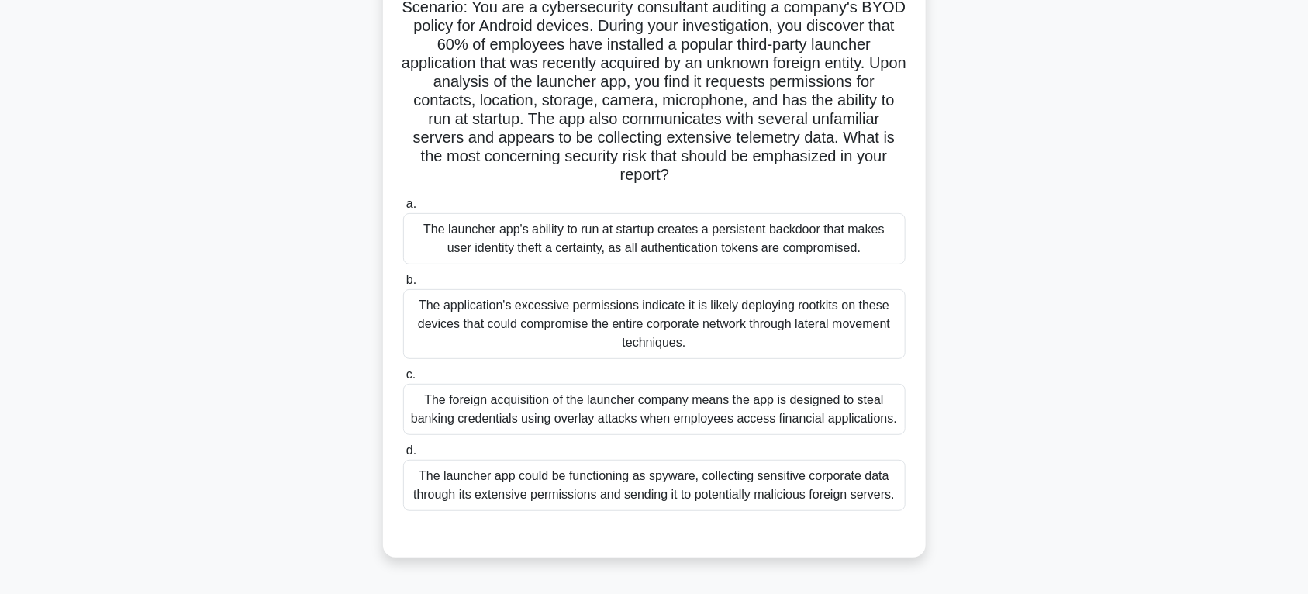
scroll to position [161, 0]
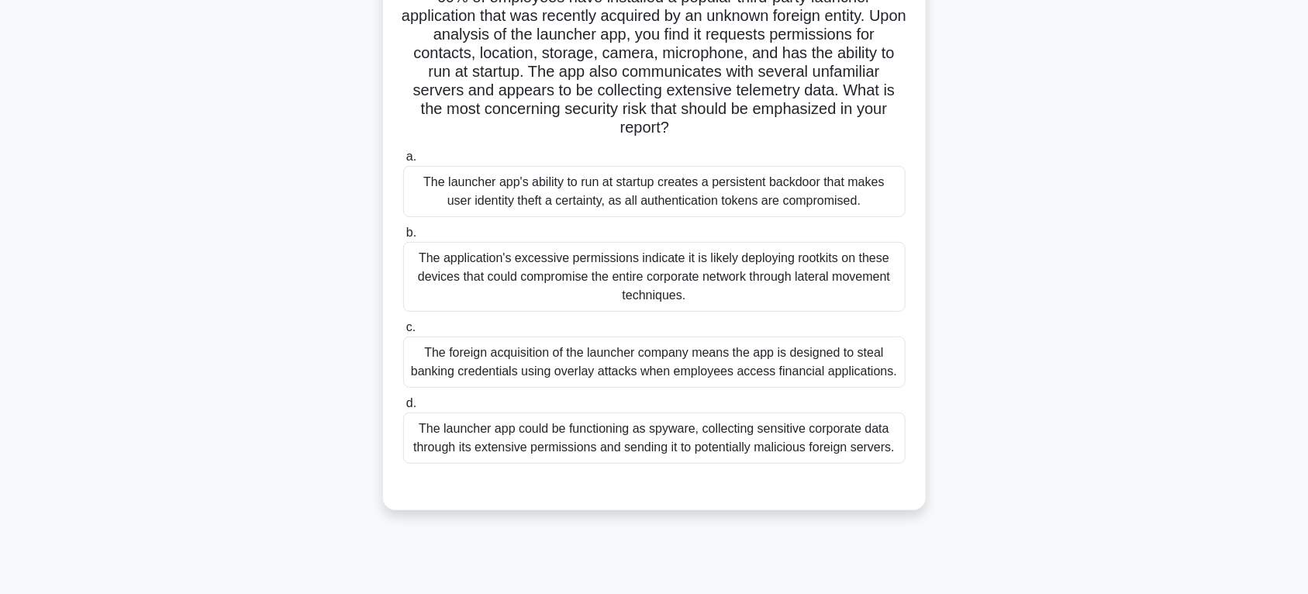
drag, startPoint x: 718, startPoint y: 455, endPoint x: 737, endPoint y: 444, distance: 21.5
click at [718, 455] on div "The launcher app could be functioning as spyware, collecting sensitive corporat…" at bounding box center [654, 437] width 502 height 51
click at [403, 409] on input "d. The launcher app could be functioning as spyware, collecting sensitive corpo…" at bounding box center [403, 404] width 0 height 10
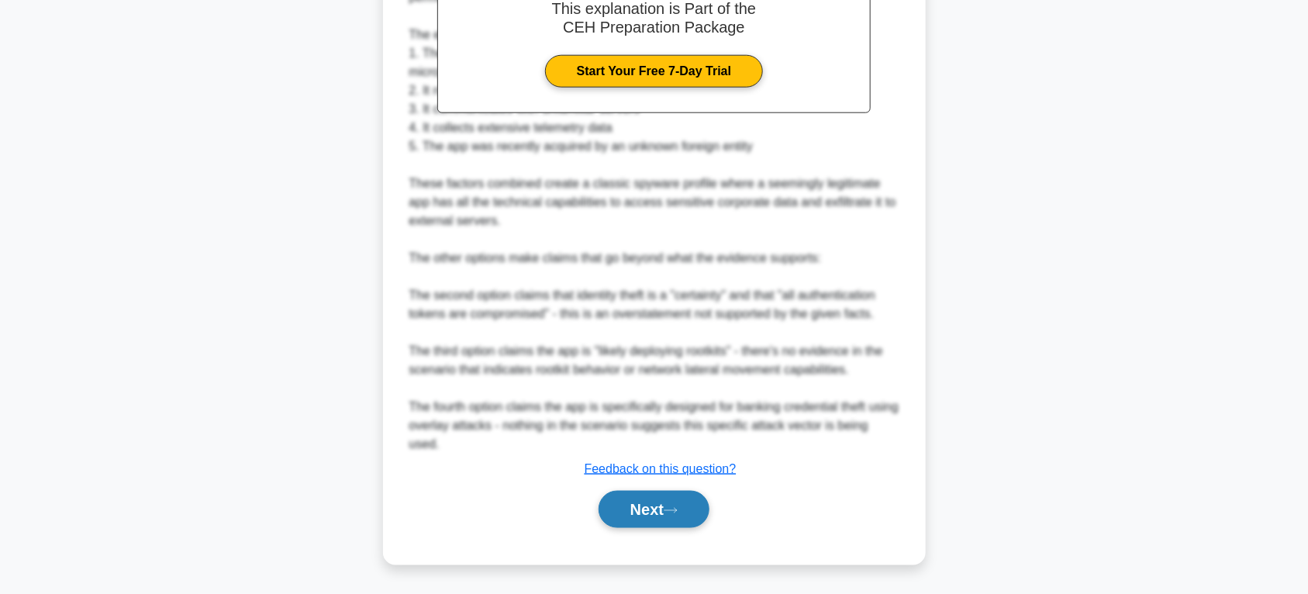
click at [688, 505] on button "Next" at bounding box center [654, 509] width 111 height 37
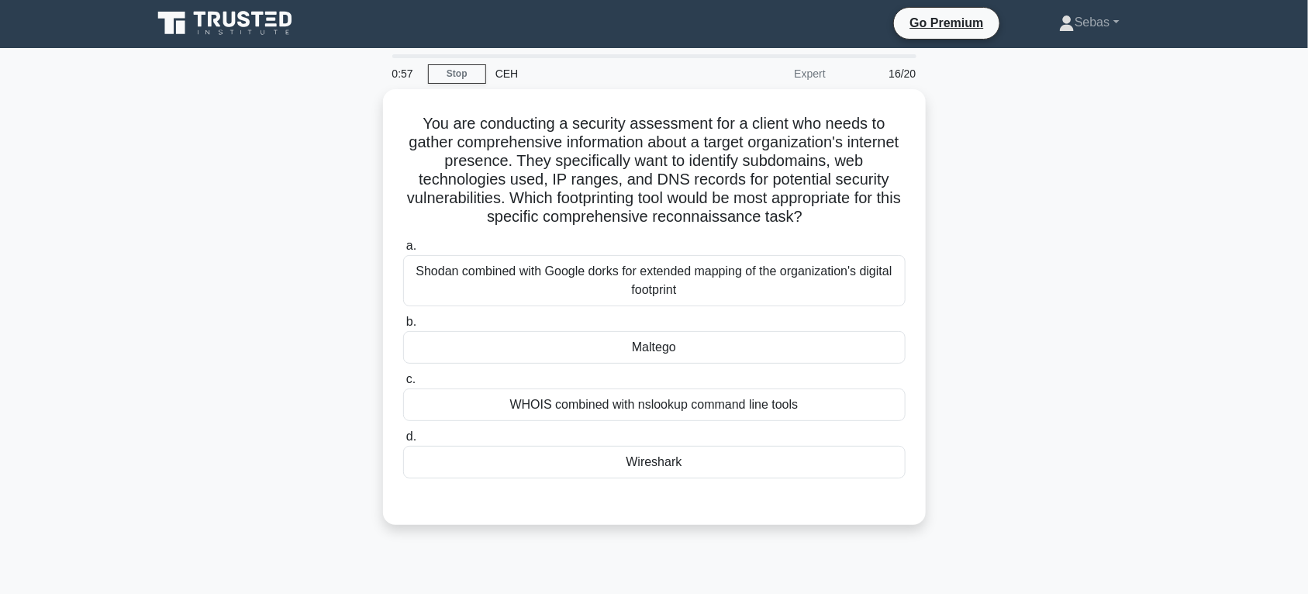
scroll to position [0, 0]
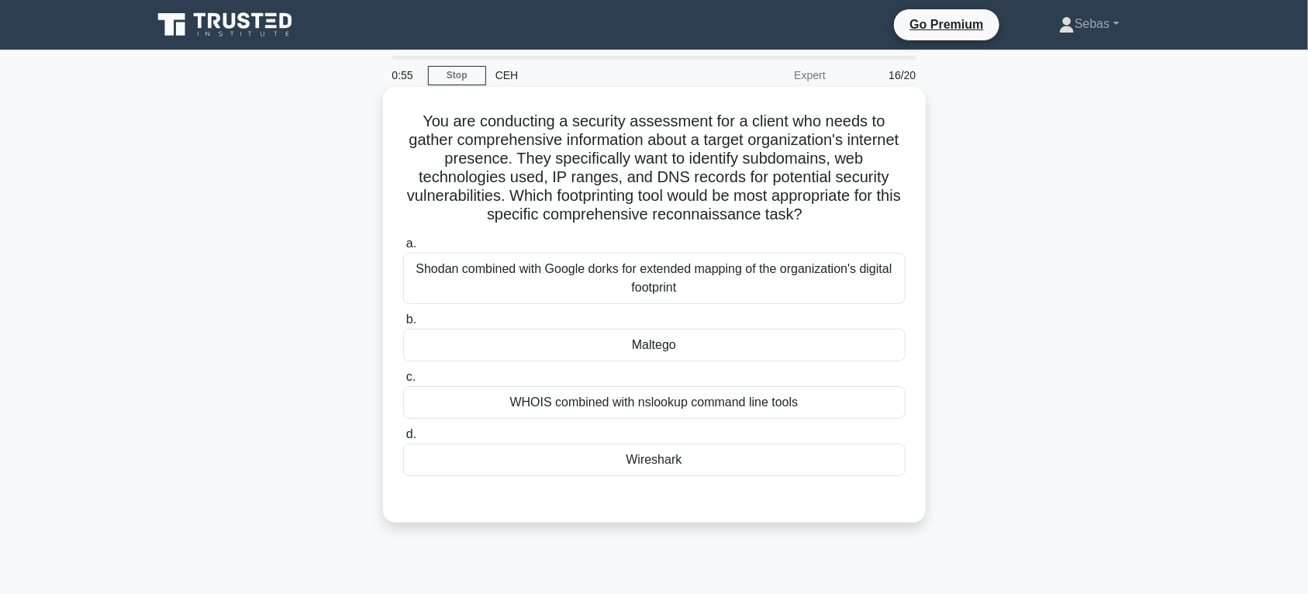
drag, startPoint x: 419, startPoint y: 122, endPoint x: 823, endPoint y: 470, distance: 532.7
click at [823, 470] on div "You are conducting a security assessment for a client who needs to gather compr…" at bounding box center [654, 304] width 530 height 423
drag, startPoint x: 908, startPoint y: 289, endPoint x: 920, endPoint y: 289, distance: 11.6
click at [908, 289] on div "a. Shodan combined with Google dorks for extended mapping of the organization's…" at bounding box center [654, 269] width 521 height 70
click at [673, 455] on div "Wireshark" at bounding box center [654, 459] width 502 height 33
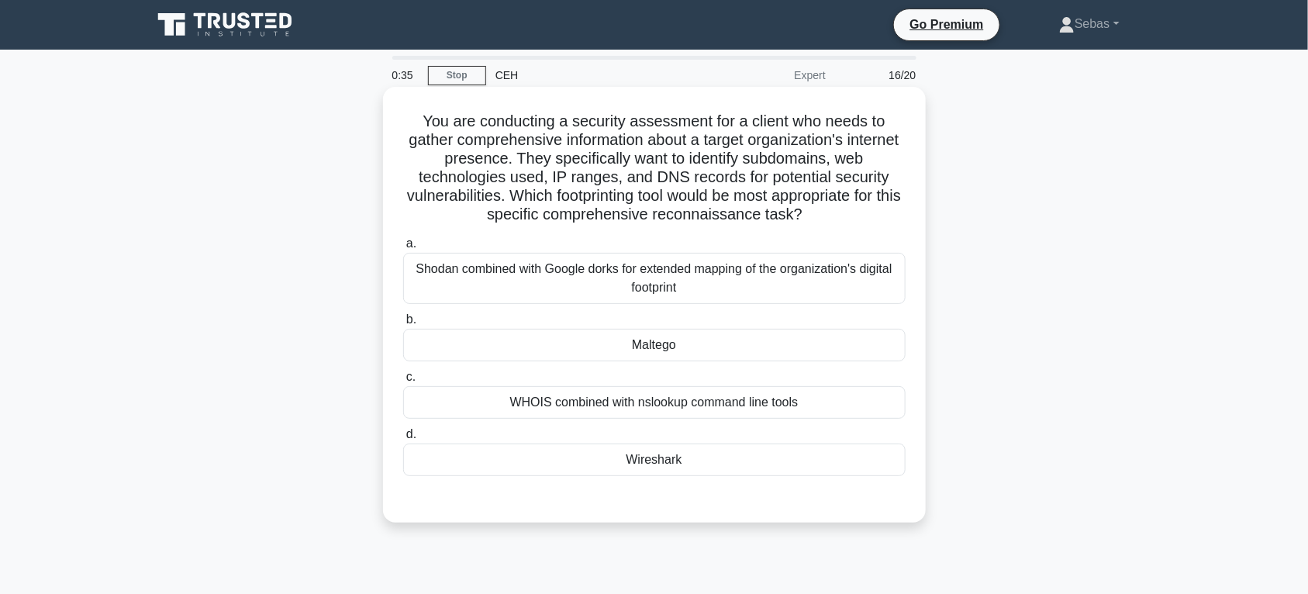
click at [403, 440] on input "d. Wireshark" at bounding box center [403, 435] width 0 height 10
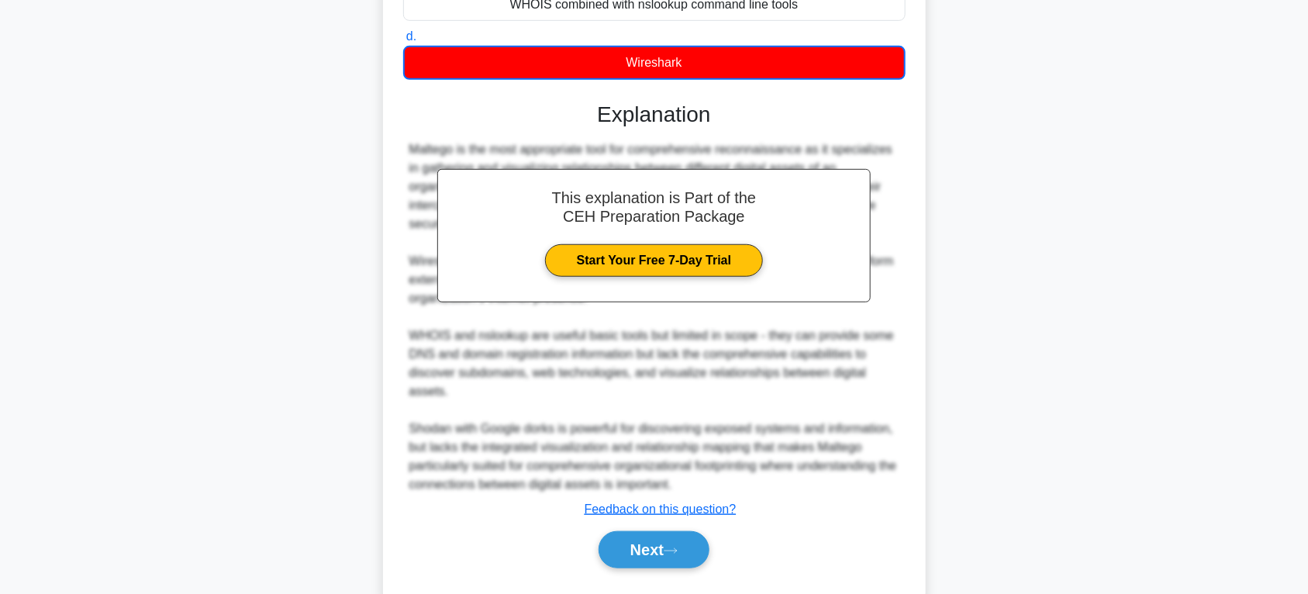
scroll to position [439, 0]
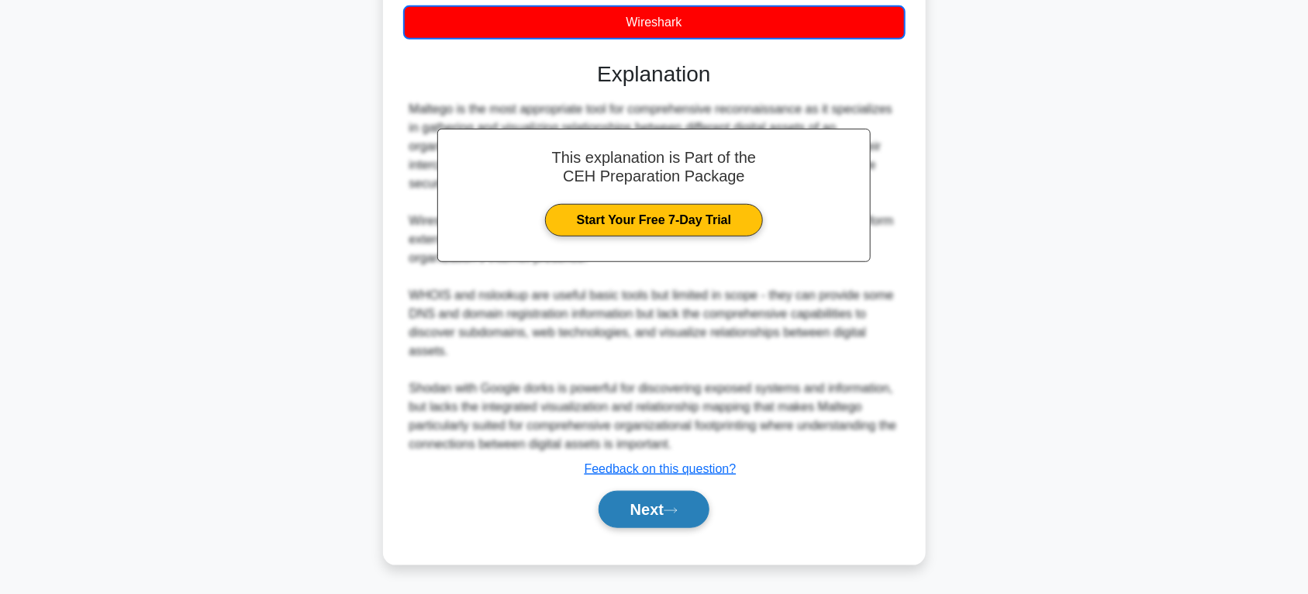
click at [655, 513] on button "Next" at bounding box center [654, 509] width 111 height 37
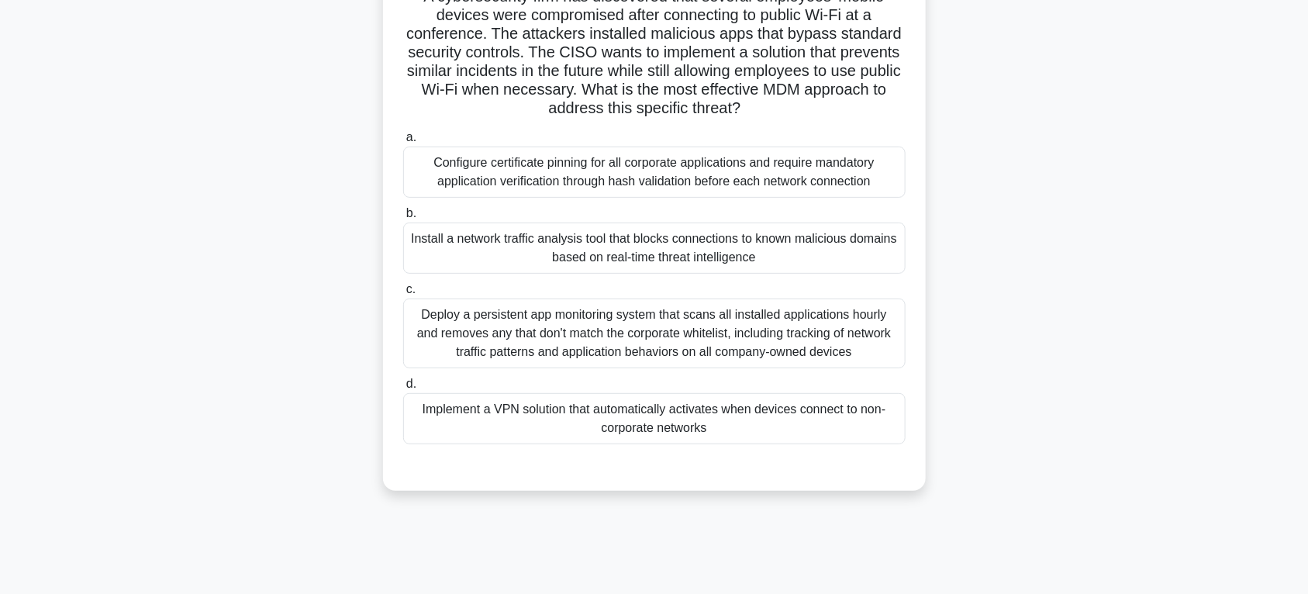
scroll to position [81, 0]
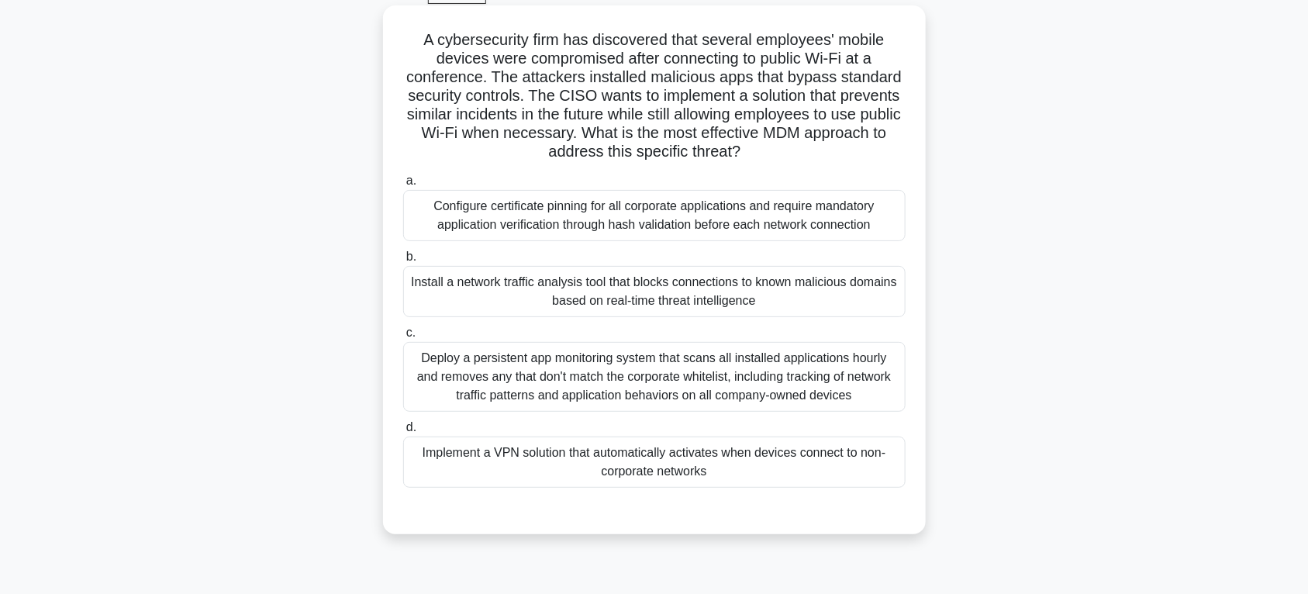
drag, startPoint x: 464, startPoint y: 88, endPoint x: 782, endPoint y: 491, distance: 513.4
click at [782, 491] on div "A cybersecurity firm has discovered that several employees' mobile devices were…" at bounding box center [654, 270] width 530 height 516
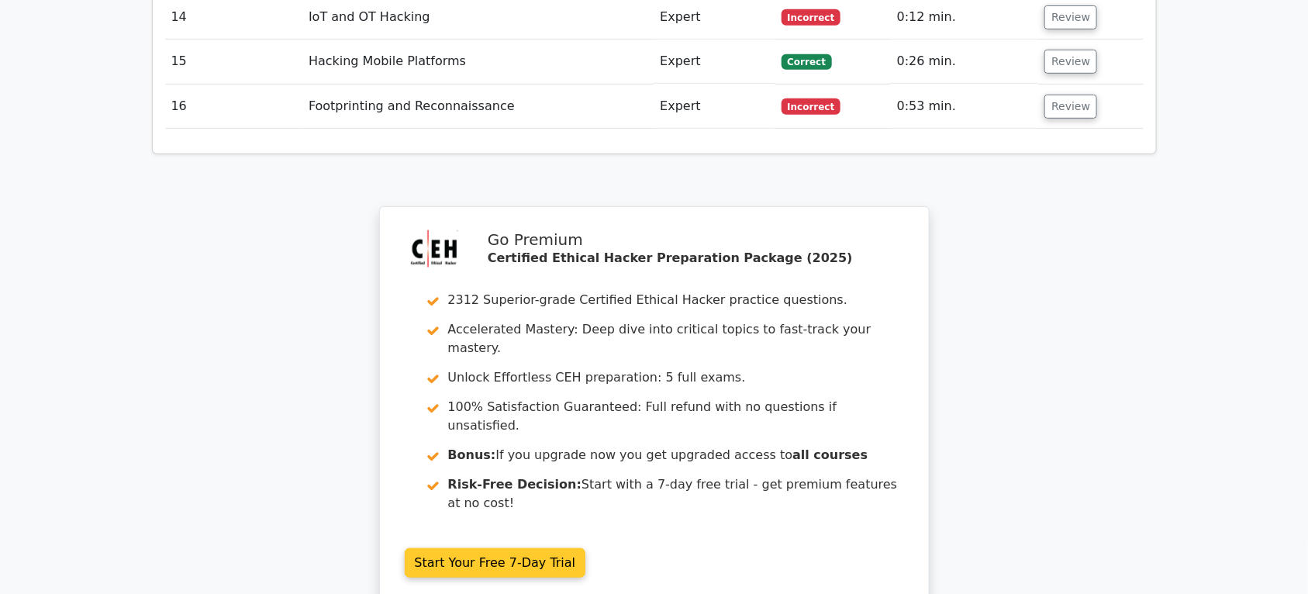
scroll to position [3184, 0]
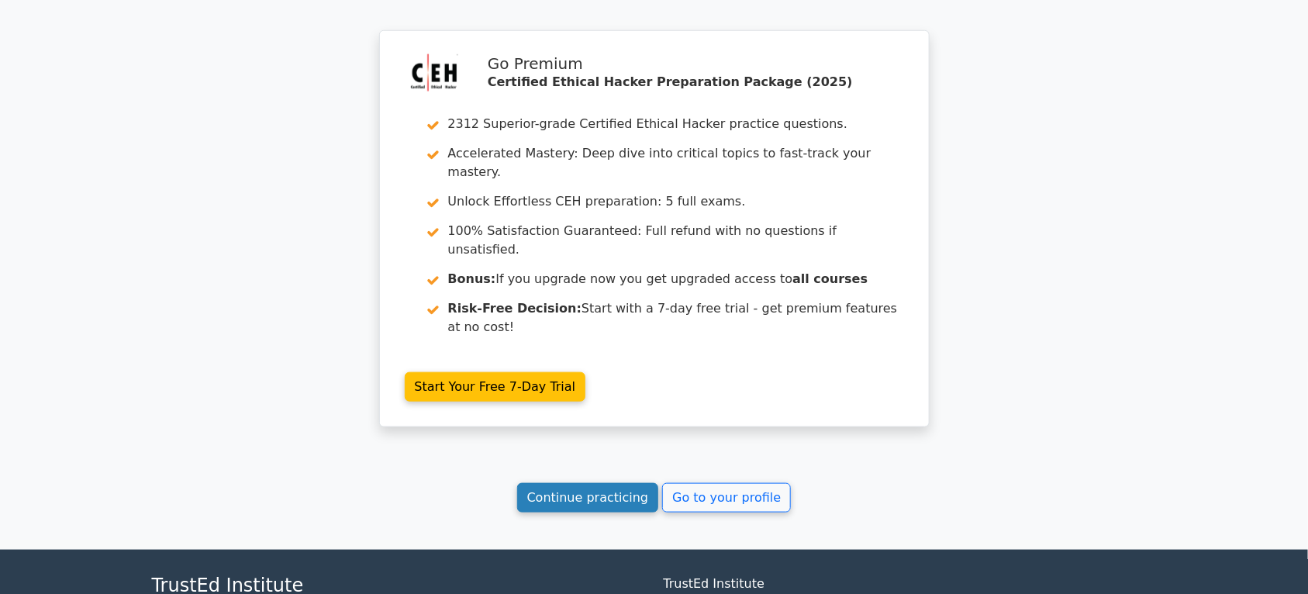
click at [628, 483] on link "Continue practicing" at bounding box center [588, 497] width 142 height 29
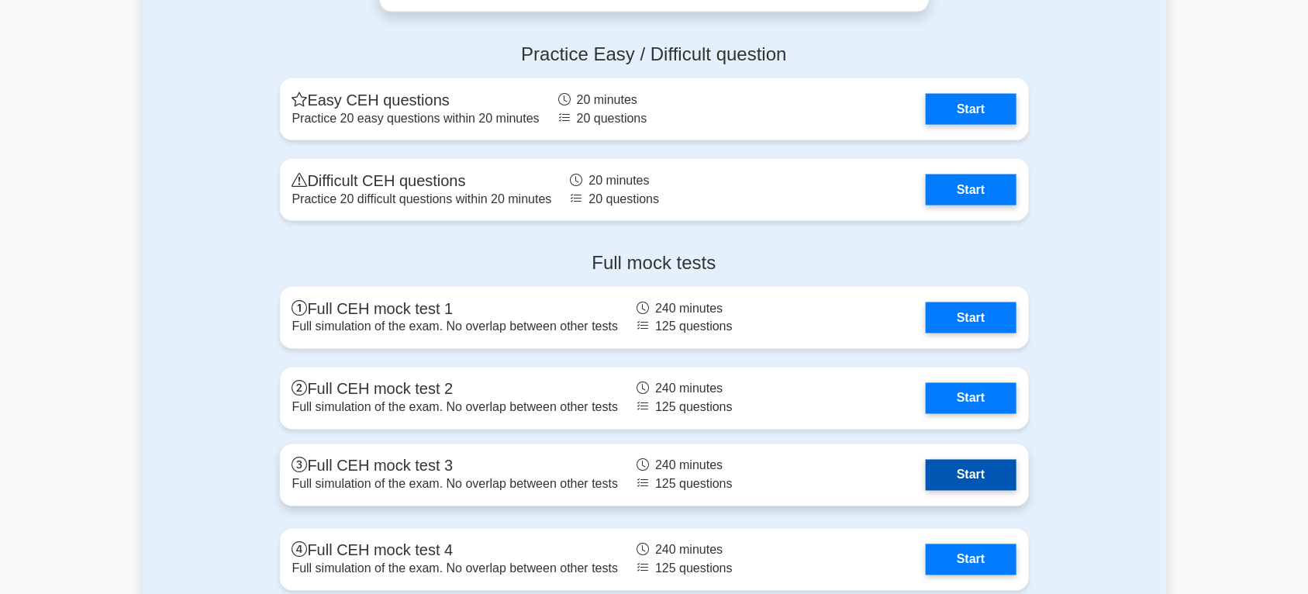
scroll to position [3553, 0]
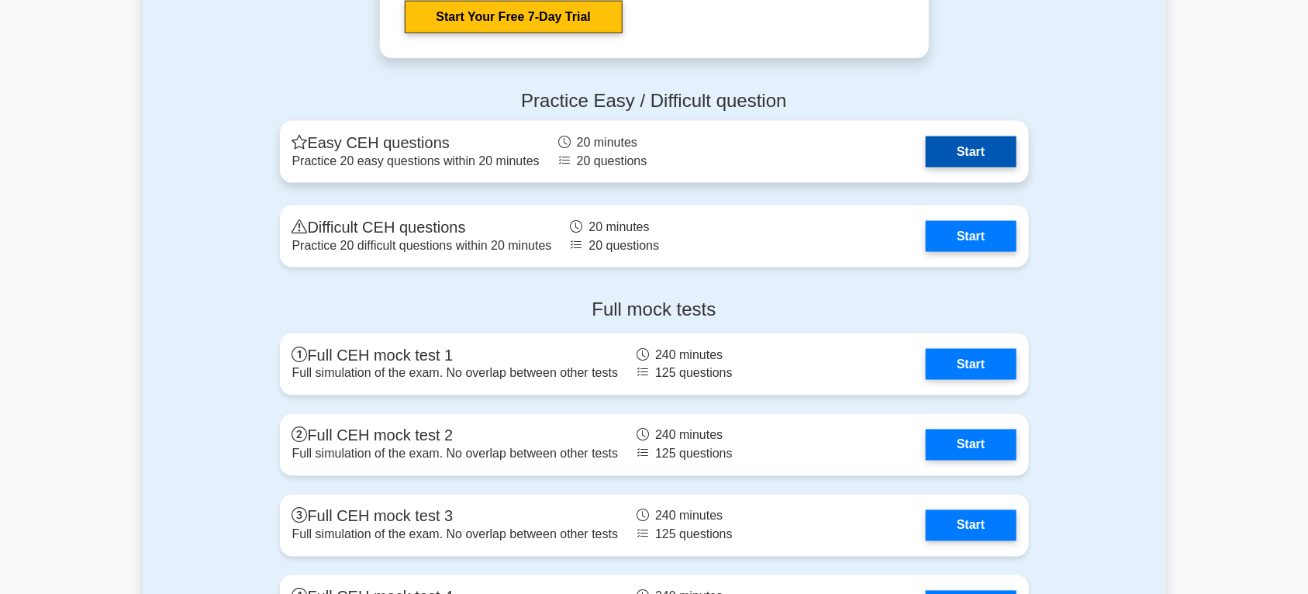
click at [962, 148] on link "Start" at bounding box center [971, 151] width 90 height 31
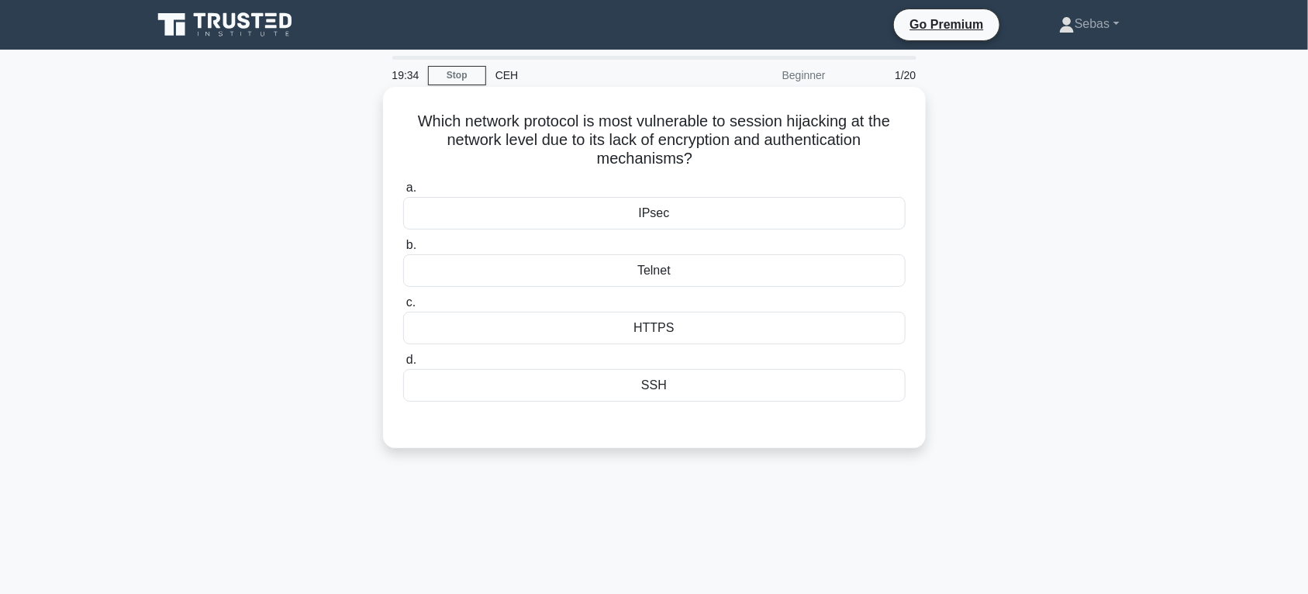
click at [702, 211] on div "IPsec" at bounding box center [654, 213] width 502 height 33
click at [403, 193] on input "a. IPsec" at bounding box center [403, 188] width 0 height 10
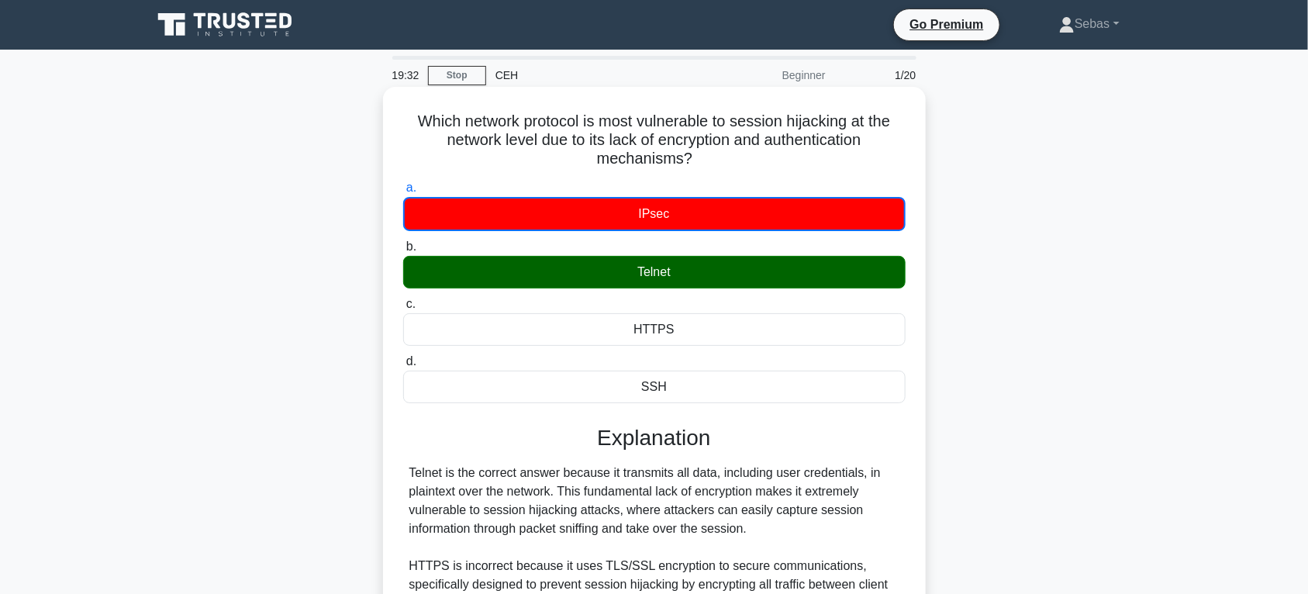
scroll to position [161, 0]
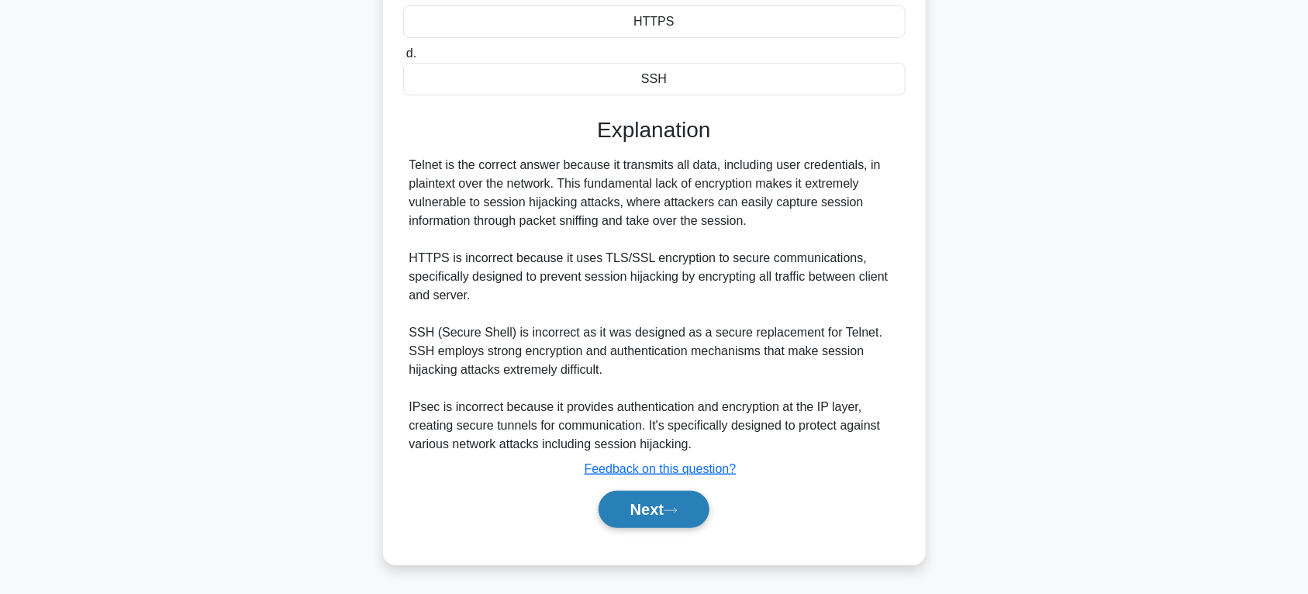
click at [634, 508] on button "Next" at bounding box center [654, 509] width 111 height 37
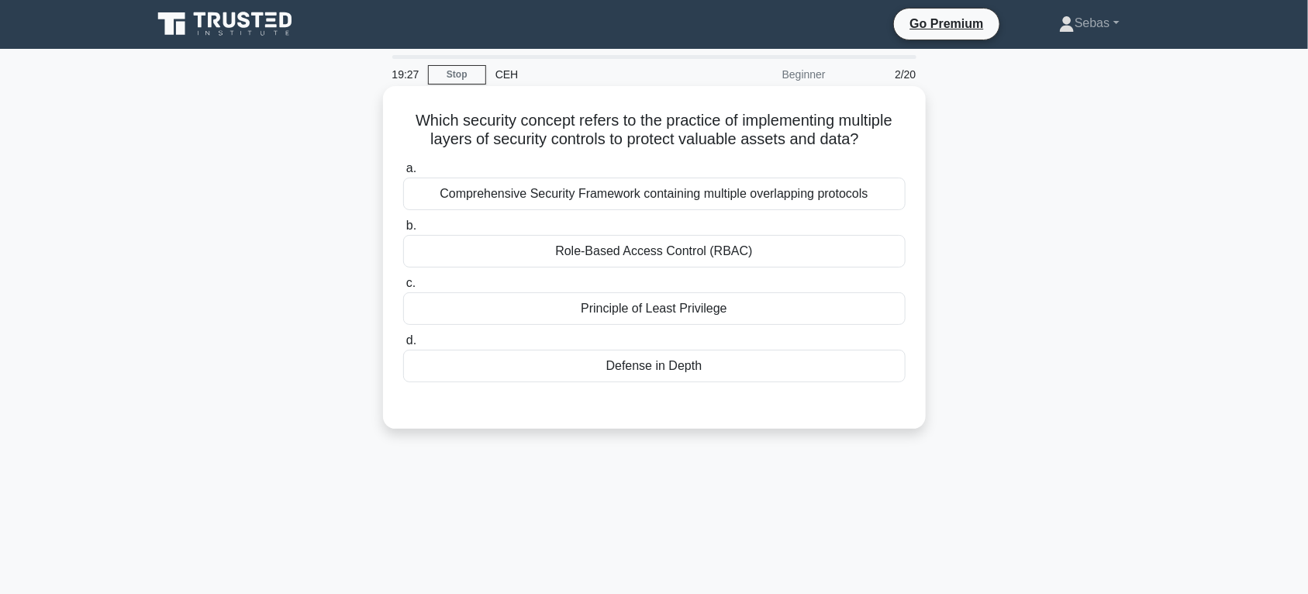
scroll to position [0, 0]
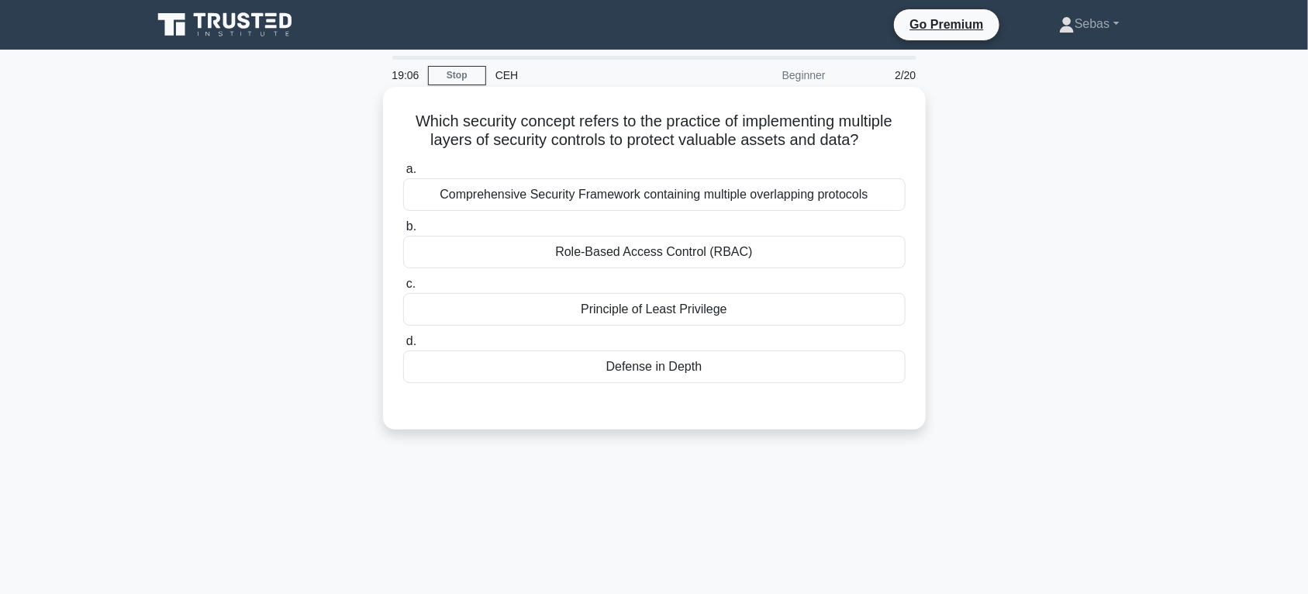
click at [723, 323] on div "Principle of Least Privilege" at bounding box center [654, 309] width 502 height 33
click at [836, 326] on div "Principle of Least Privilege" at bounding box center [654, 309] width 502 height 33
click at [403, 289] on input "c. Principle of Least Privilege" at bounding box center [403, 284] width 0 height 10
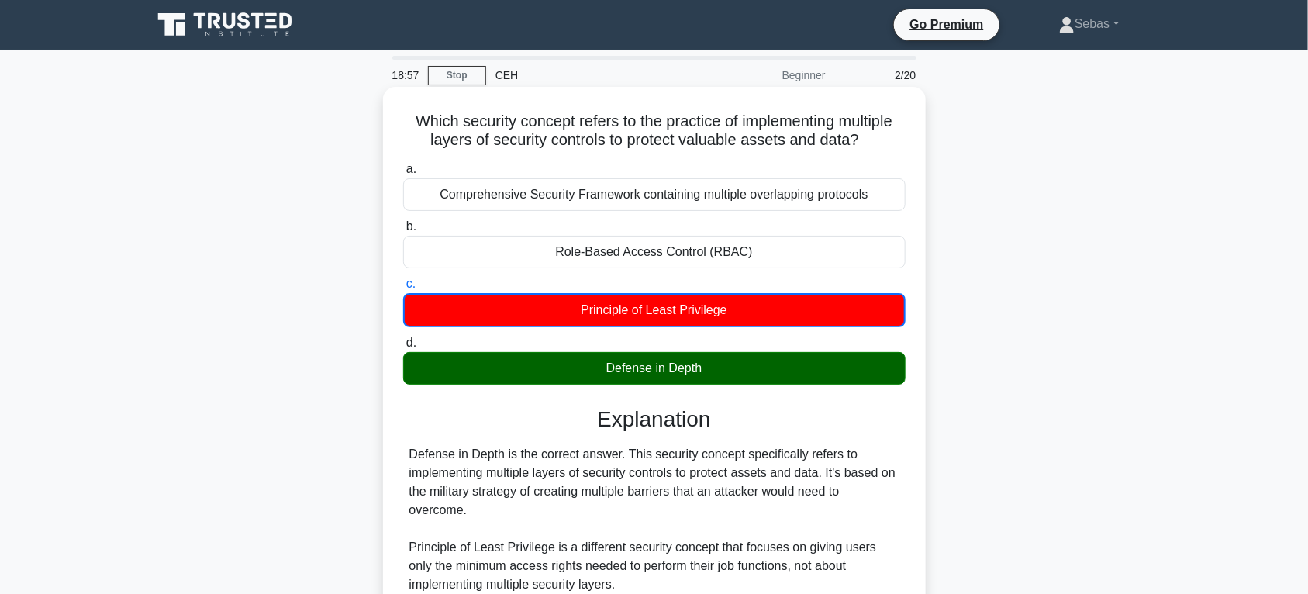
click at [440, 89] on div "Which security concept refers to the practice of implementing multiple layers o…" at bounding box center [654, 479] width 543 height 785
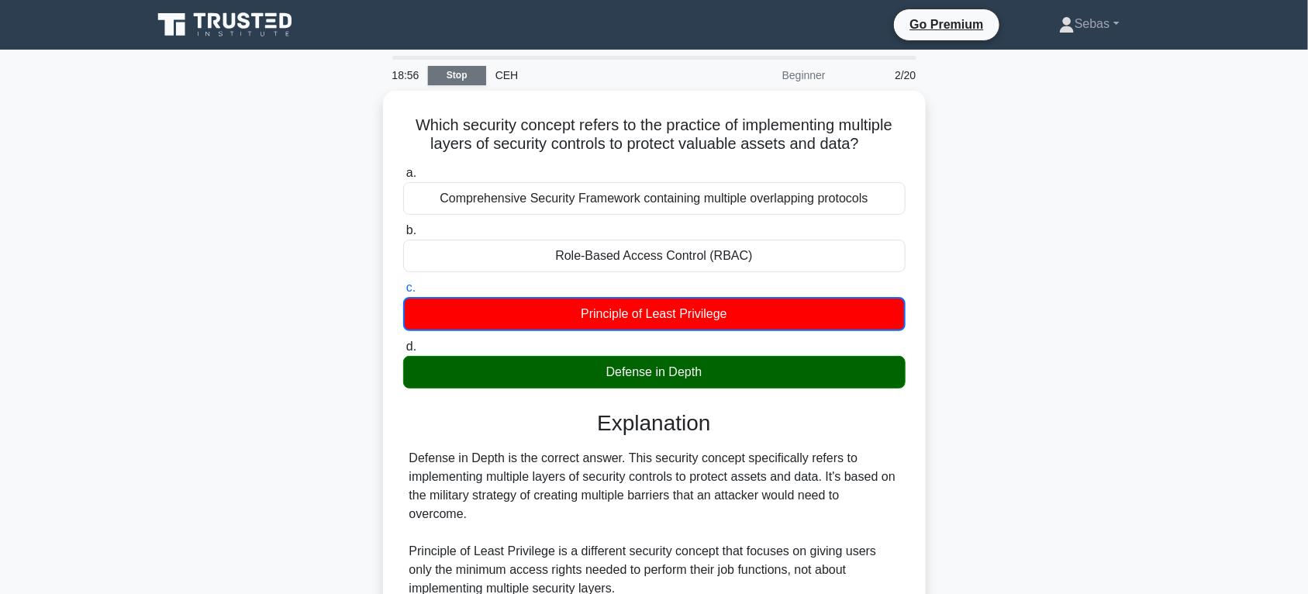
click at [448, 83] on link "Stop" at bounding box center [457, 75] width 58 height 19
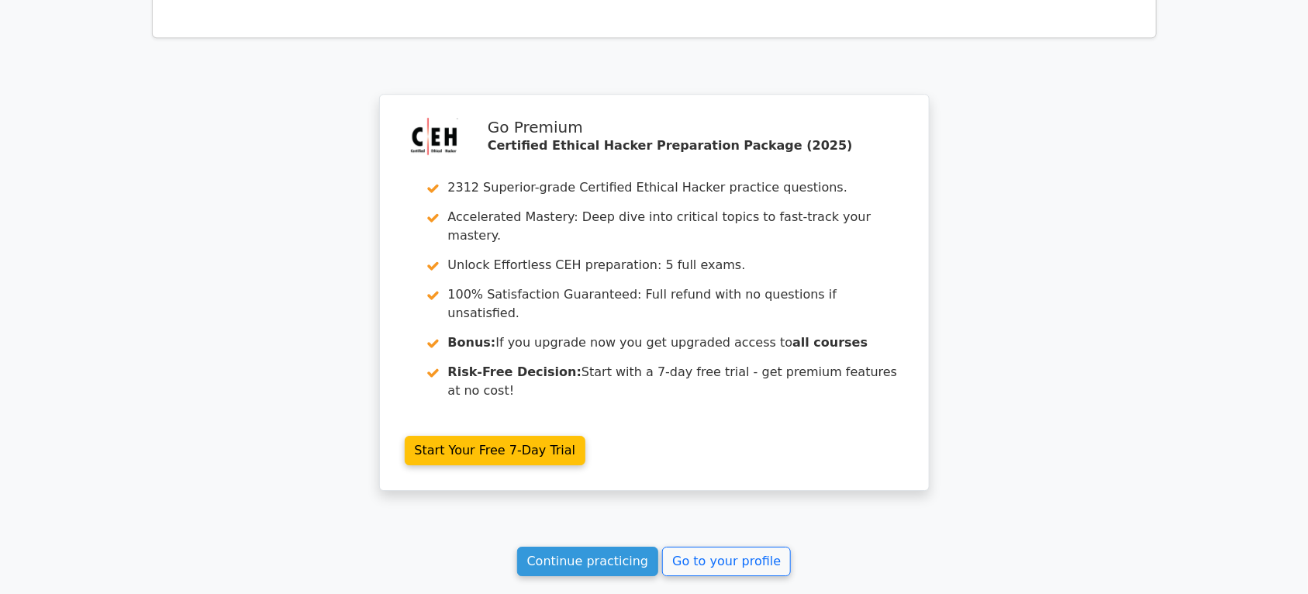
scroll to position [2084, 0]
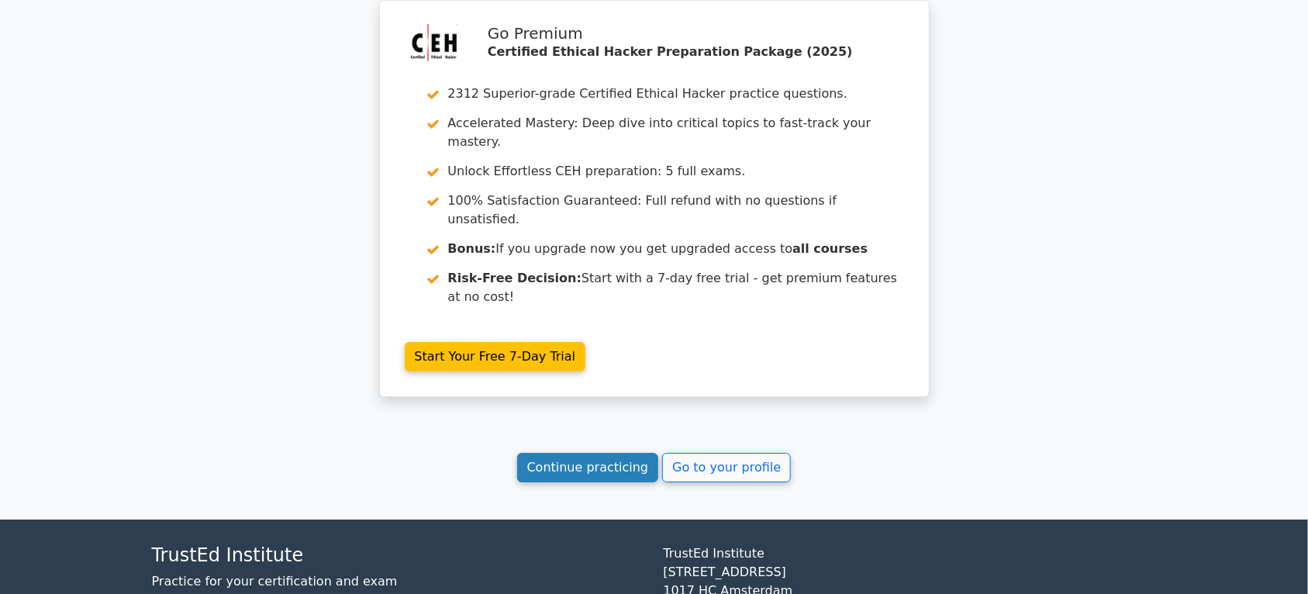
click at [599, 453] on link "Continue practicing" at bounding box center [588, 467] width 142 height 29
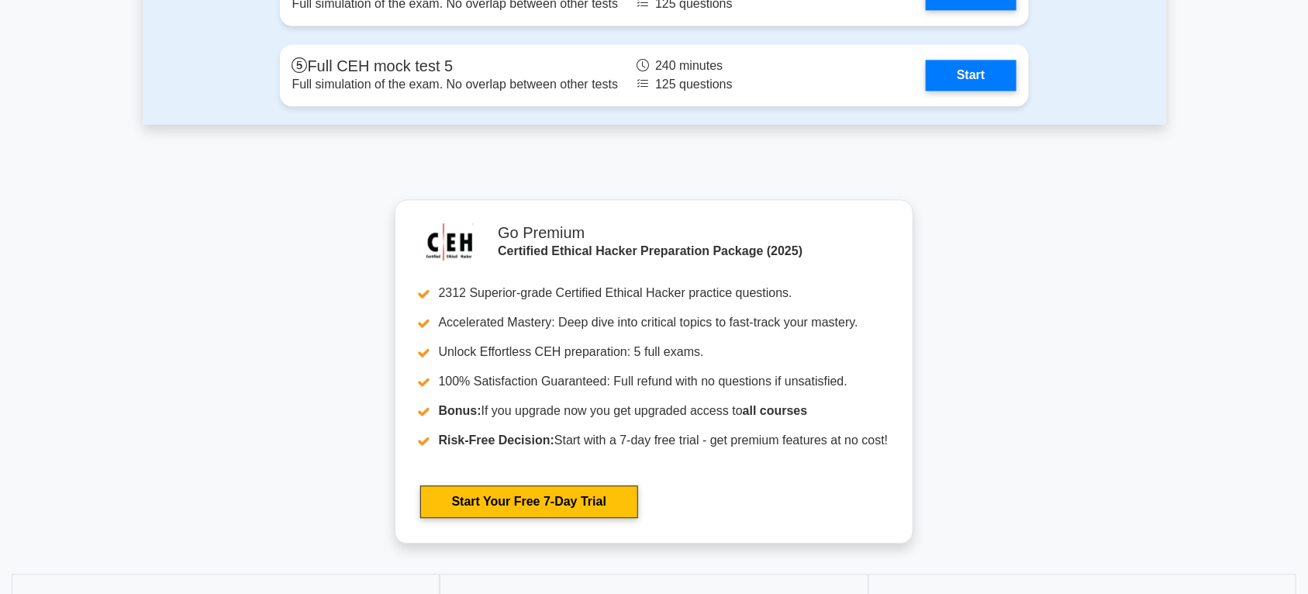
scroll to position [3877, 0]
